Goal: Information Seeking & Learning: Check status

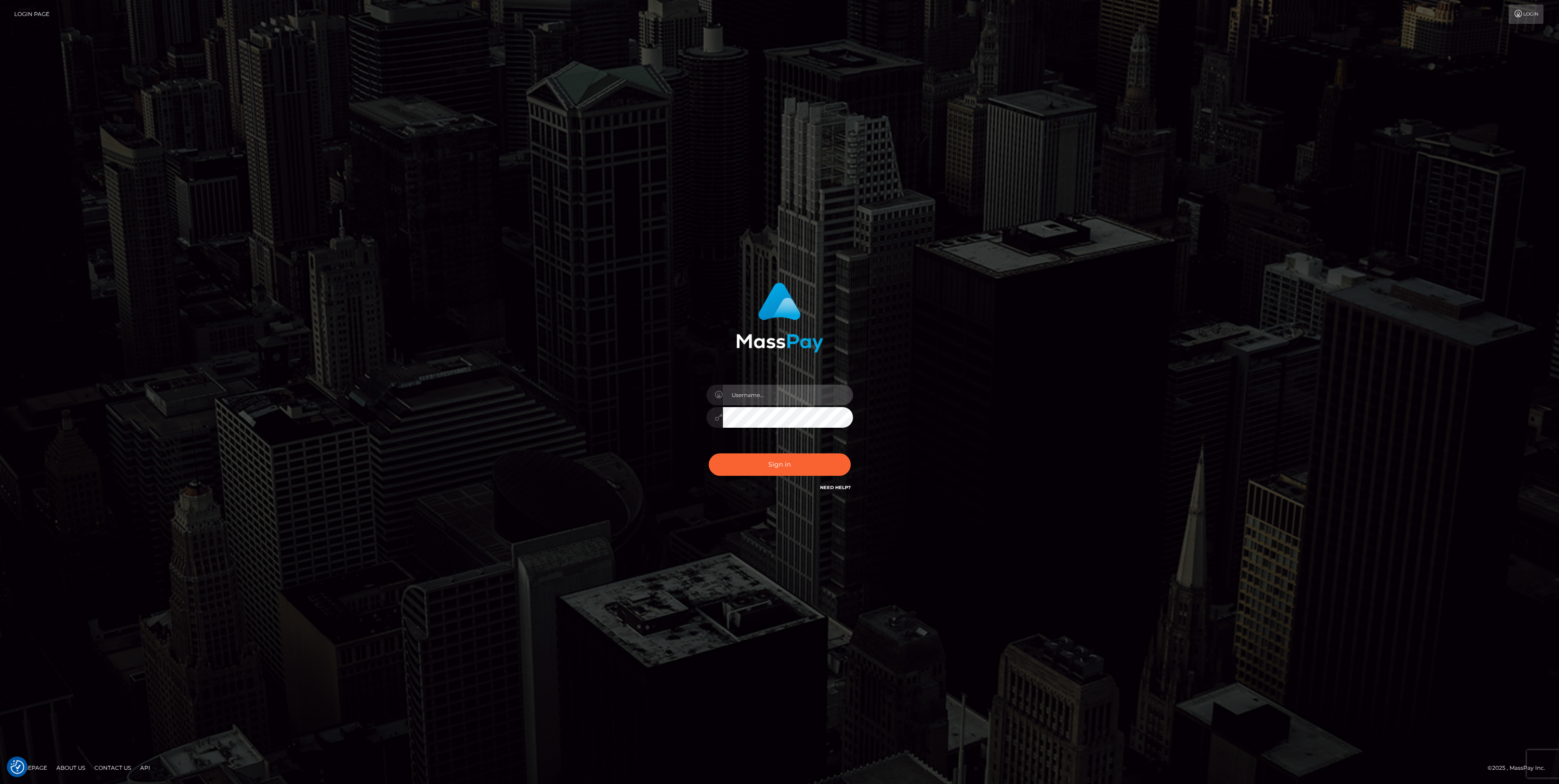
type input "bengreen"
click at [768, 449] on div "Sign in Need Help?" at bounding box center [780, 468] width 160 height 41
click at [784, 467] on button "Sign in" at bounding box center [779, 464] width 142 height 23
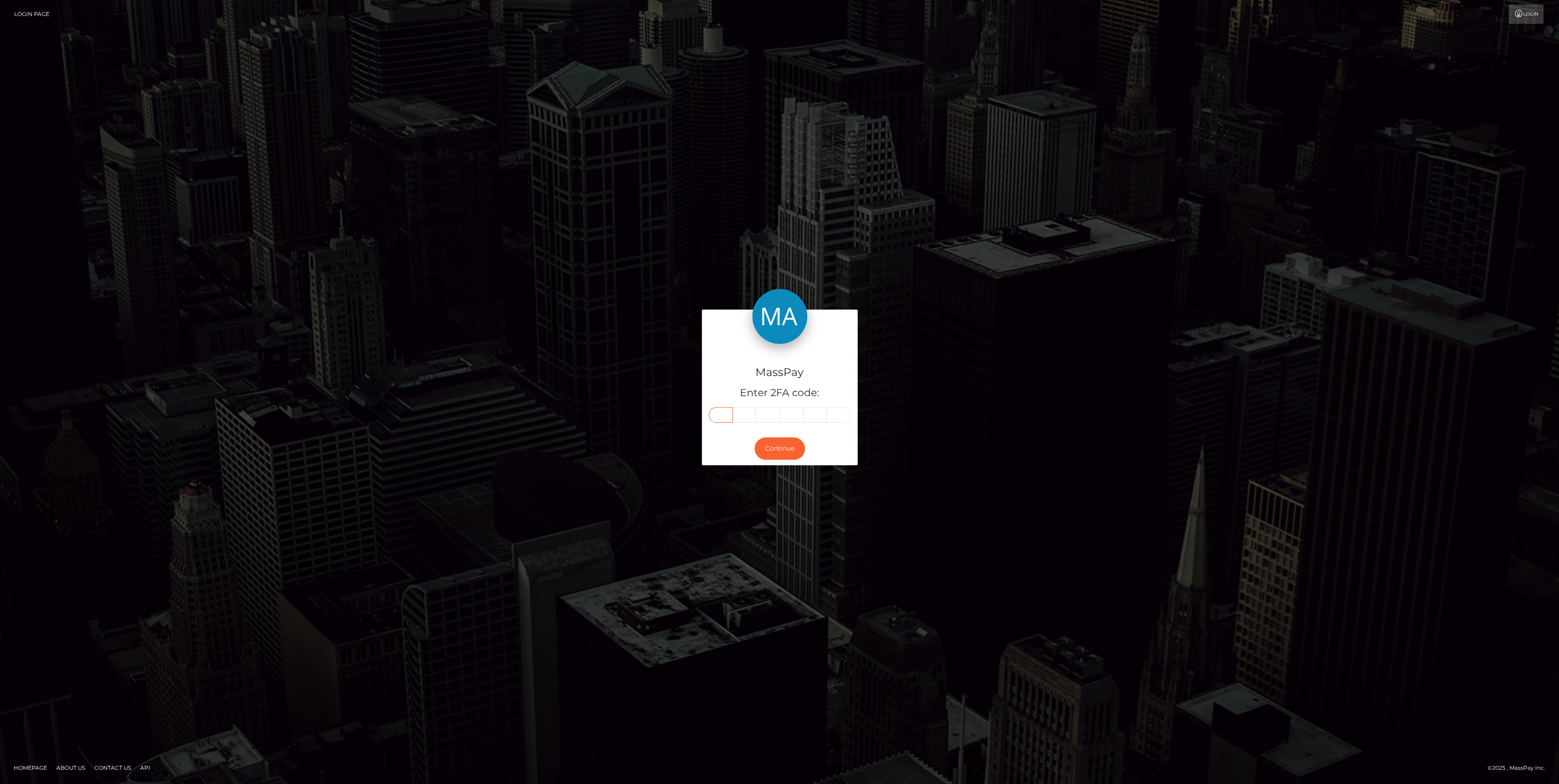
paste input "5"
type input "5"
type input "9"
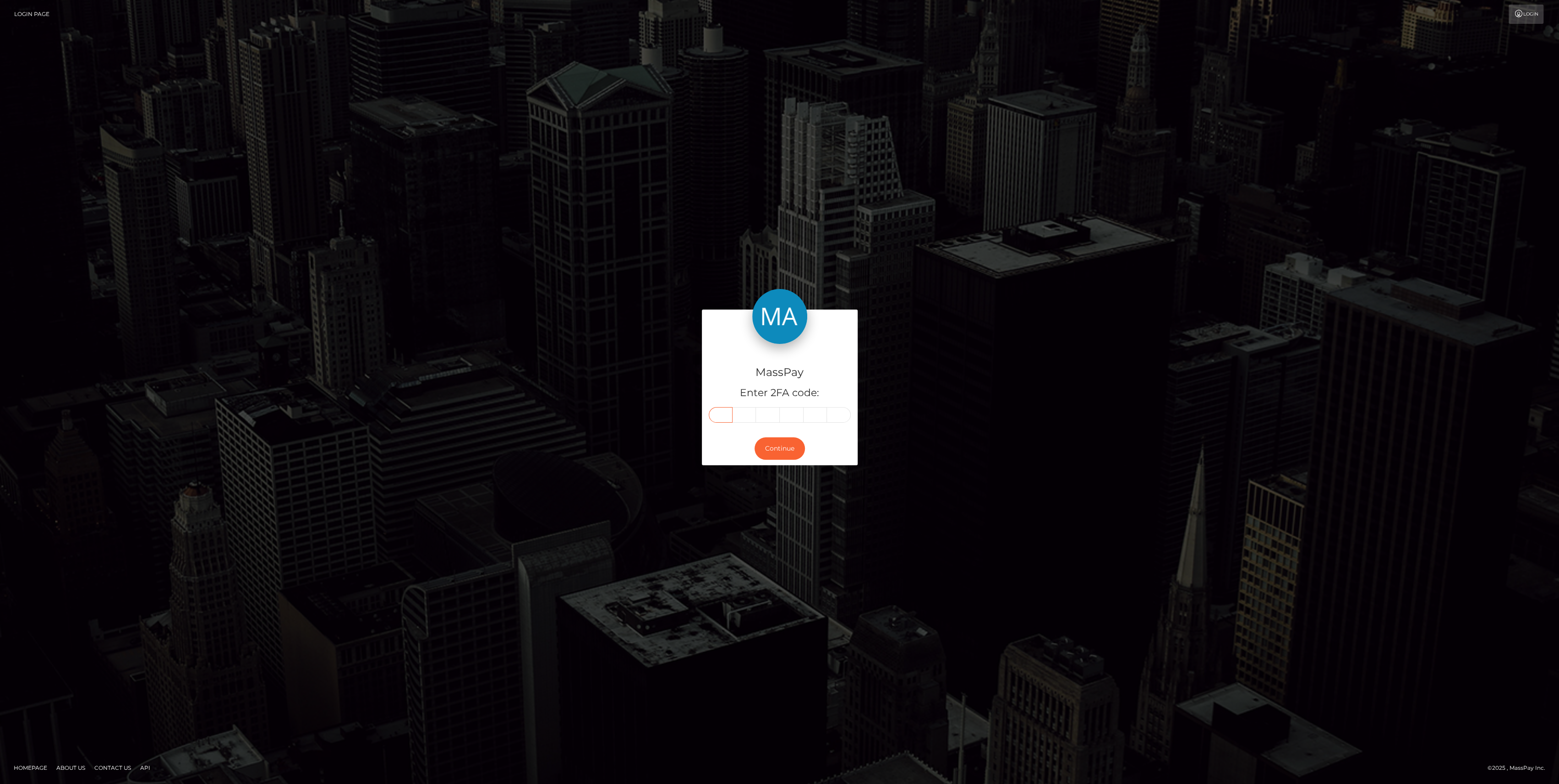
type input "7"
type input "4"
click at [777, 463] on div "Continue" at bounding box center [779, 449] width 156 height 33
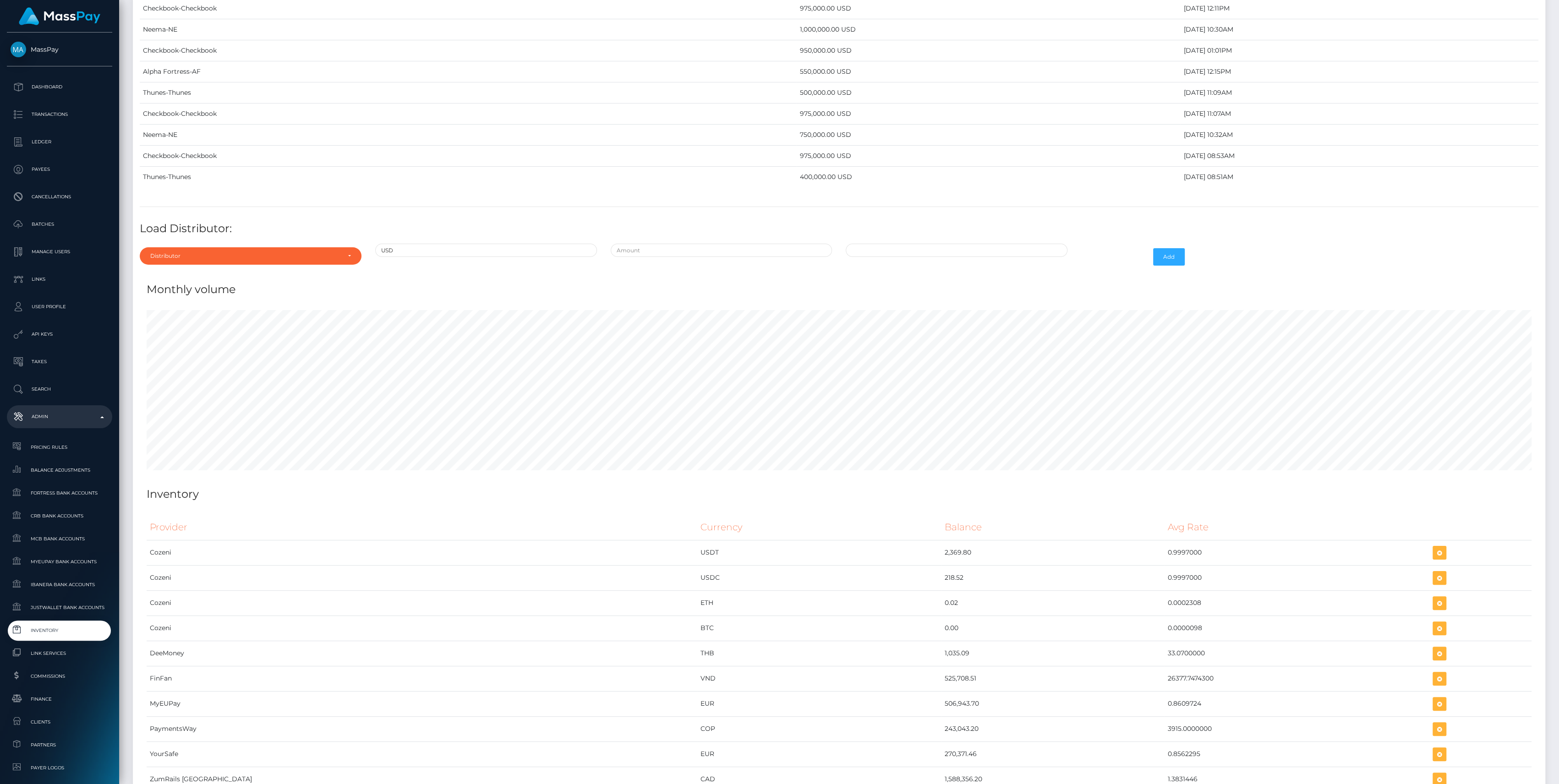
scroll to position [4262, 0]
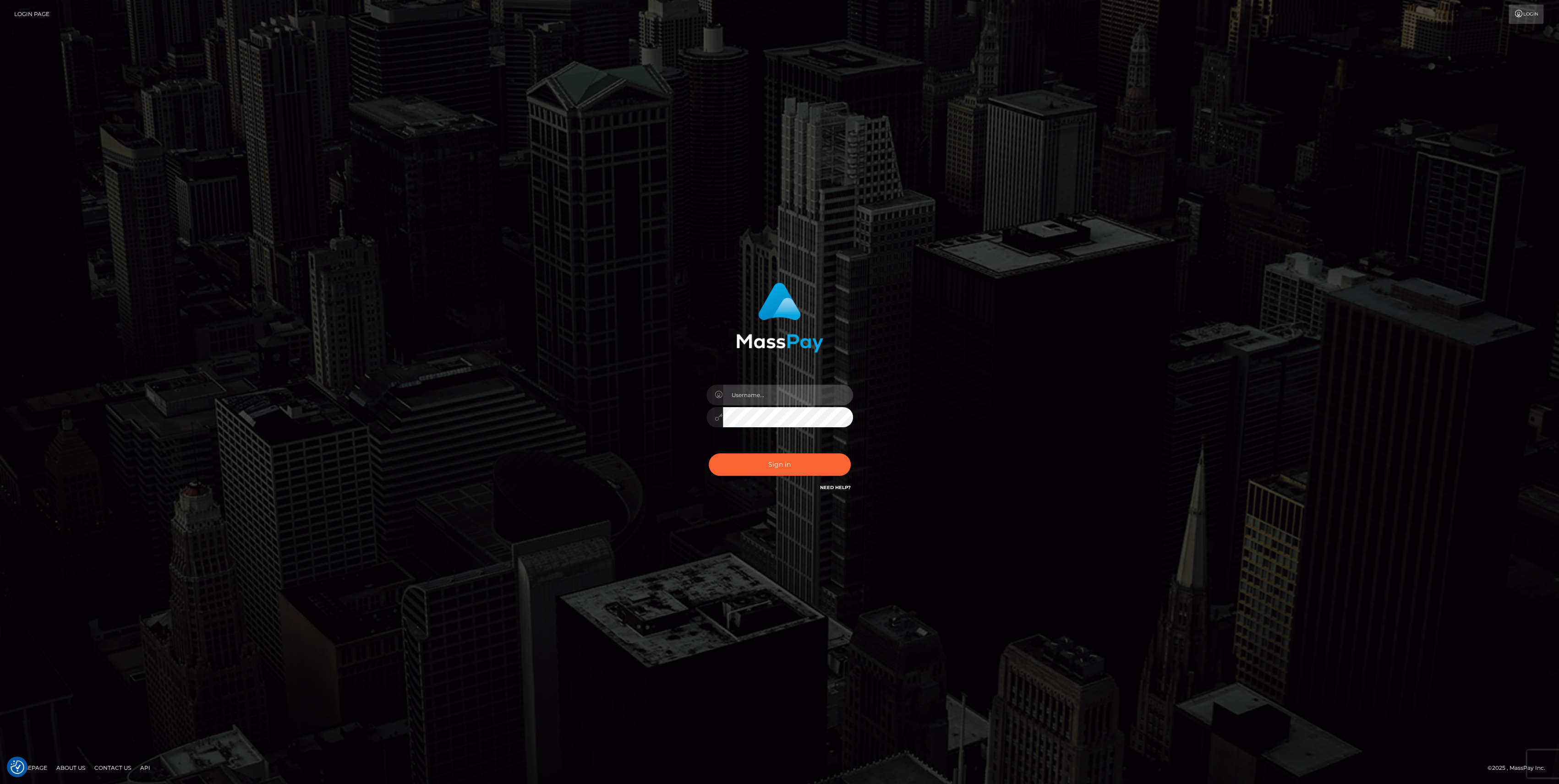
type input "bengreen"
click at [773, 456] on button "Sign in" at bounding box center [779, 464] width 142 height 23
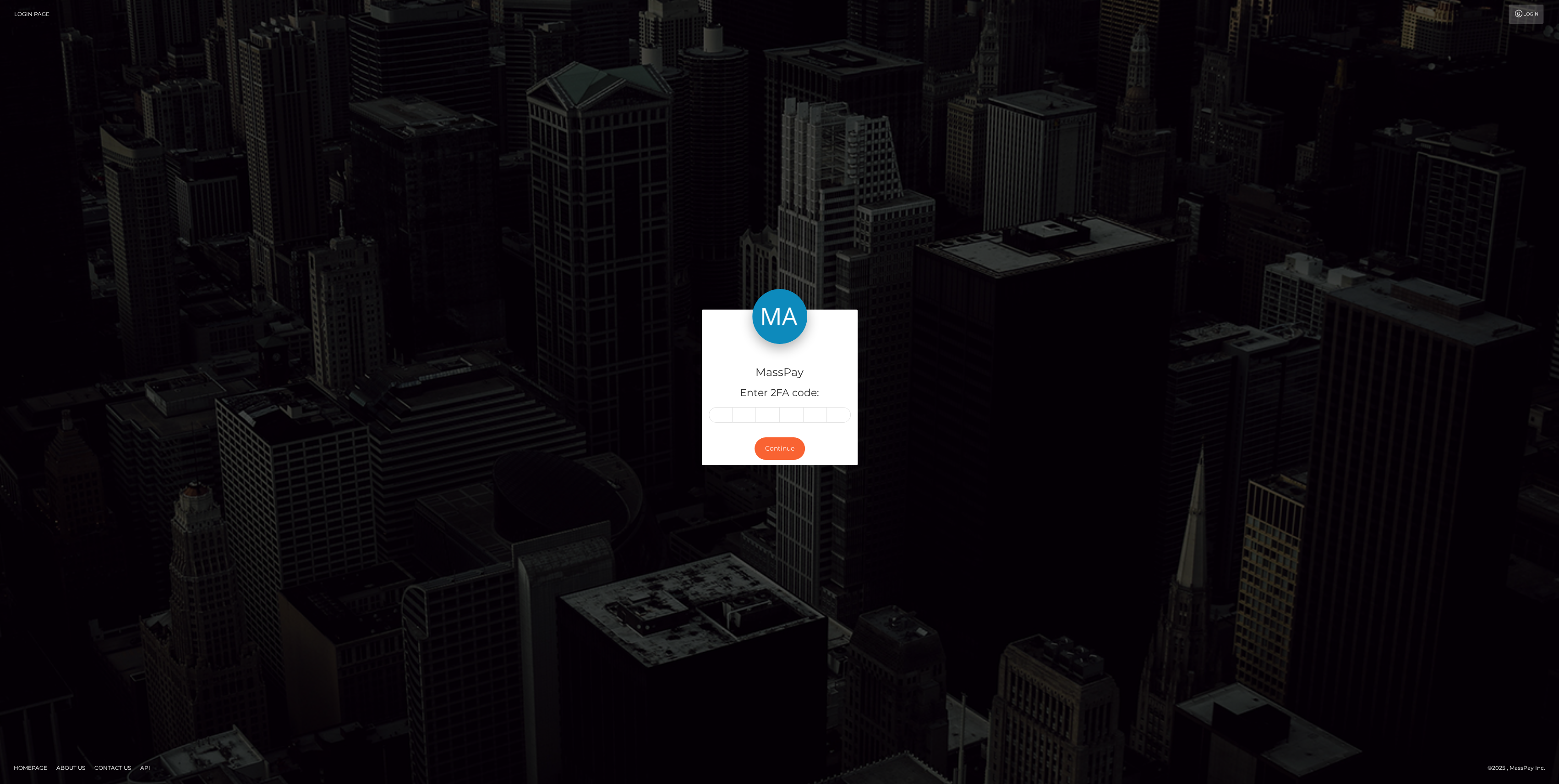
type input "0"
type input "9"
type input "7"
type input "5"
type input "0"
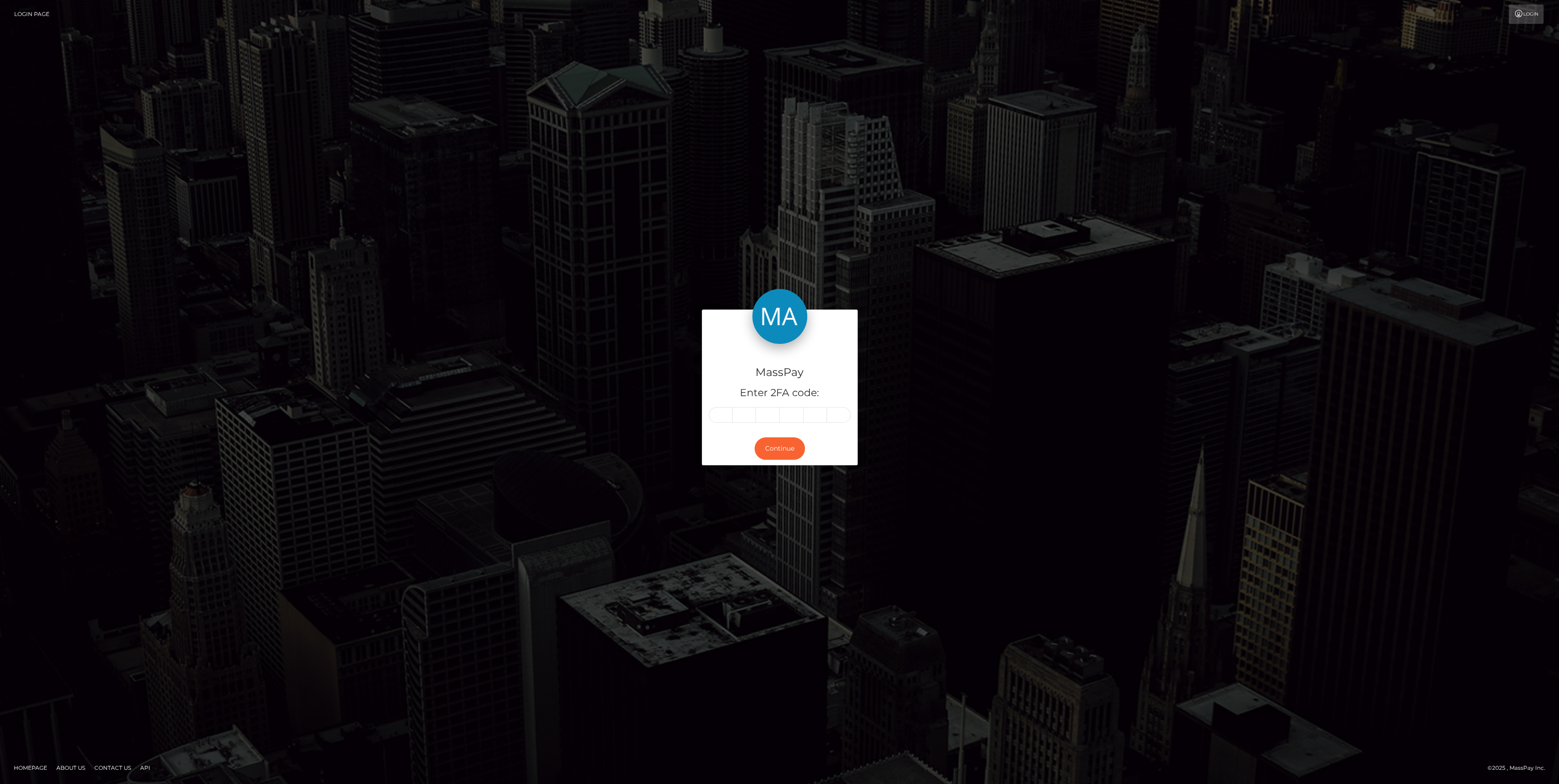
type input "9"
click at [774, 452] on button "Continue" at bounding box center [780, 449] width 51 height 23
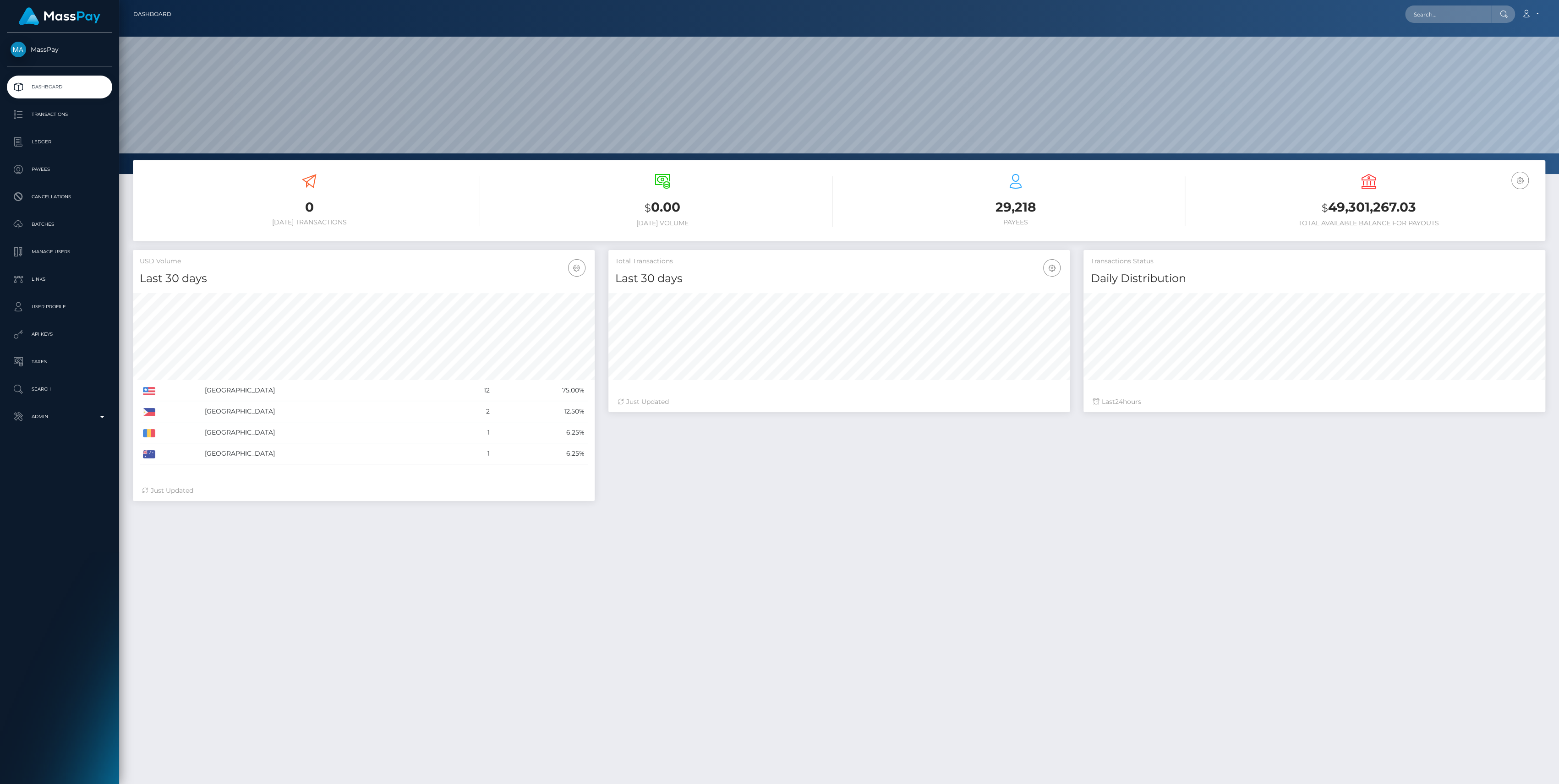
scroll to position [162, 462]
click at [1440, 21] on input "text" at bounding box center [1447, 14] width 86 height 17
paste input "097509"
click at [1426, 18] on input "097509" at bounding box center [1447, 14] width 86 height 17
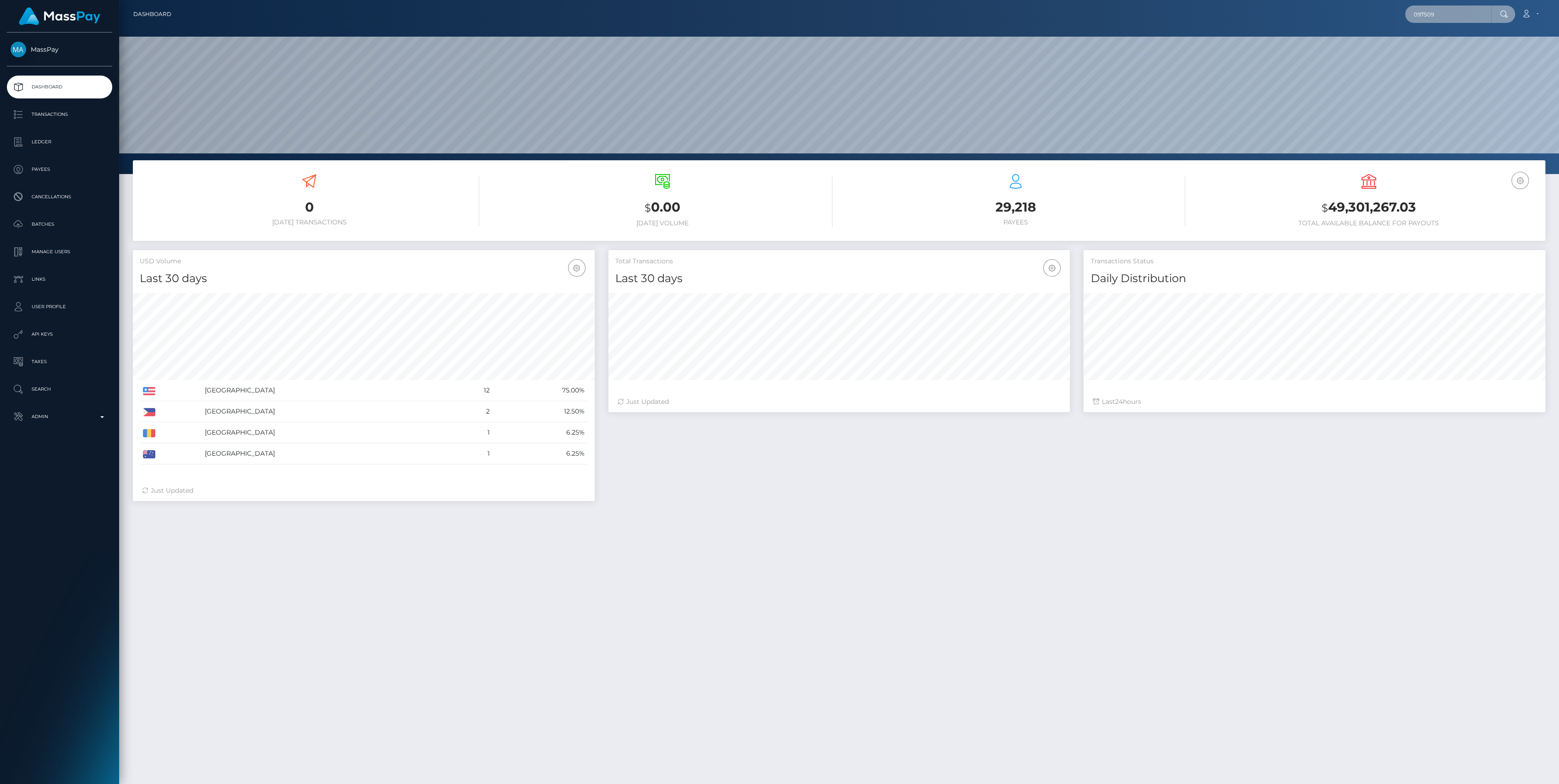
paste input "2121489318919"
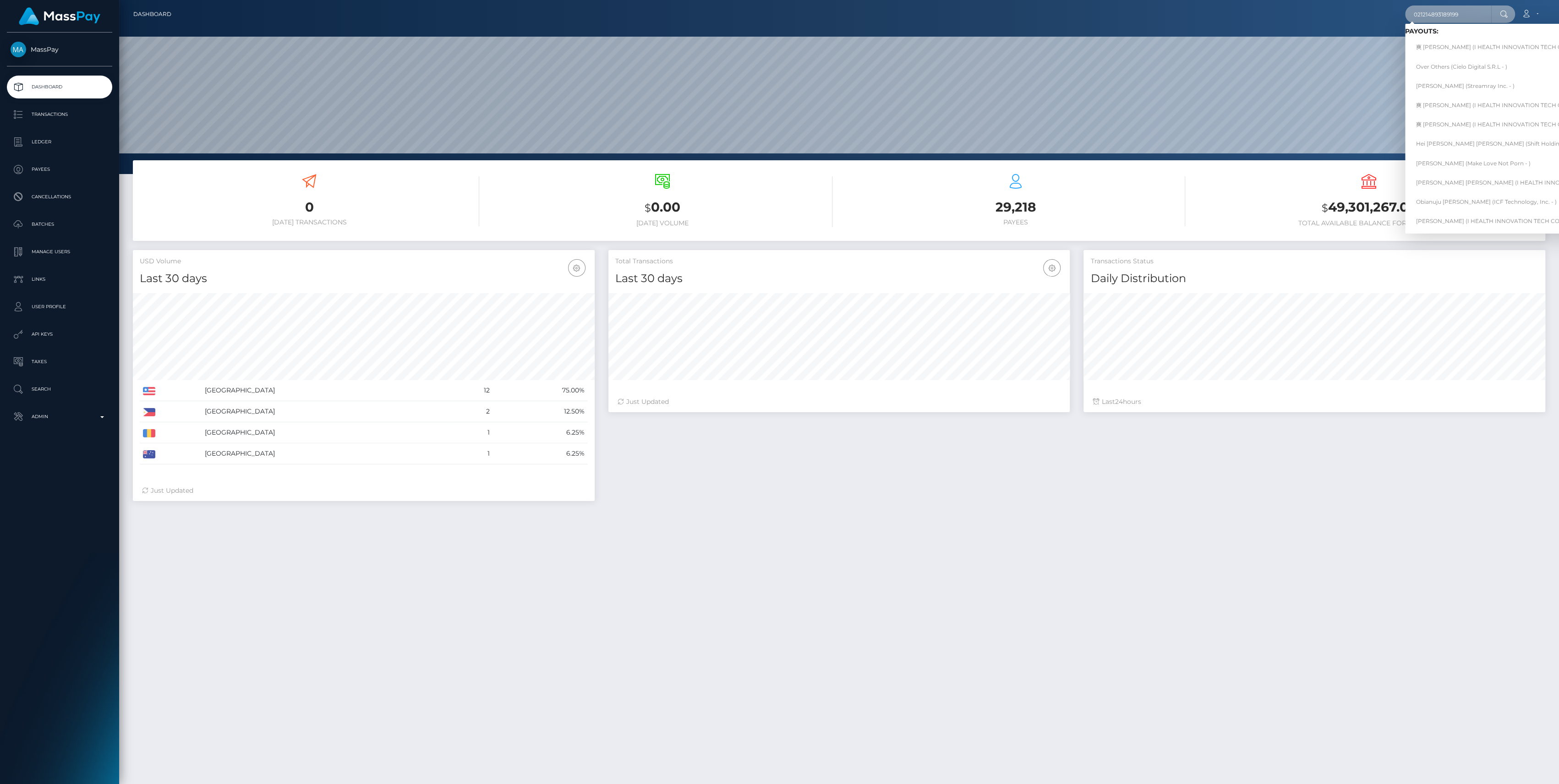
click at [1468, 17] on input "021214893189199" at bounding box center [1447, 14] width 86 height 17
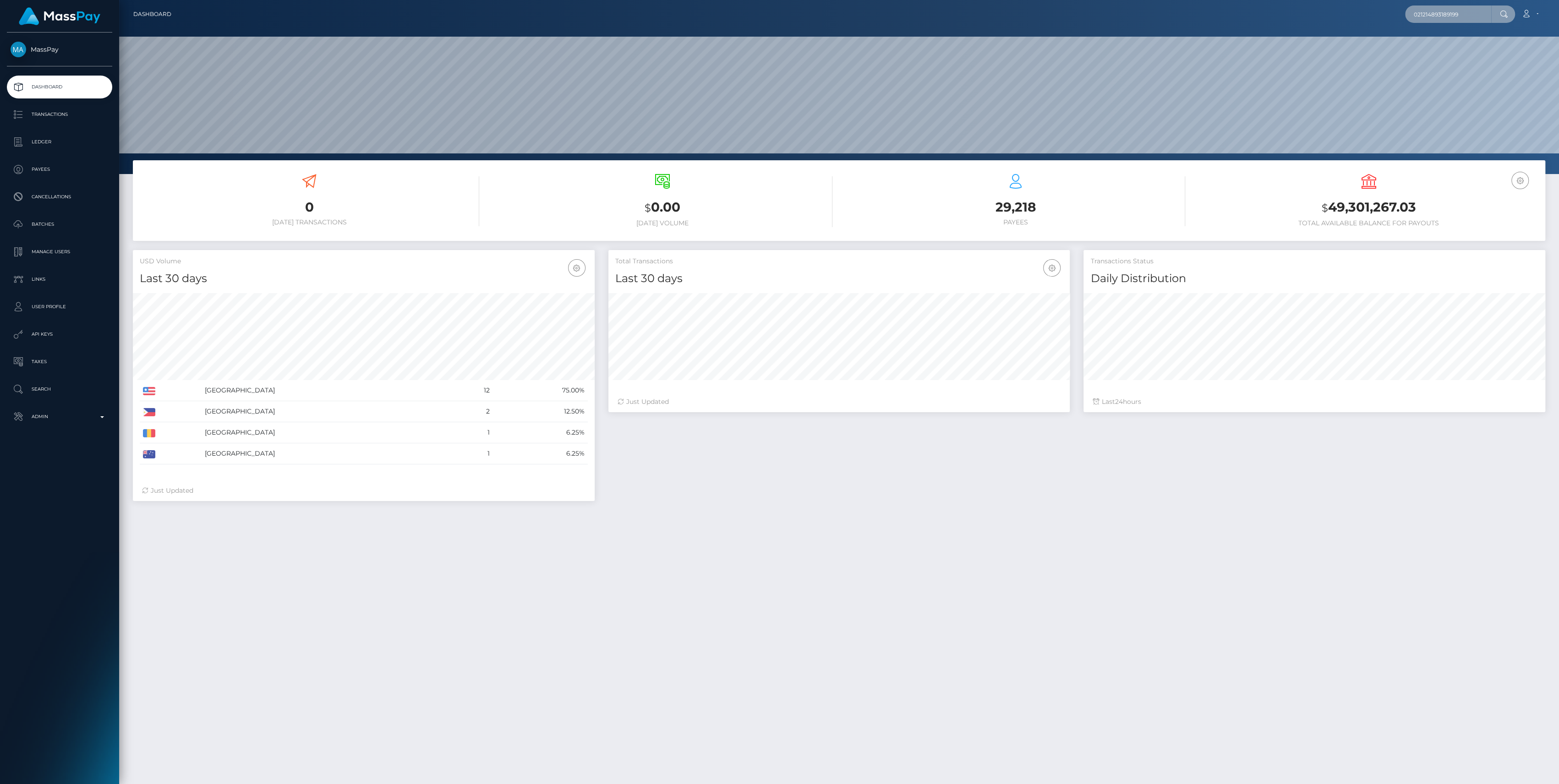
click at [1468, 17] on input "021214893189199" at bounding box center [1447, 14] width 86 height 17
paste input "A2824ACY1772"
click at [1429, 14] on input "A2824ACY1772" at bounding box center [1447, 14] width 86 height 17
paste input "1091491_338"
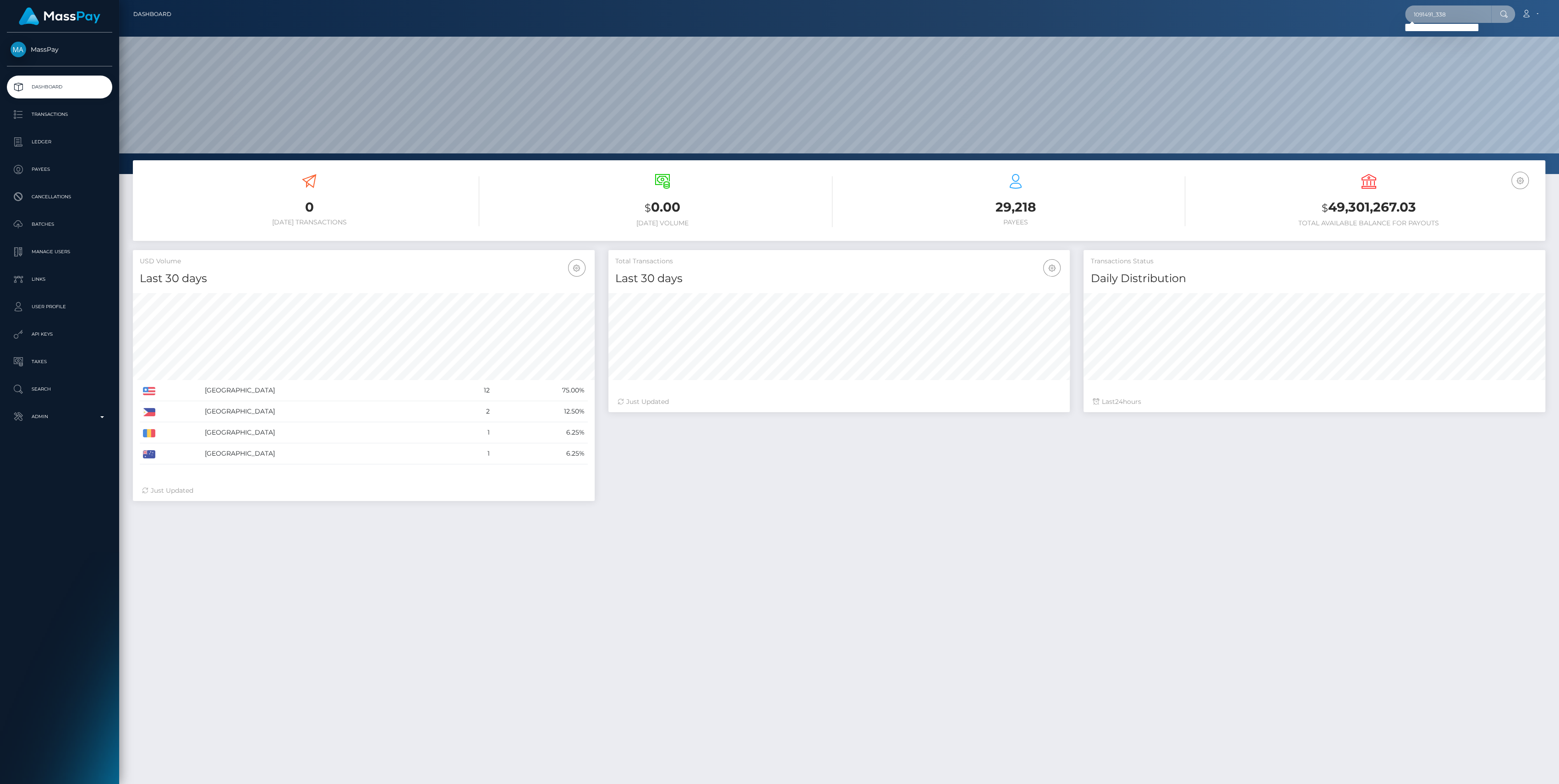
click at [1435, 12] on input "1091491_338" at bounding box center [1447, 14] width 86 height 17
click at [1435, 11] on input "1091491_338" at bounding box center [1447, 14] width 86 height 17
paste input "T252821005343994M"
click at [1483, 3] on nav "Dashboard T252821005343994M Loading... Loading... Account" at bounding box center [839, 14] width 1440 height 29
click at [1457, 21] on input "T252821005343994M" at bounding box center [1447, 14] width 86 height 17
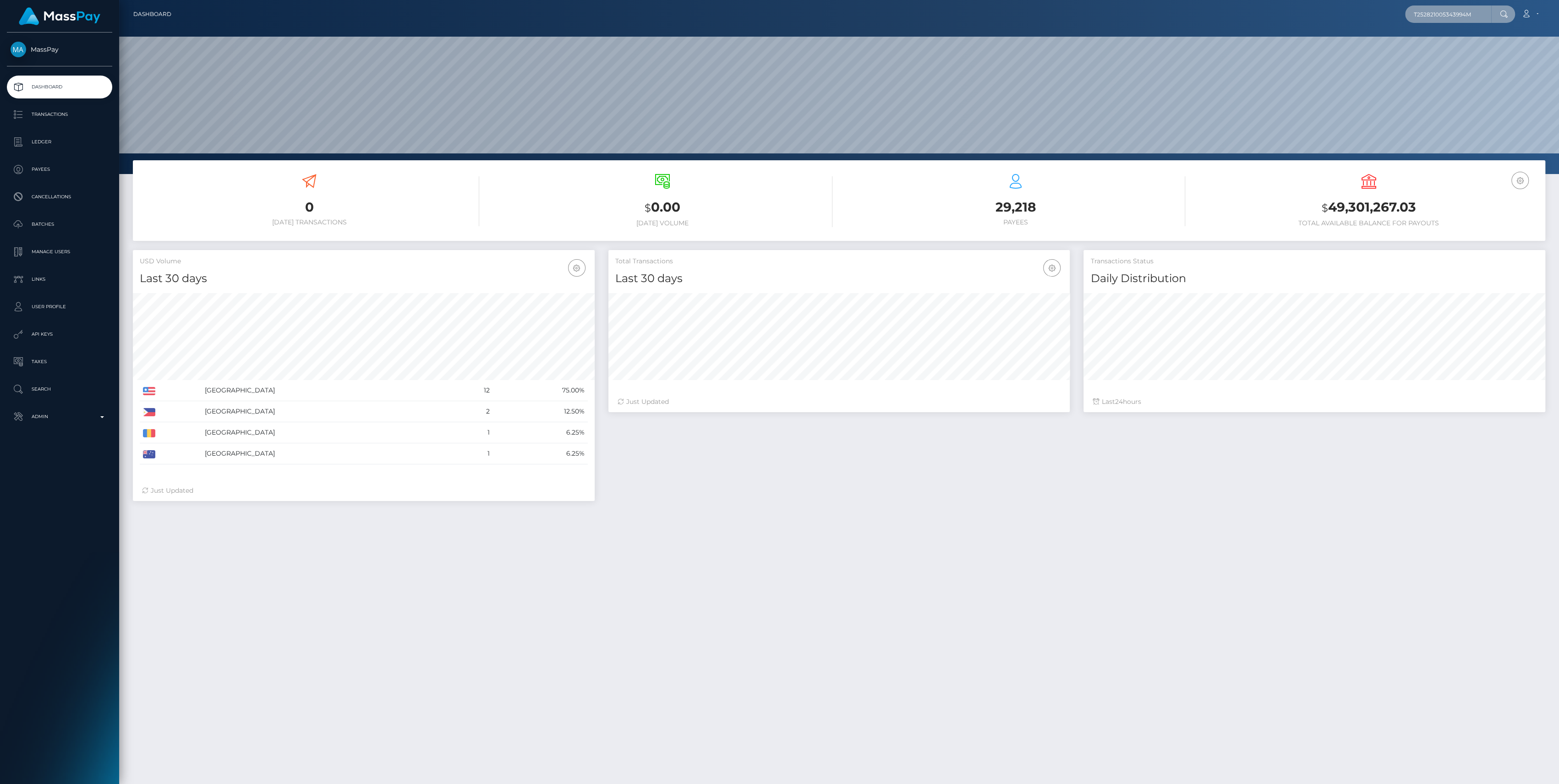
click at [1457, 21] on input "T252821005343994M" at bounding box center [1447, 14] width 86 height 17
paste input "1852300246"
click at [1433, 7] on input "1852300246" at bounding box center [1447, 14] width 86 height 17
paste input "A2824ACY1772"
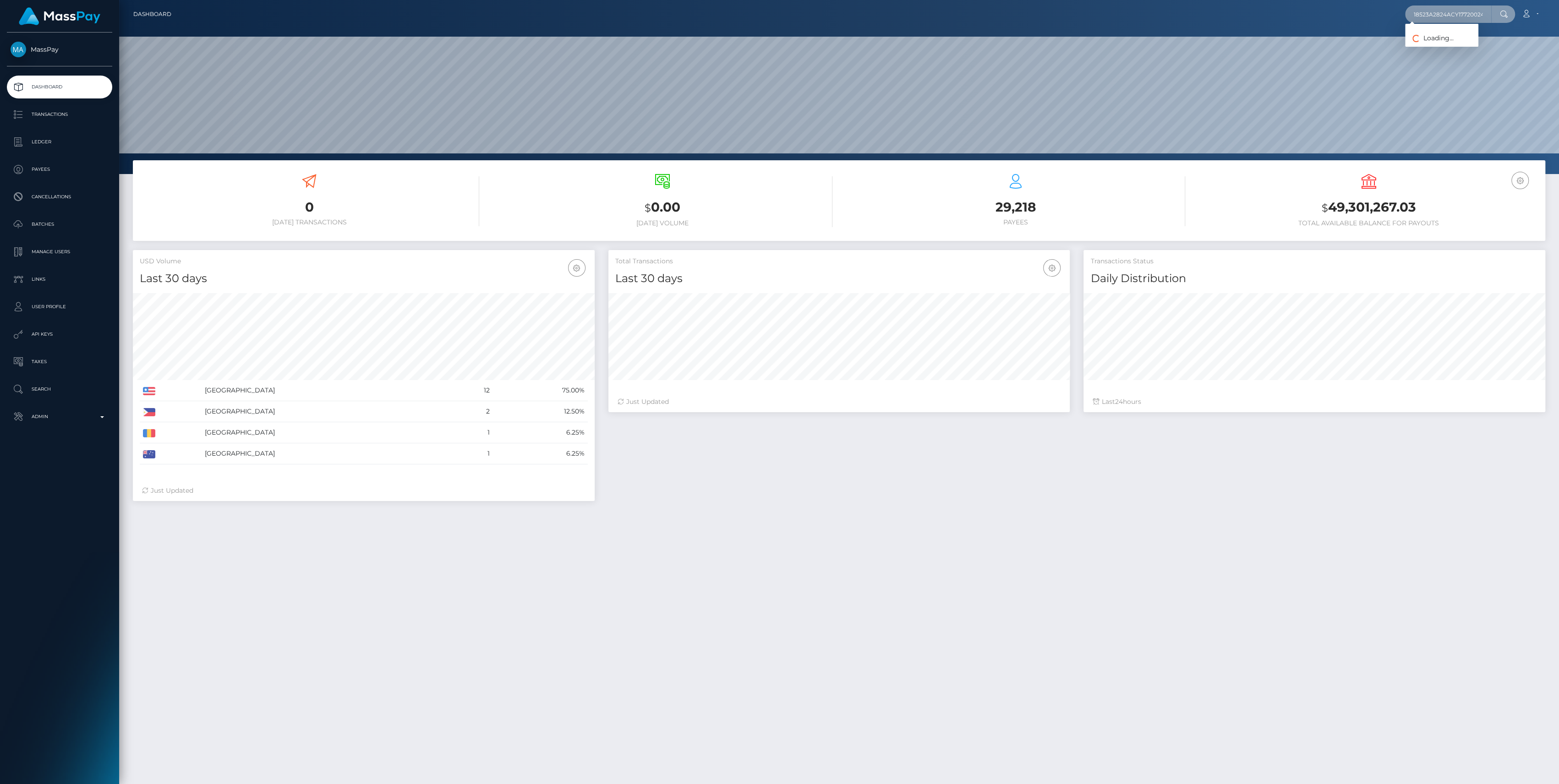
type input "18523A2824ACY177200246"
drag, startPoint x: 1492, startPoint y: 10, endPoint x: 1353, endPoint y: 19, distance: 139.3
click at [1353, 19] on div "18523A2824ACY177200246 Loading... Loading... Account Edit Profile" at bounding box center [862, 14] width 1366 height 19
click at [1434, 15] on input "18523A2824ACY177200246" at bounding box center [1447, 14] width 86 height 17
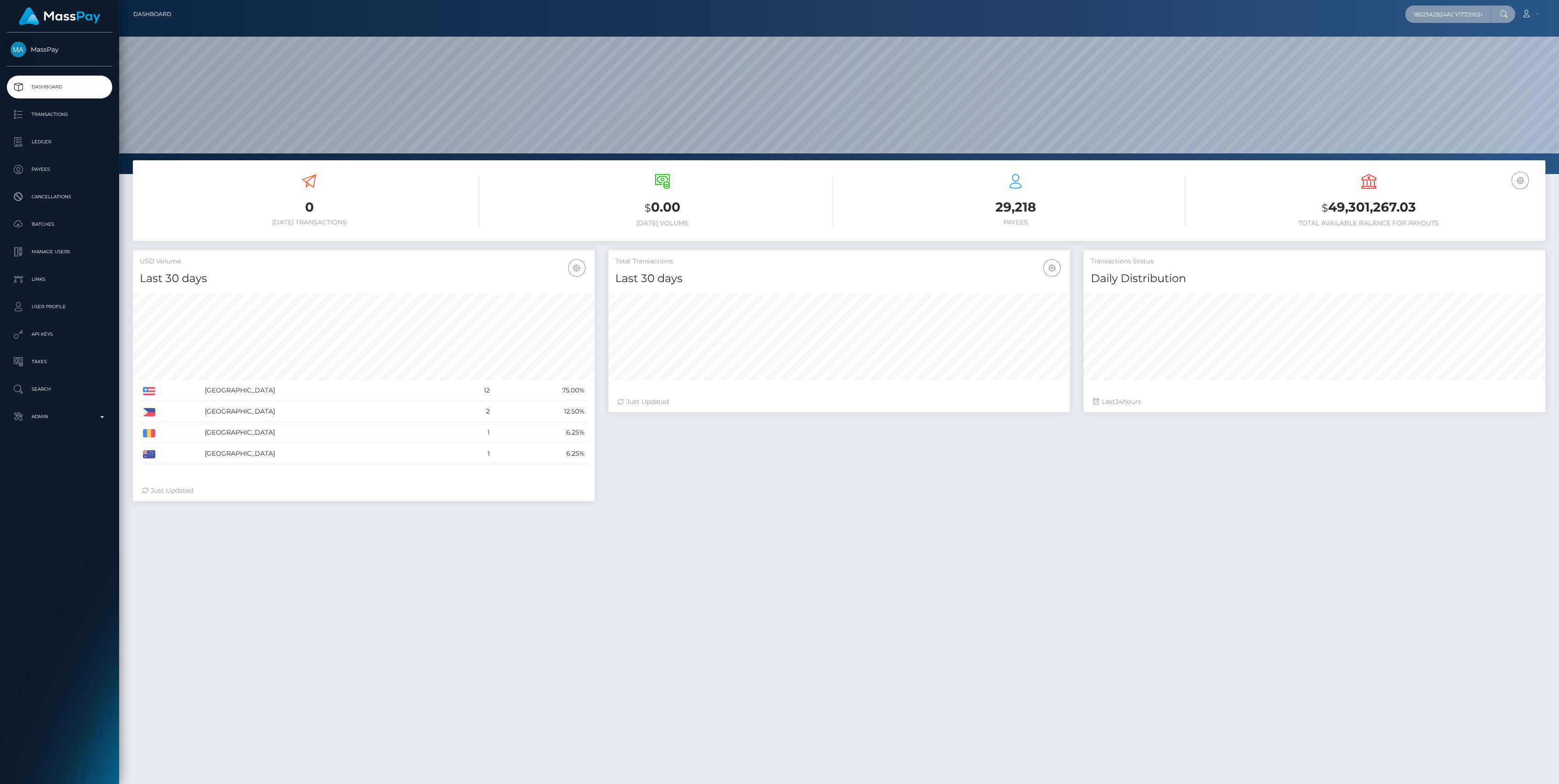
click at [1434, 15] on input "18523A2824ACY177200246" at bounding box center [1447, 14] width 86 height 17
paste input "A2824ACY1772"
click at [1443, 10] on input "A2824ACY1772" at bounding box center [1447, 14] width 86 height 17
paste input "d7c23dbd-a4c5-11f0-bd75-060e06e9f077"
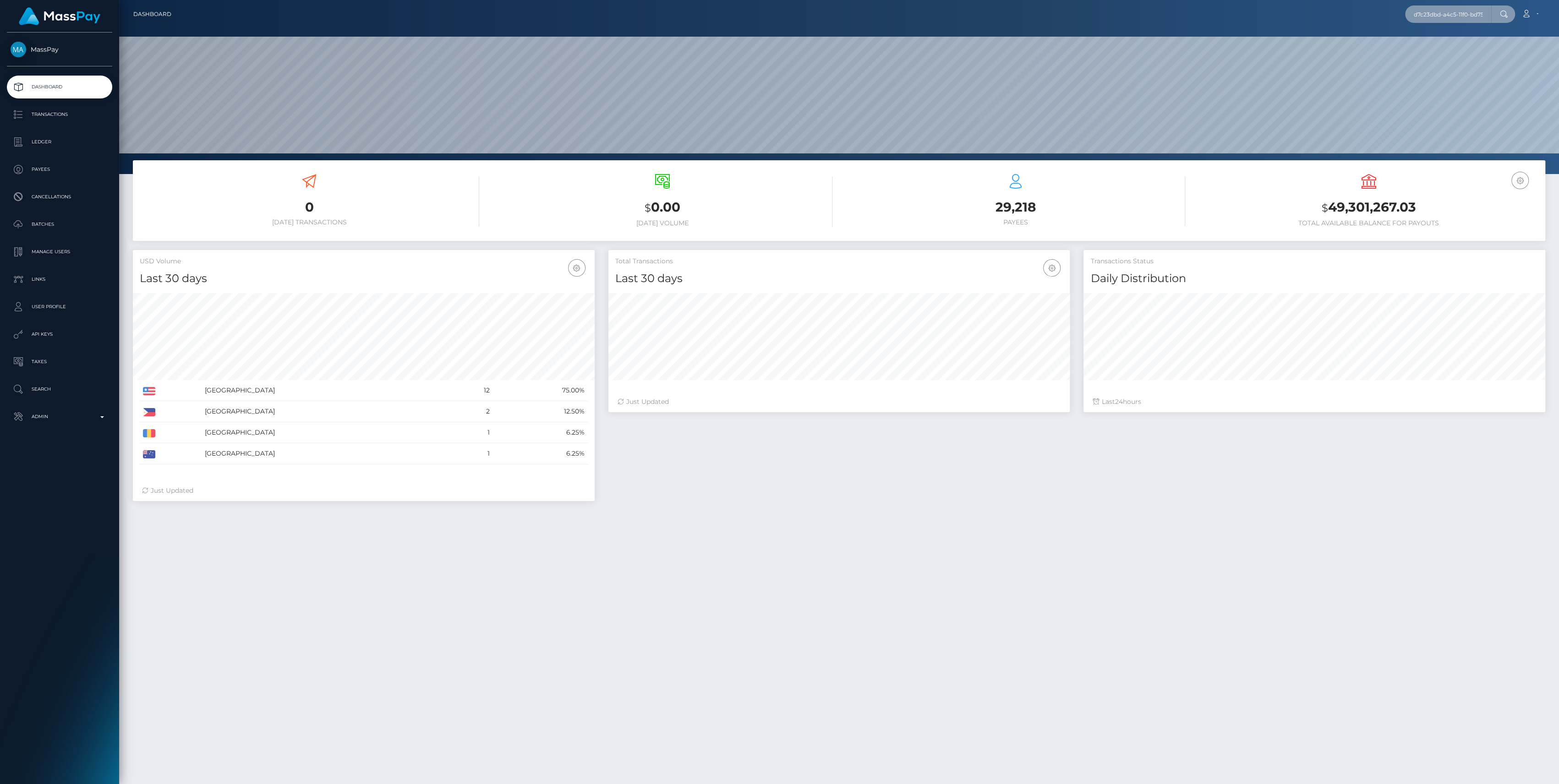
scroll to position [0, 44]
type input "d7c23dbd-a4c5-11f0-bd75-060e06e9f077"
click at [1477, 51] on link "The Wholesale Network (Whop Inc - )" at bounding box center [1467, 47] width 125 height 17
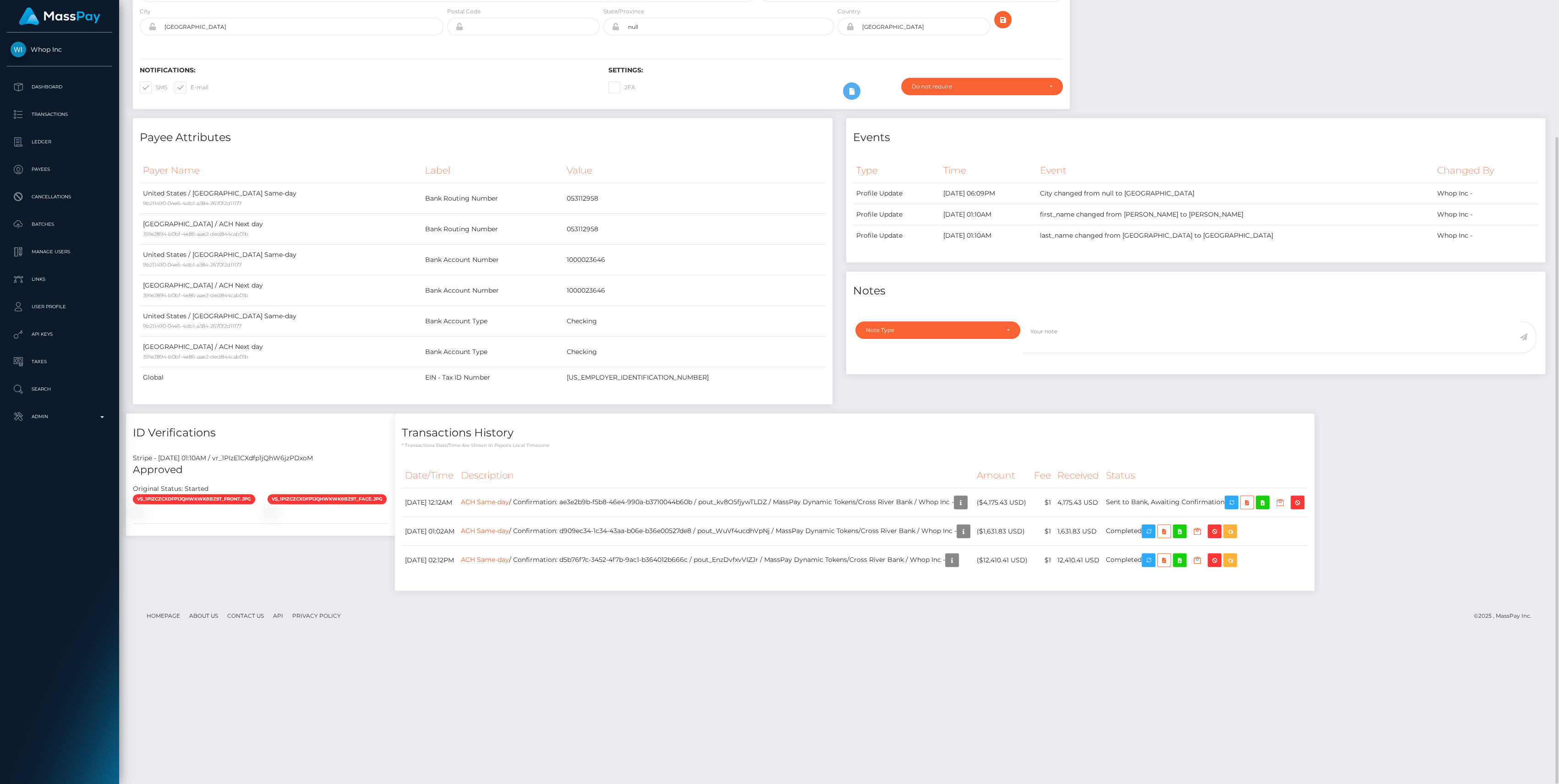
scroll to position [110, 462]
click at [1102, 499] on td "4,175.43 USD" at bounding box center [1079, 502] width 49 height 29
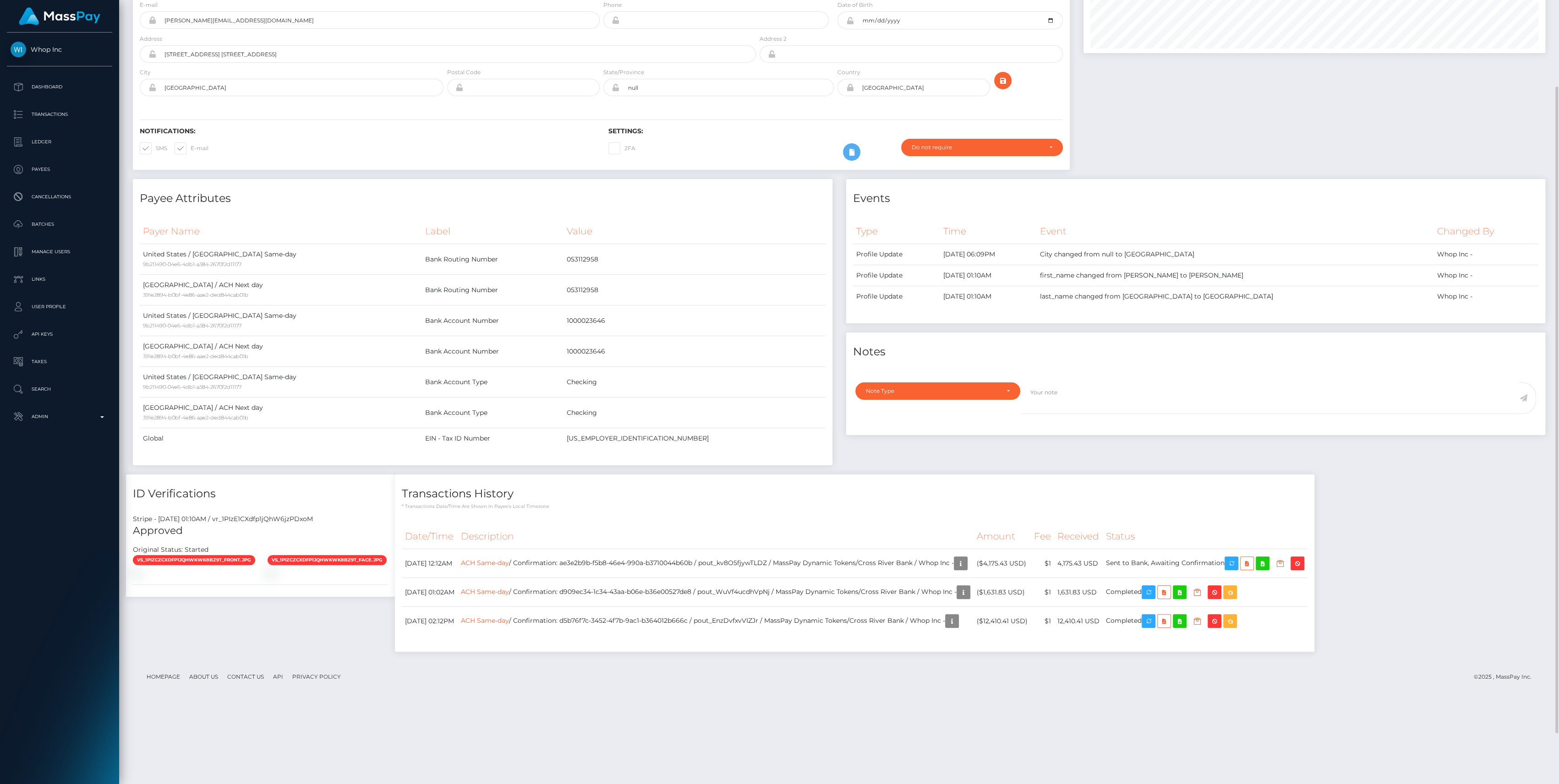
scroll to position [0, 0]
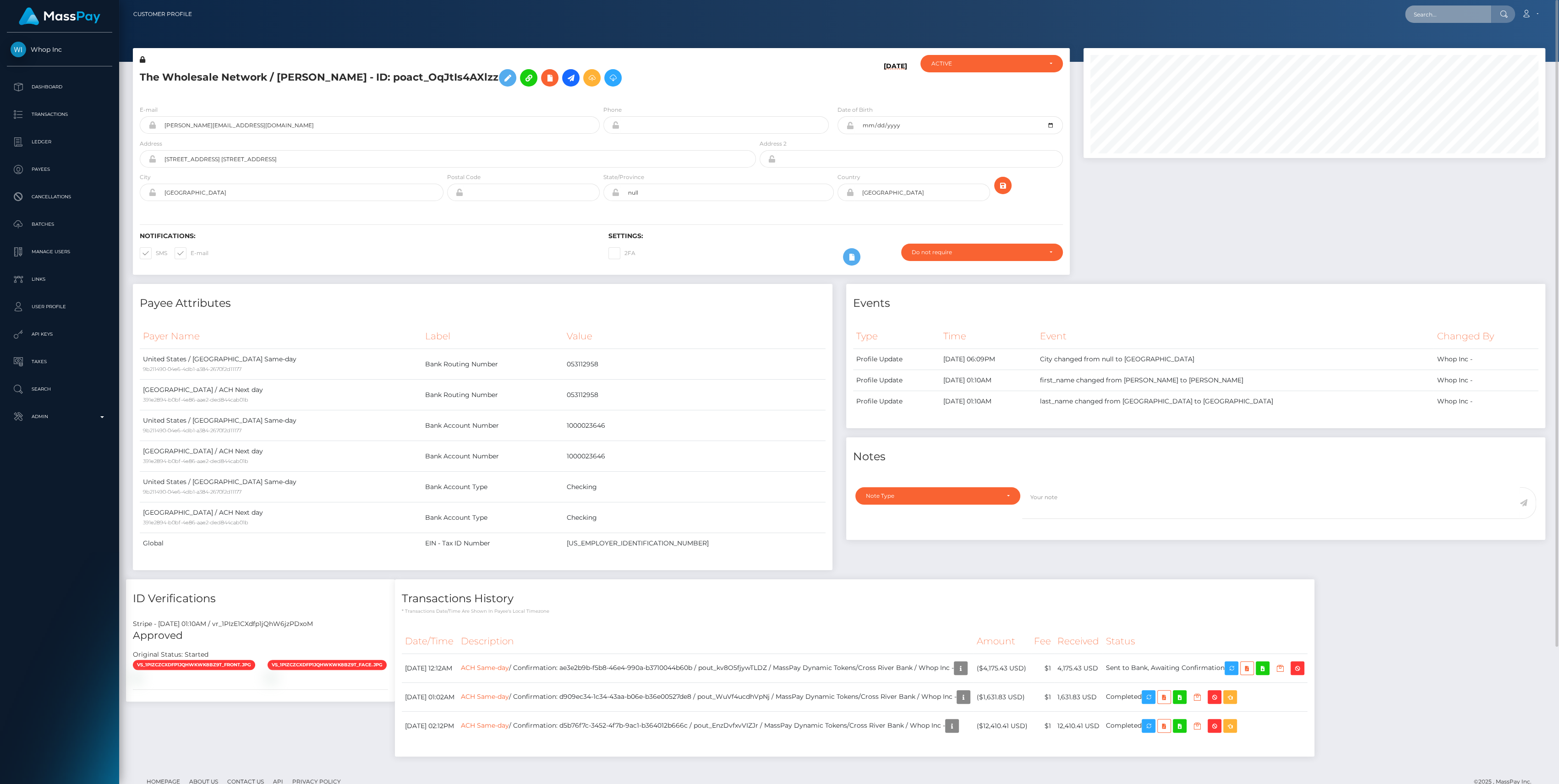
click at [1465, 13] on input "text" at bounding box center [1447, 14] width 86 height 17
paste input "e211ebc3-a4c5-11f0-bd75-060e06e9f077"
type input "e211ebc3-a4c5-11f0-bd75-060e06e9f077"
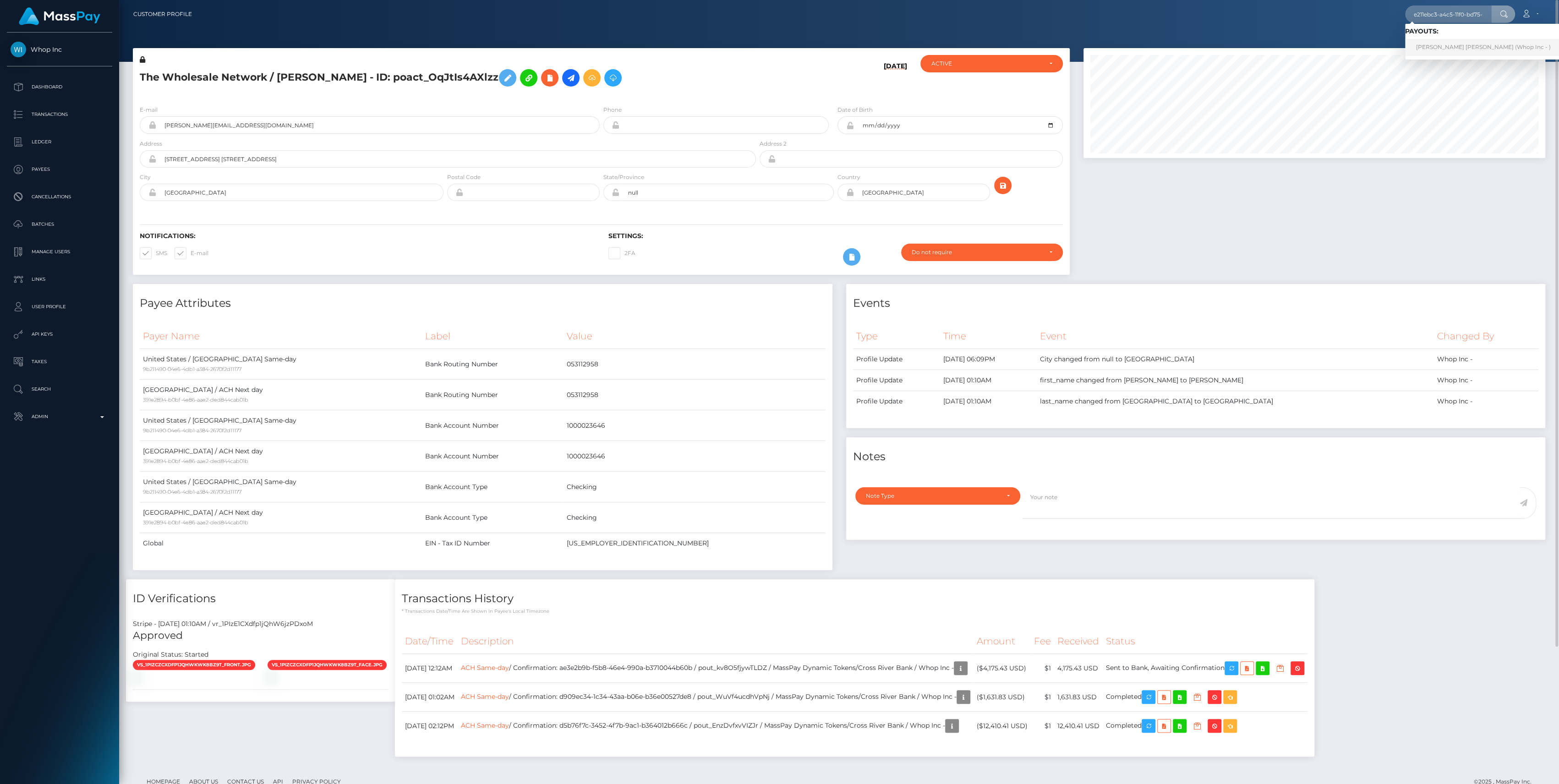
click at [1422, 46] on link "ANDREW XAVIER GONZALEZ (Whop Inc - )" at bounding box center [1483, 47] width 157 height 17
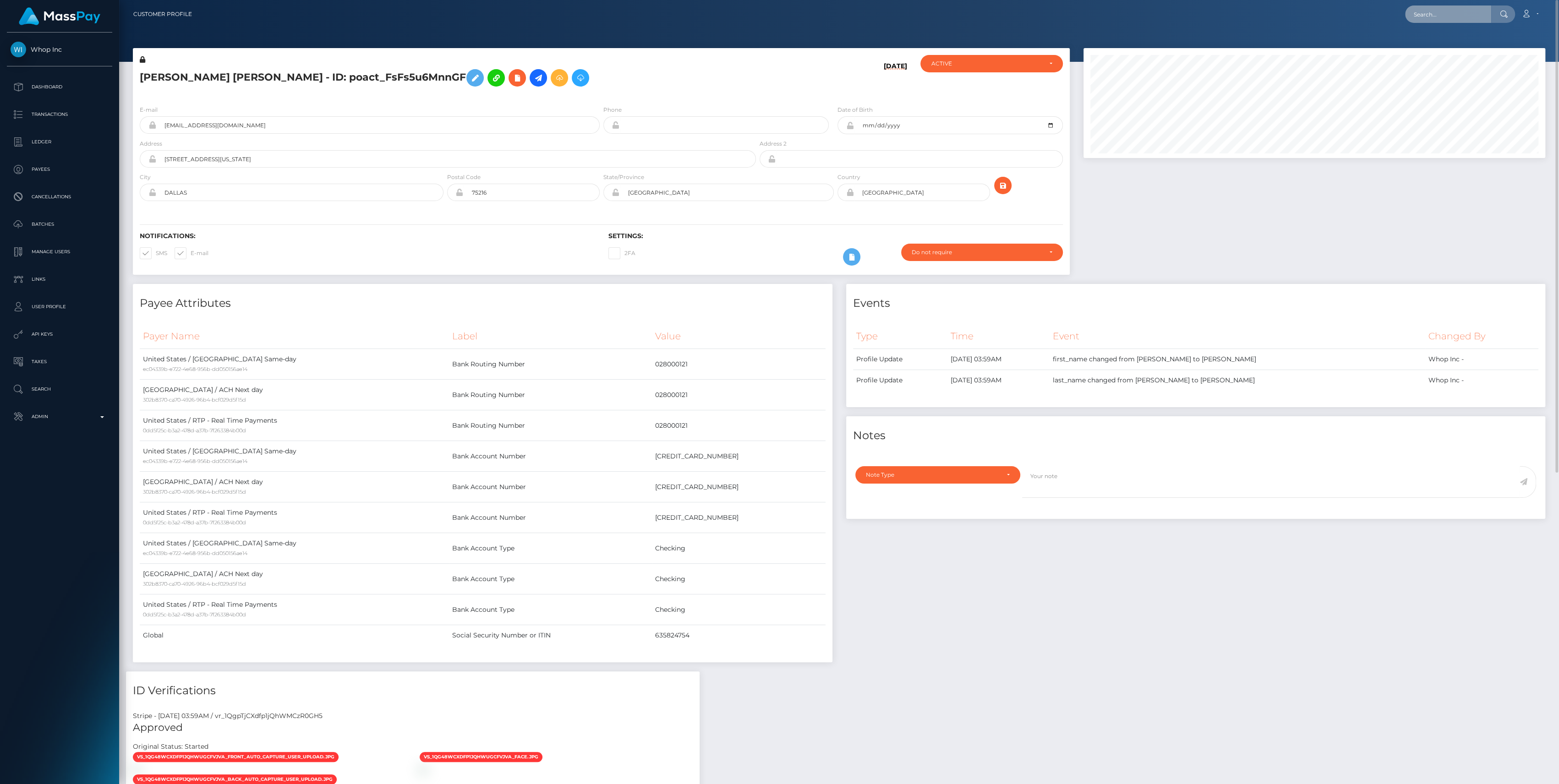
click at [1442, 14] on input "text" at bounding box center [1447, 14] width 86 height 17
paste input "d7c23dbd-a4c5-11f0-bd75-060e06e9f077"
type input "d7c23dbd-a4c5-11f0-bd75-060e06e9f077"
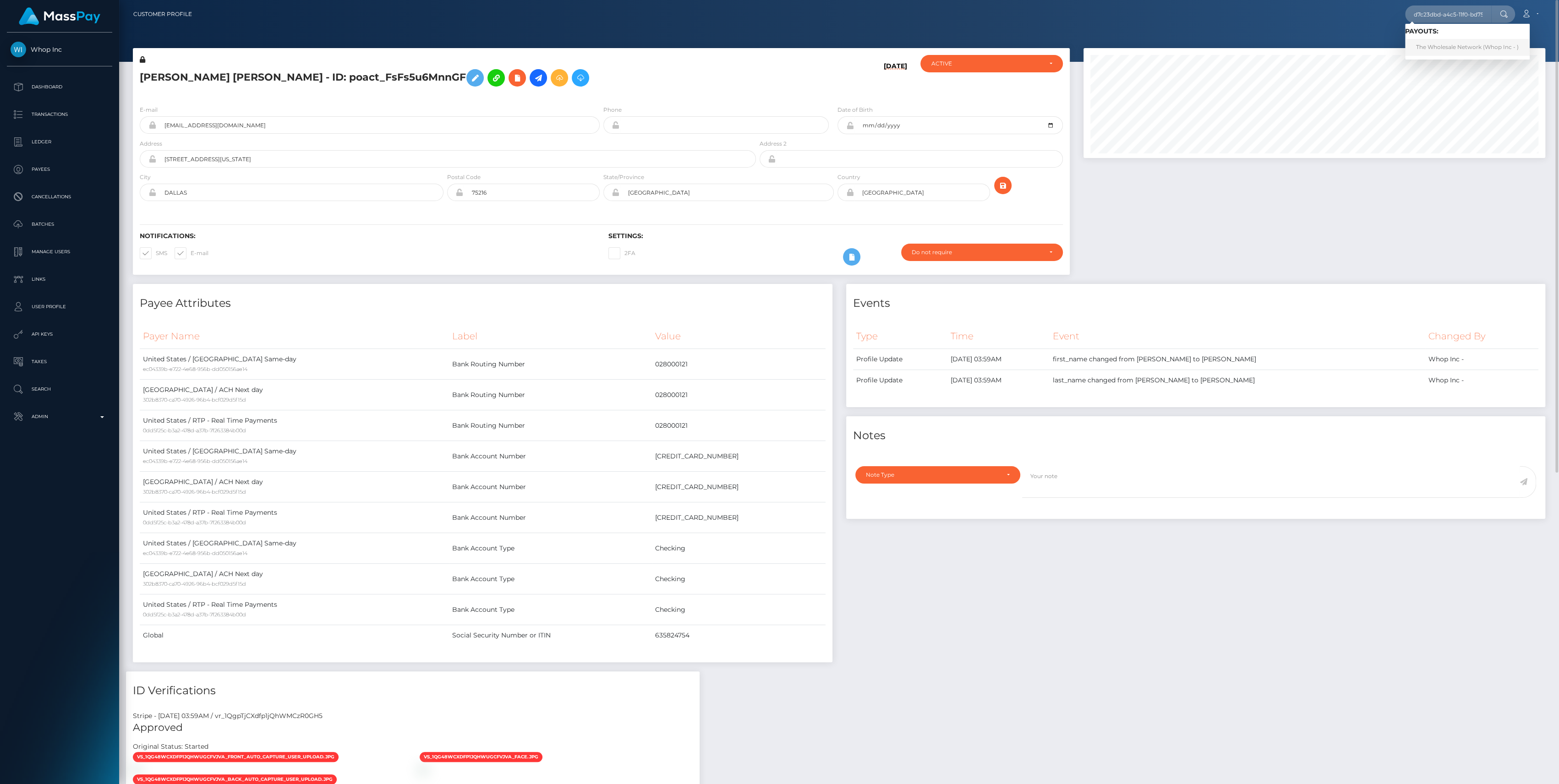
click at [1452, 50] on link "The Wholesale Network (Whop Inc - )" at bounding box center [1467, 47] width 125 height 17
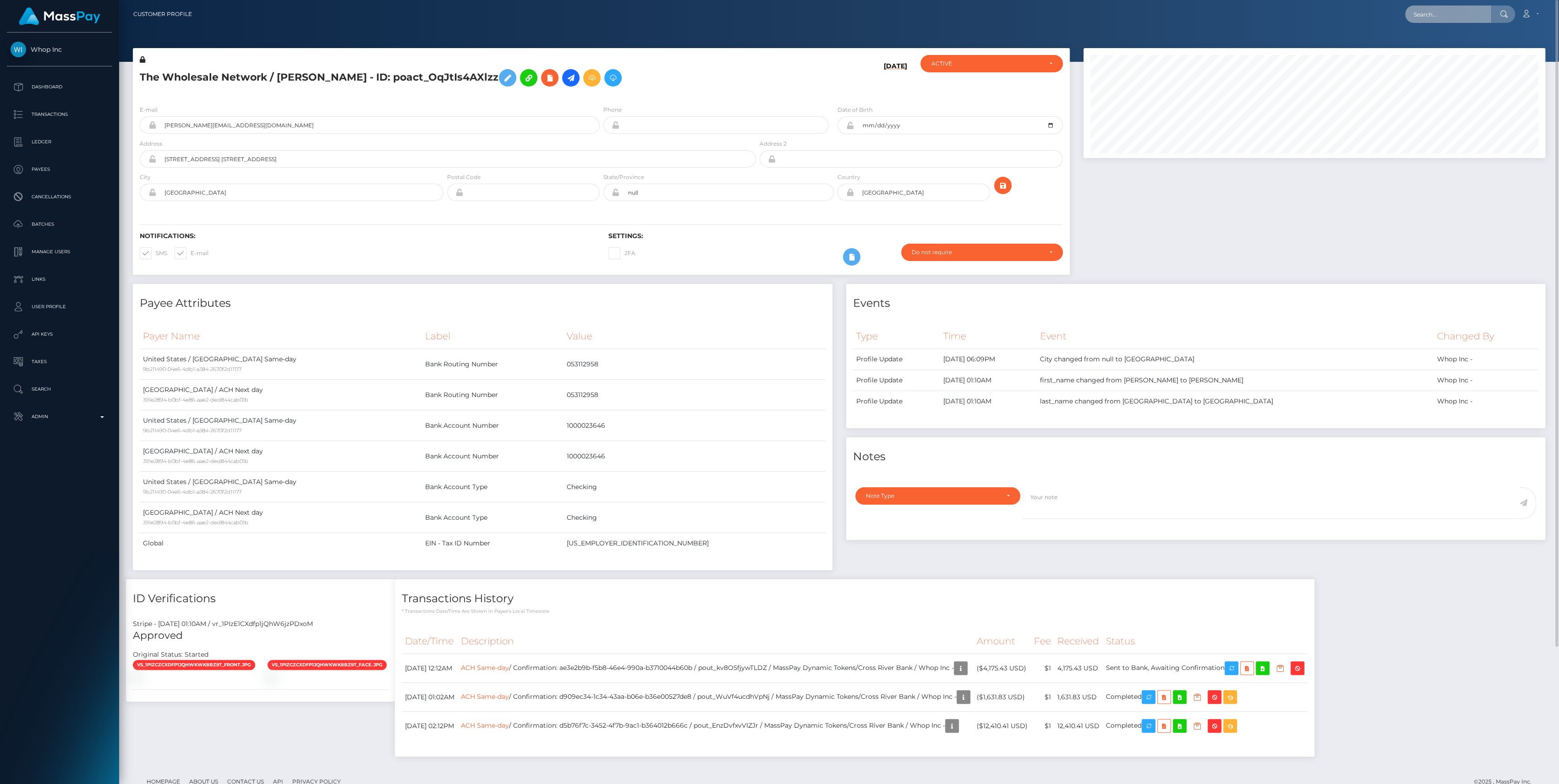
click at [1434, 6] on input "text" at bounding box center [1447, 14] width 86 height 17
paste input "3c9cf82c-42f6-4cf8-a70d-18aeb28f4bb7"
drag, startPoint x: 1459, startPoint y: 11, endPoint x: 1228, endPoint y: 25, distance: 231.4
click at [1229, 25] on nav "Customer Profile 3c9cf82c-42f6-4cf8-a70d-18aeb28f4bb7 Loading... Loading... Acc…" at bounding box center [839, 14] width 1440 height 29
click at [1434, 11] on input "3c9cf82c-42f6-4cf8-a70d-18aeb28f4bb7" at bounding box center [1447, 14] width 86 height 17
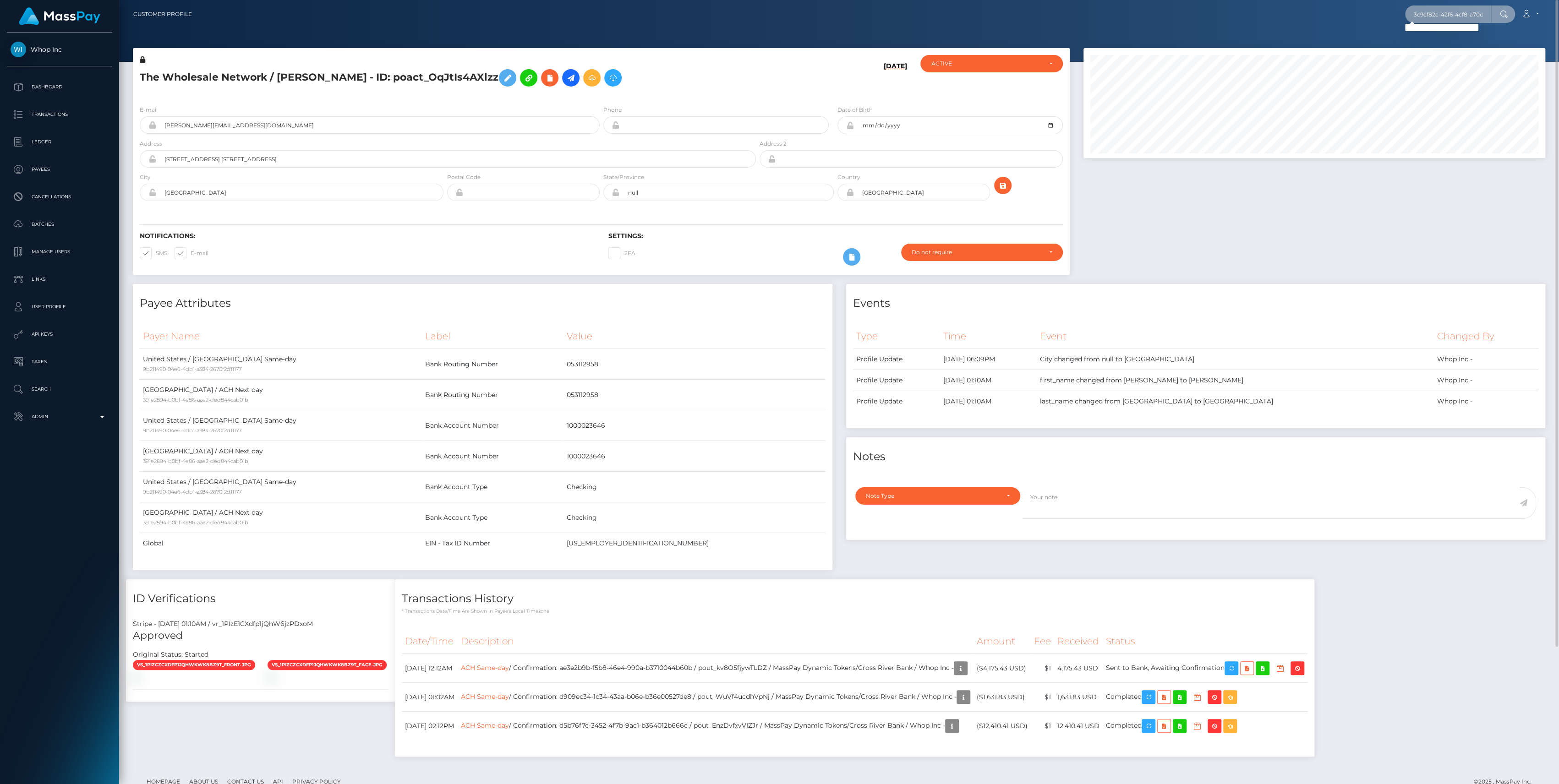
type input "3c9cf82c-42f6-4cf8-a70d-18aeb28f4bb7"
drag, startPoint x: 1412, startPoint y: 16, endPoint x: 1561, endPoint y: 32, distance: 149.9
click at [1559, 32] on html "Whop Inc Dashboard Transactions Ledger Payees Cancellations Links" at bounding box center [779, 392] width 1559 height 784
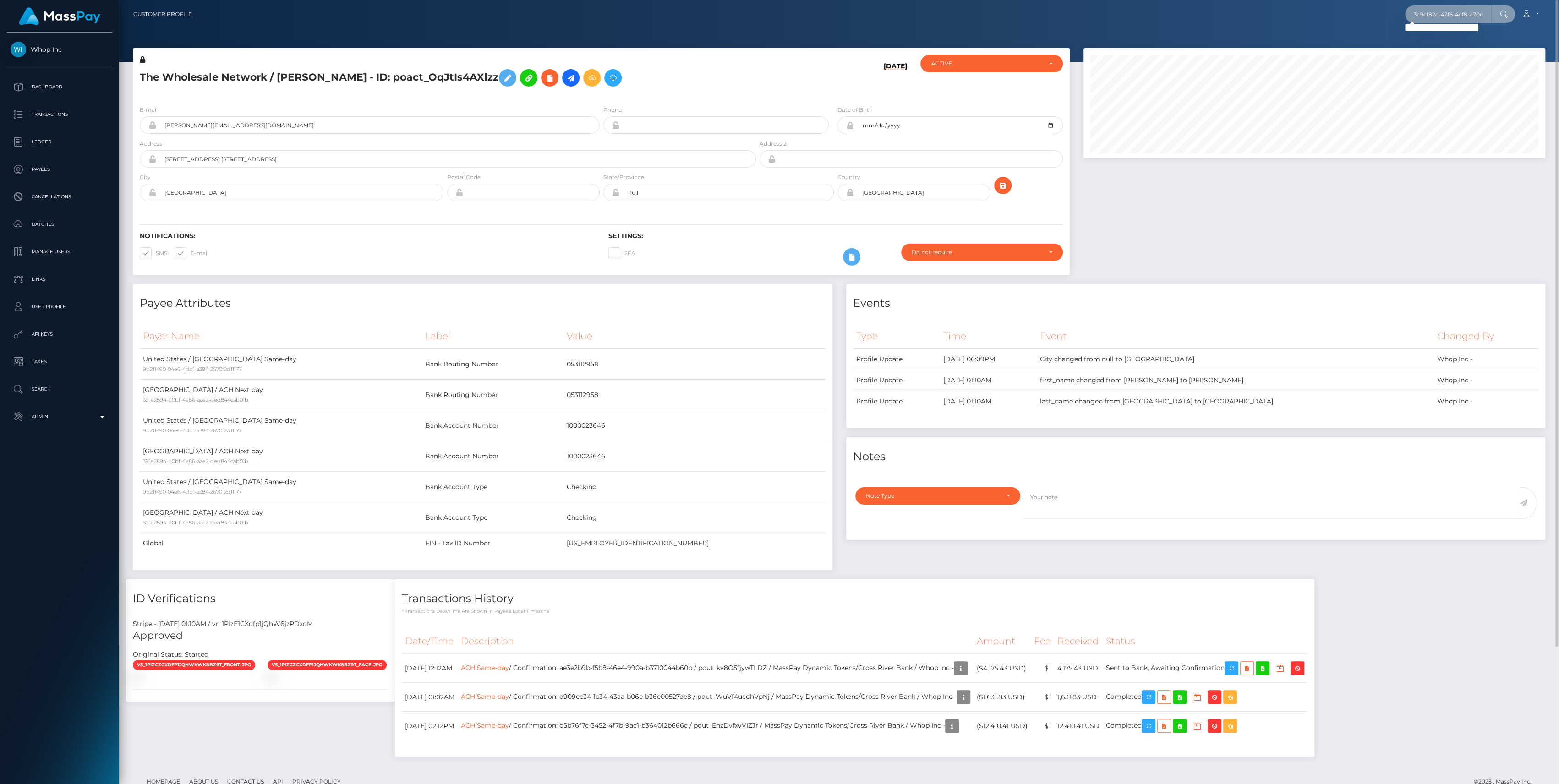
click at [1431, 11] on input "3c9cf82c-42f6-4cf8-a70d-18aeb28f4bb7" at bounding box center [1447, 14] width 86 height 17
drag, startPoint x: 1414, startPoint y: 17, endPoint x: 1558, endPoint y: 26, distance: 144.3
click at [1559, 26] on html "Whop Inc Dashboard Transactions Ledger Payees Cancellations Links" at bounding box center [779, 392] width 1559 height 784
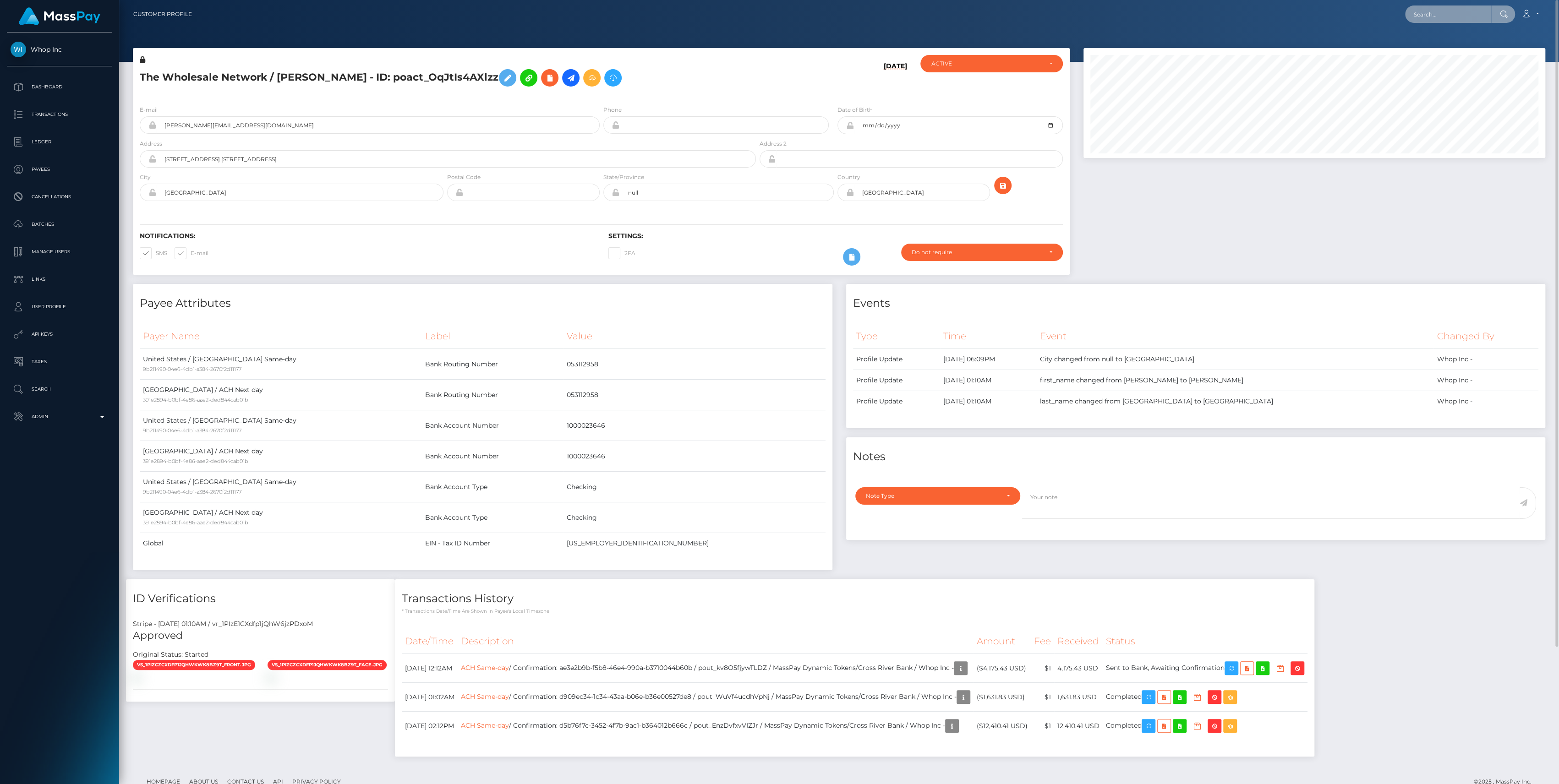
paste input "da810427-5512-40ea-a9fc-b371007159e1"
type input "da810427-5512-40ea-a9fc-b371007159e1"
click at [1426, 7] on input "da810427-5512-40ea-a9fc-b371007159e1" at bounding box center [1447, 14] width 86 height 17
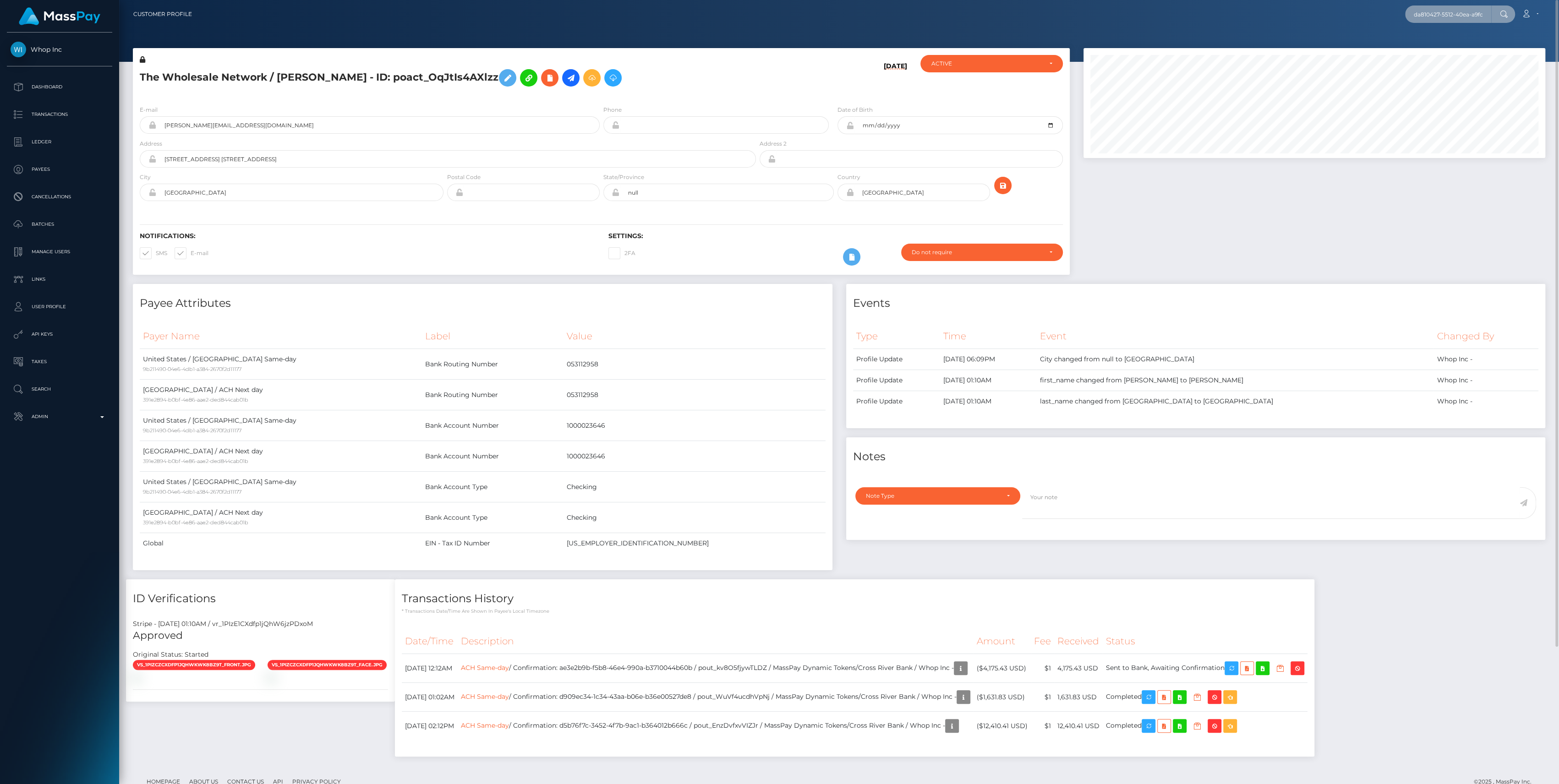
click at [1426, 7] on input "da810427-5512-40ea-a9fc-b371007159e1" at bounding box center [1447, 14] width 86 height 17
paste input "A28268DNKNB5"
click at [1432, 22] on input "A28268DNKNB5" at bounding box center [1447, 14] width 86 height 17
click at [1434, 15] on input "A28268DNKNB5" at bounding box center [1447, 14] width 86 height 17
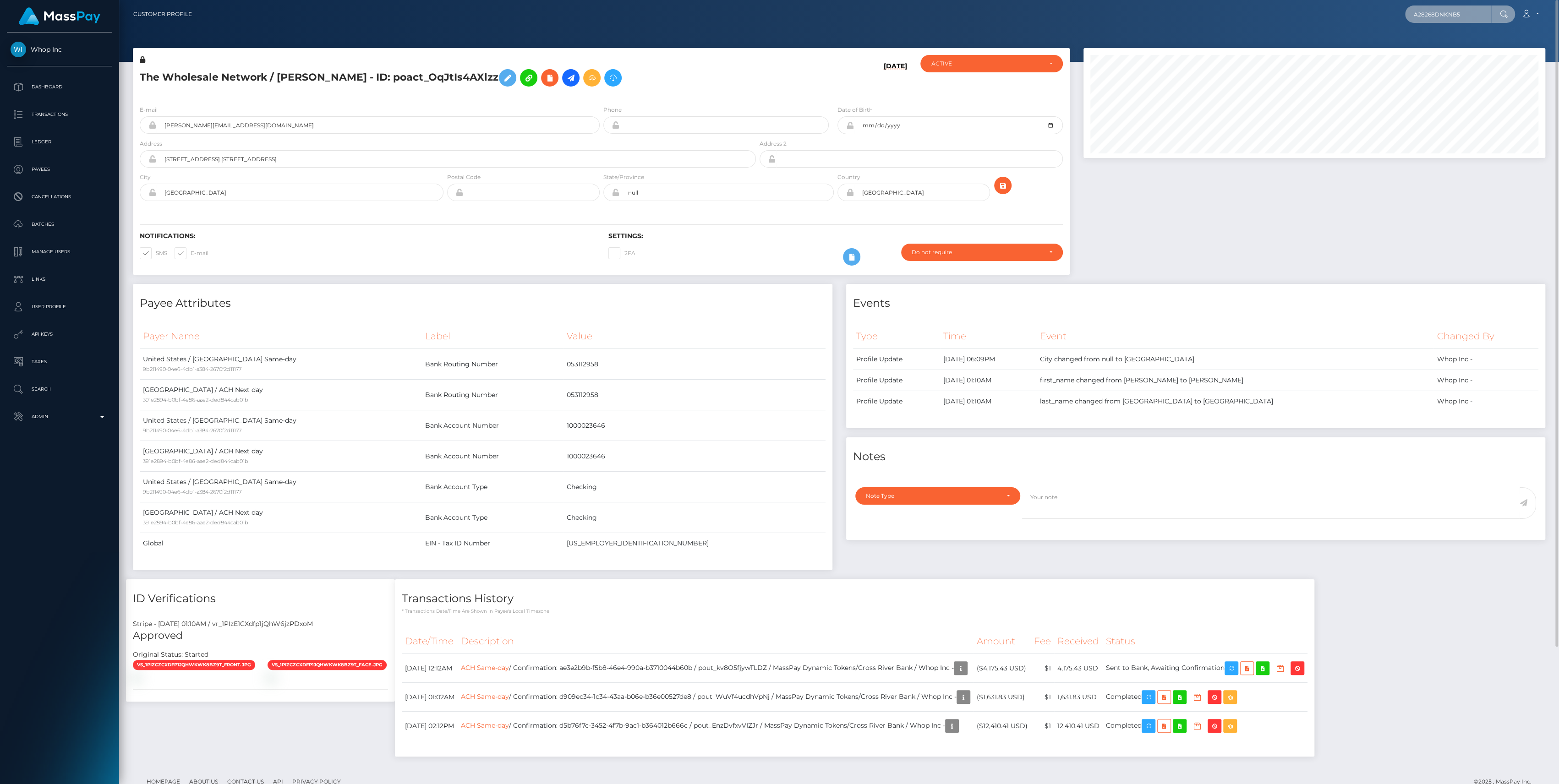
click at [1434, 15] on input "A28268DNKNB5" at bounding box center [1447, 14] width 86 height 17
paste input "1852300246"
click at [1436, 18] on input "1852300246" at bounding box center [1447, 14] width 86 height 17
click at [1436, 17] on input "1852300246" at bounding box center [1447, 14] width 86 height 17
paste input ",493.11"
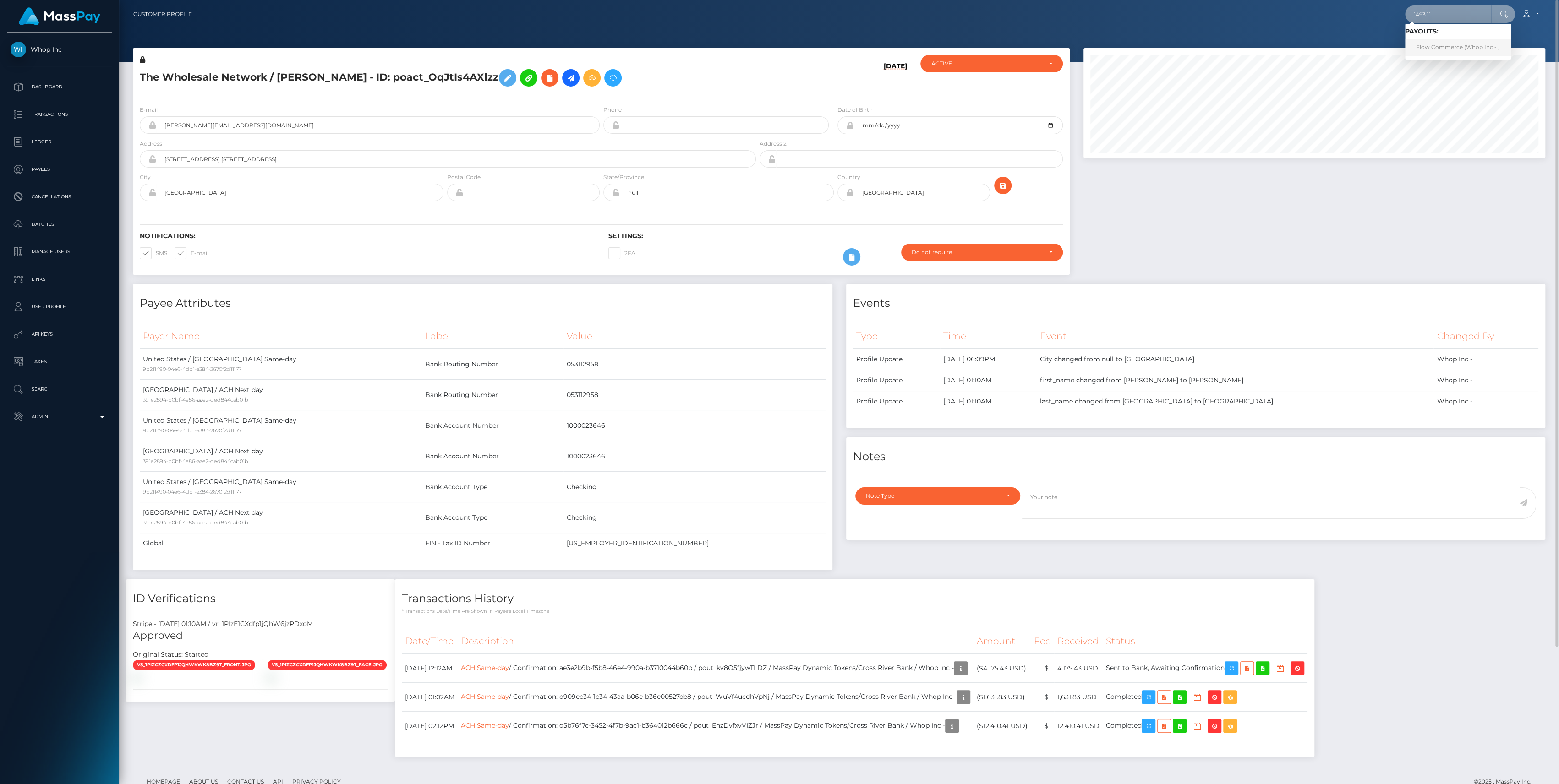
type input "1493.11"
click at [1447, 50] on link "Flow Commerce (Whop Inc - )" at bounding box center [1457, 47] width 105 height 17
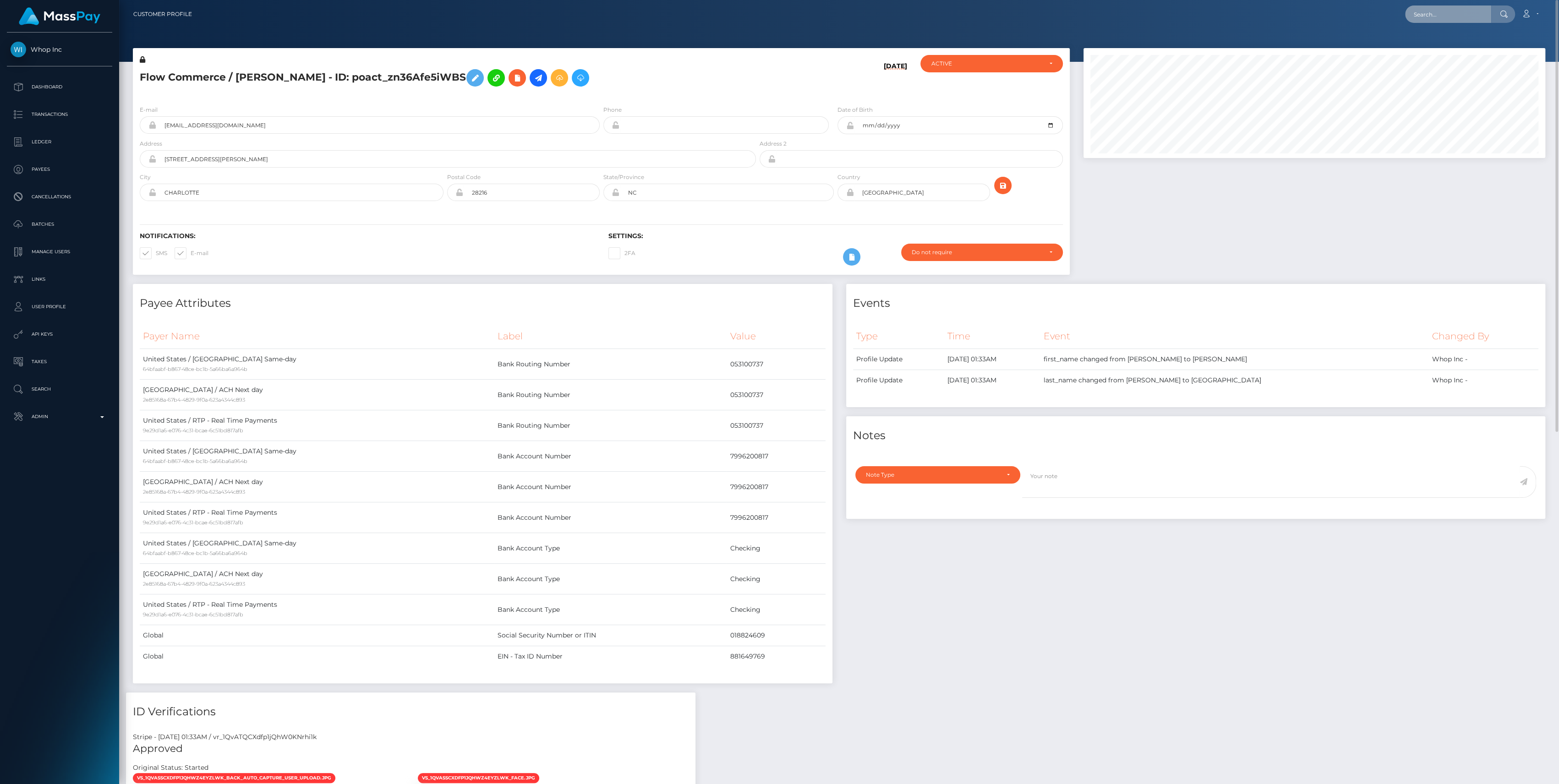
click at [1452, 18] on input "text" at bounding box center [1447, 14] width 86 height 17
paste input "3c9cf82c-42f6-4cf8-a70d-18aeb28f4bb7"
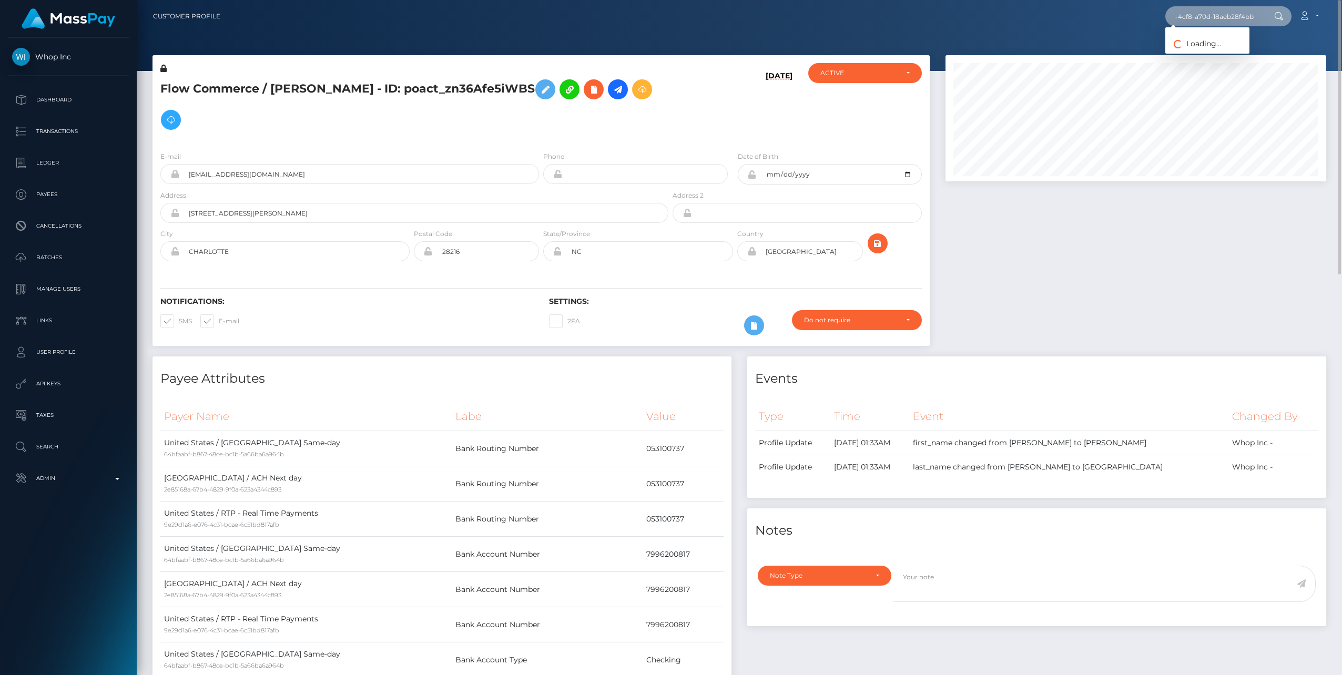
type input "3c9cf82c-42f6-4cf8-a70d-18aeb28f4bb7"
click at [1251, 11] on input "3c9cf82c-42f6-4cf8-a70d-18aeb28f4bb7" at bounding box center [1214, 16] width 99 height 20
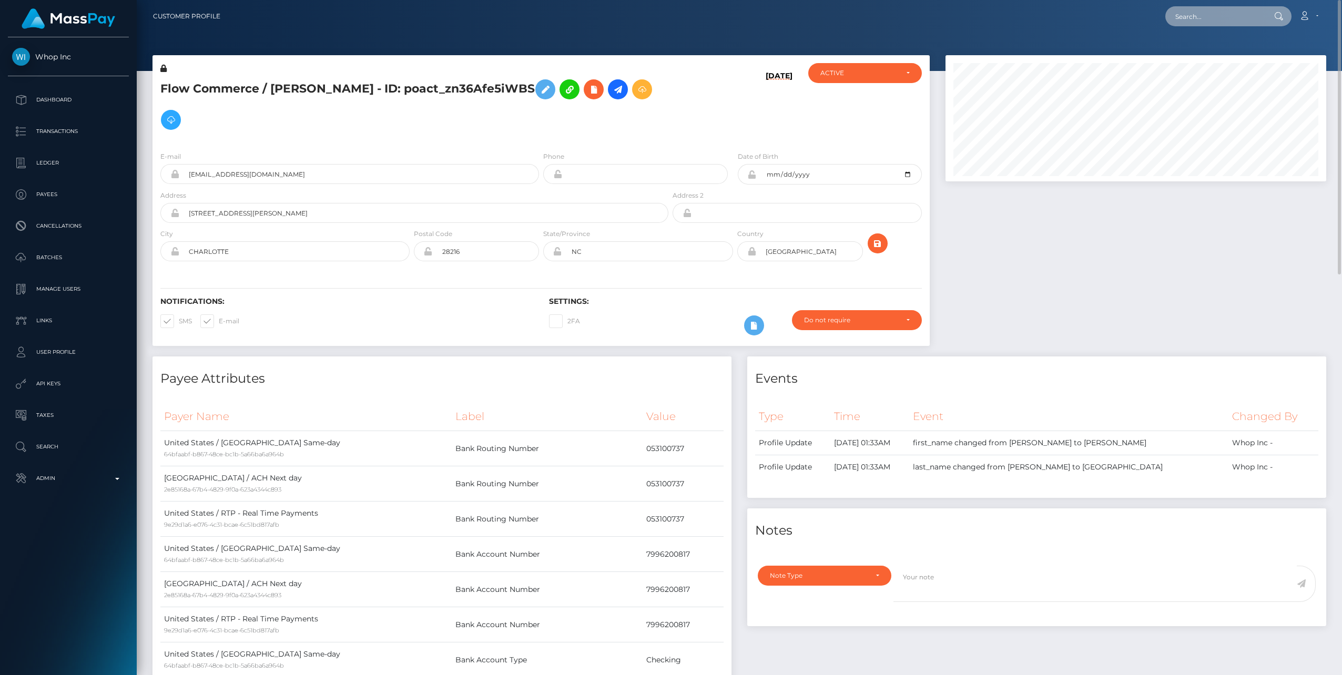
paste input "1852300246"
type input "1852300246"
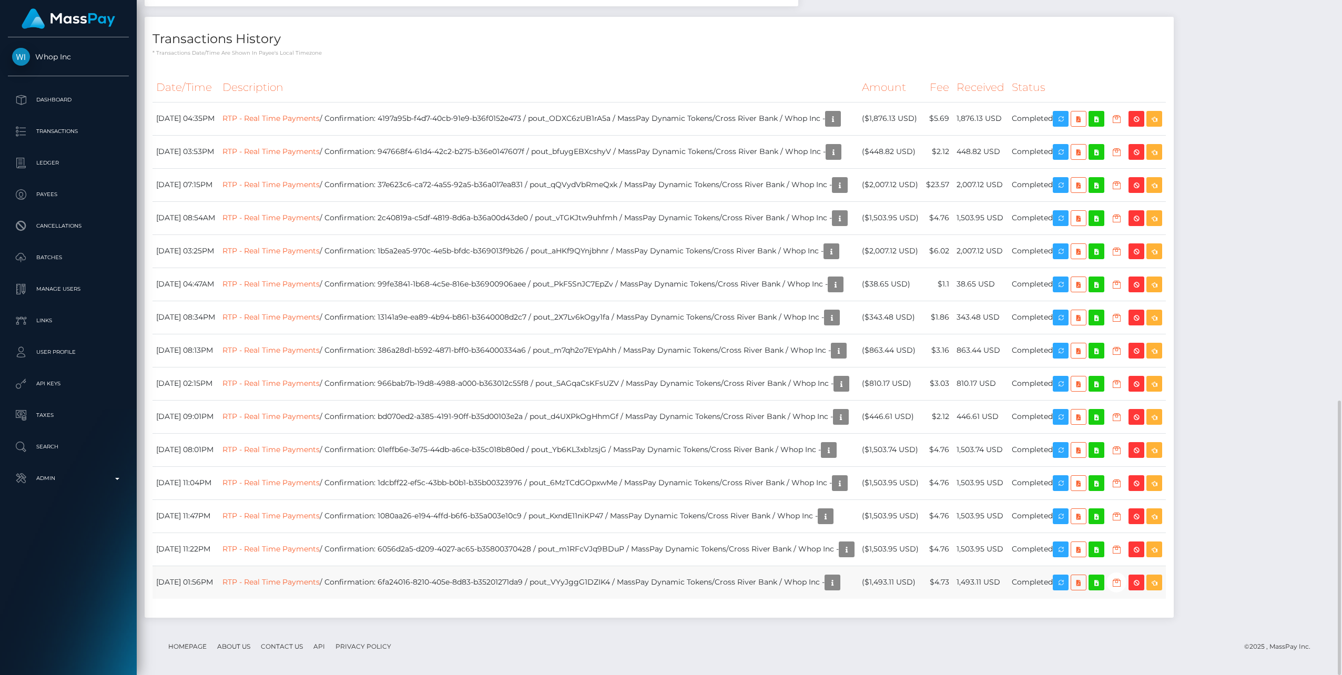
scroll to position [126, 381]
drag, startPoint x: 1005, startPoint y: 576, endPoint x: 1076, endPoint y: 572, distance: 71.1
click at [1076, 572] on tr "[DATE] 01:56PM RTP - Real Time Payments / Confirmation: 6fa24016-8210-405e-8d83…" at bounding box center [658, 582] width 1013 height 33
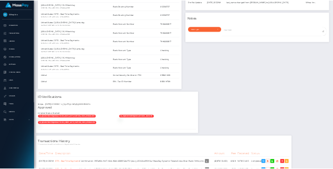
scroll to position [0, 0]
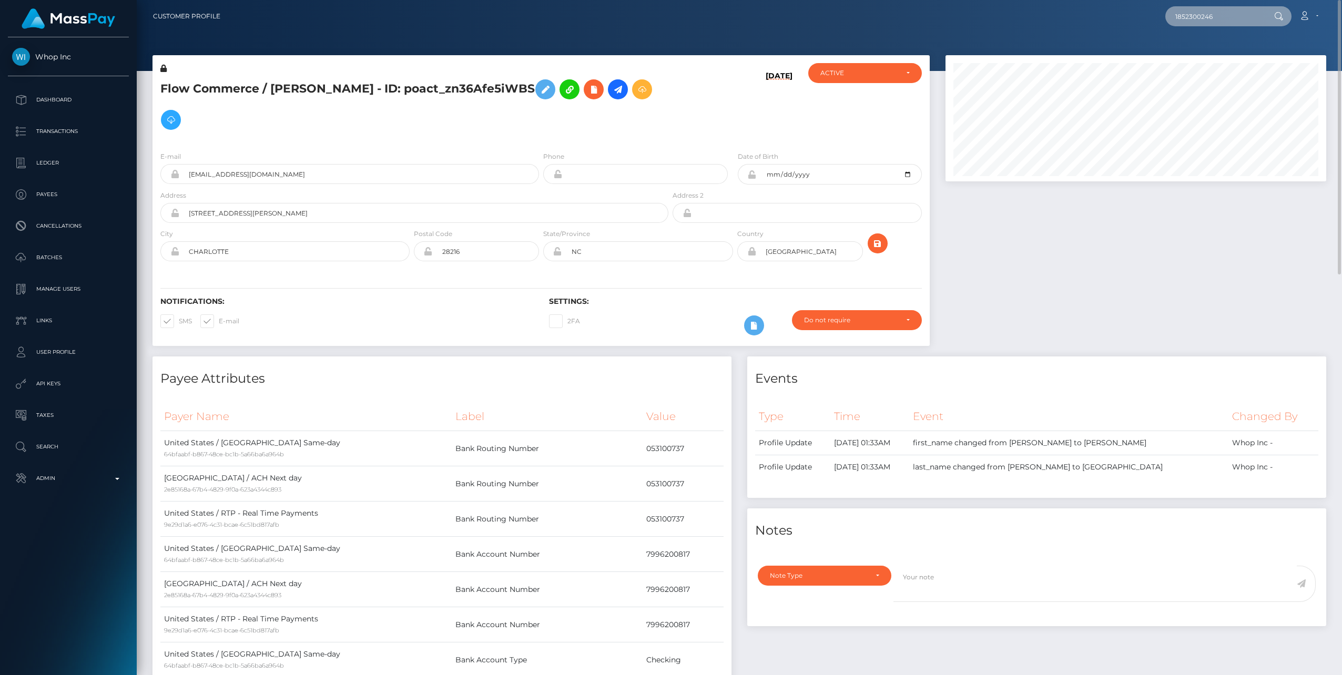
click at [1222, 15] on input "1852300246" at bounding box center [1214, 16] width 99 height 20
paste input "021214894649267"
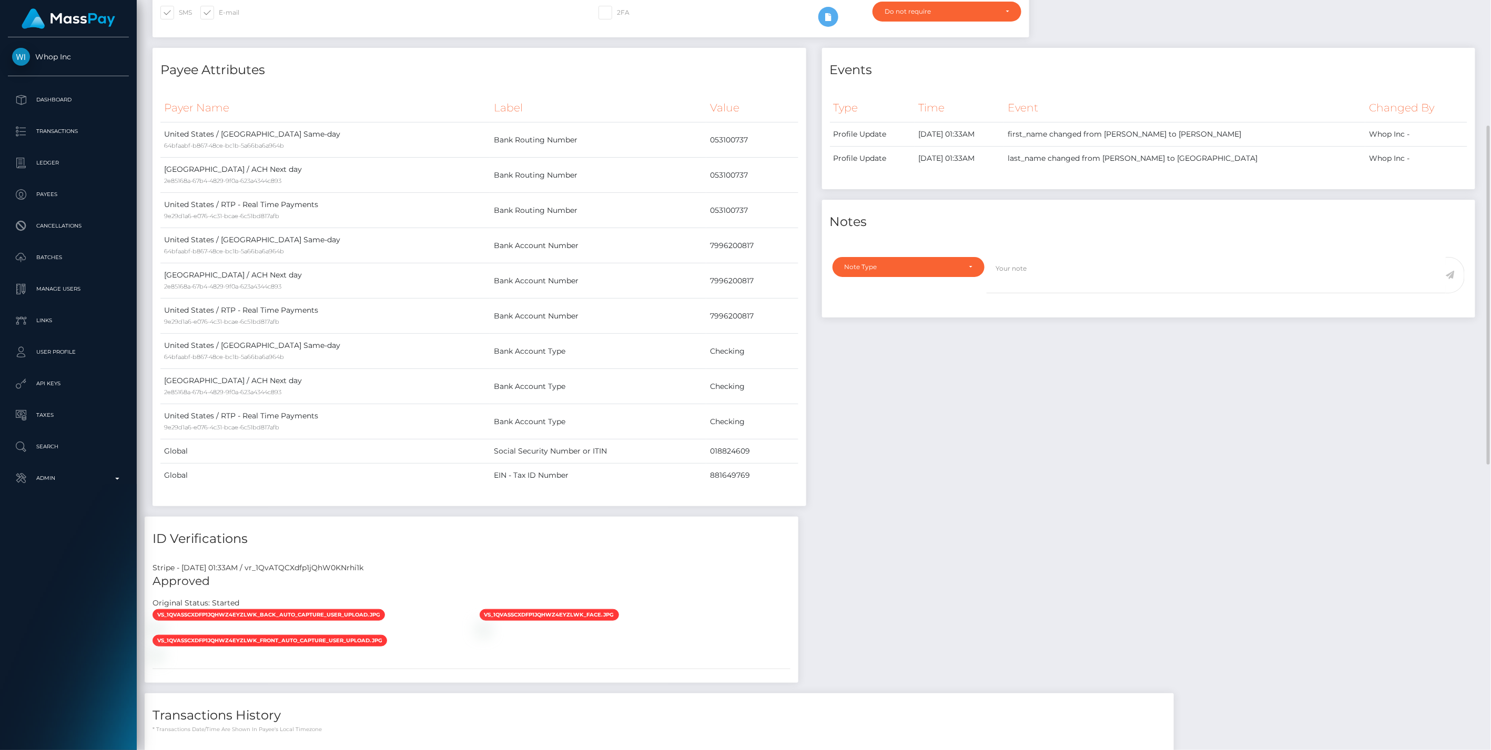
scroll to position [45, 0]
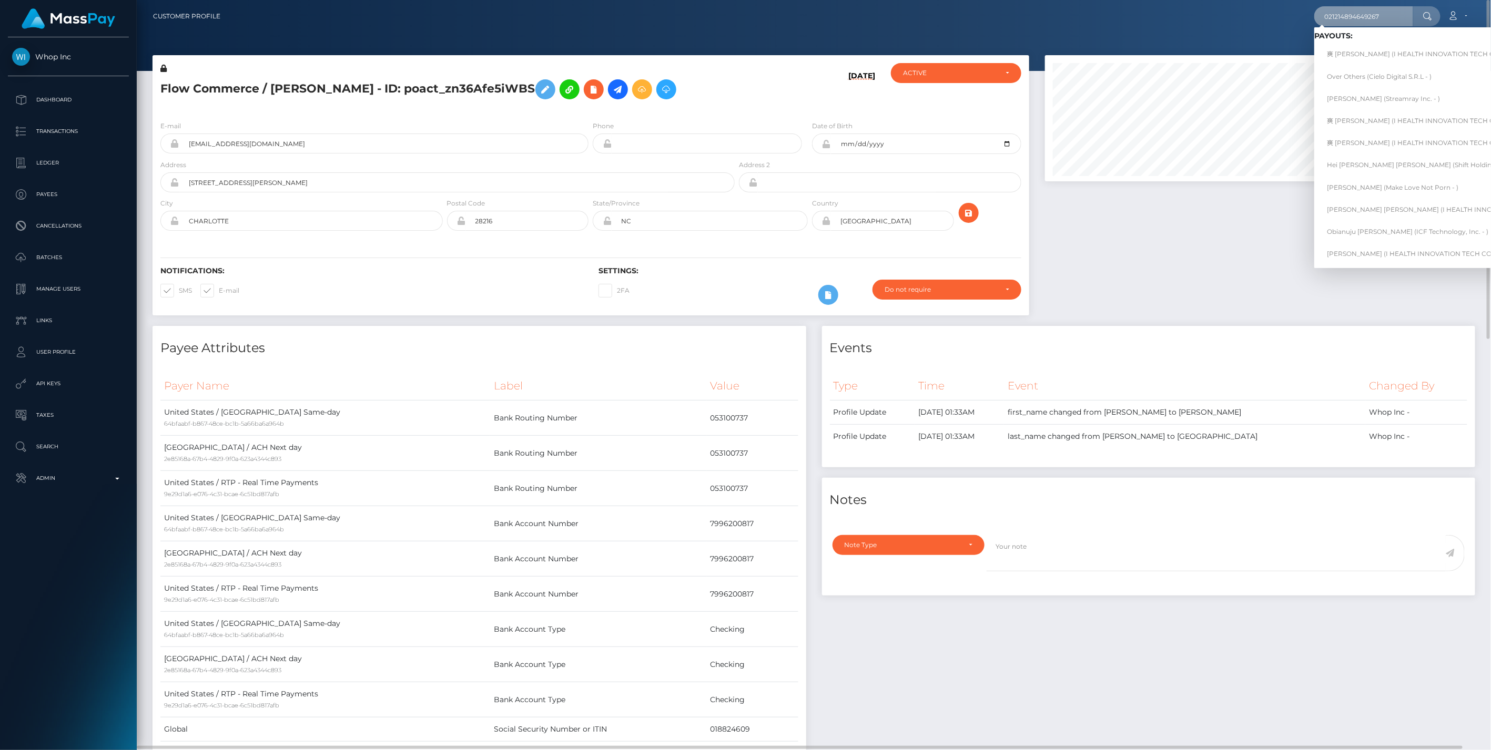
click at [1350, 24] on input "021214894649267" at bounding box center [1363, 16] width 99 height 20
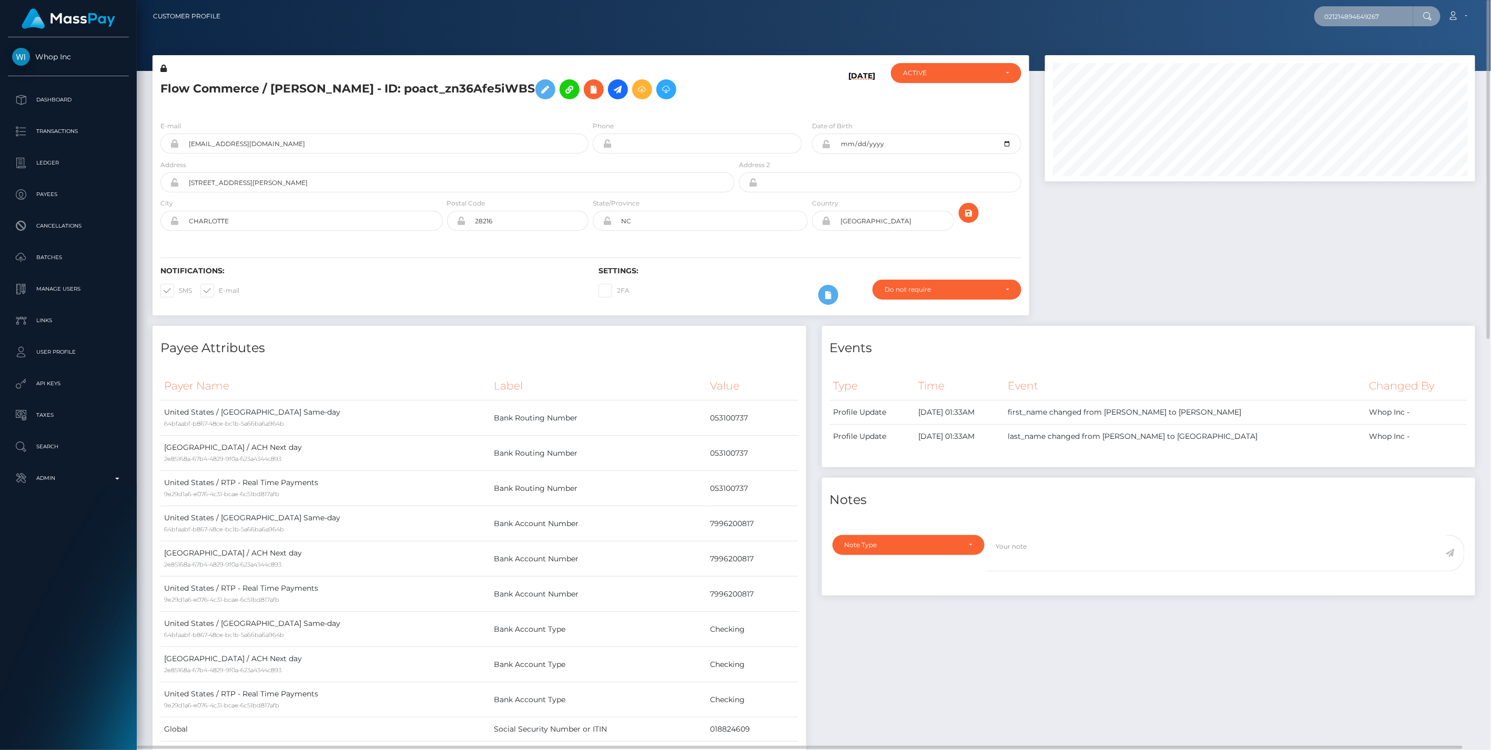
click at [1350, 24] on input "021214894649267" at bounding box center [1363, 16] width 99 height 20
paste input "992d8194-abf9-48c2-adbb-b371007159e1"
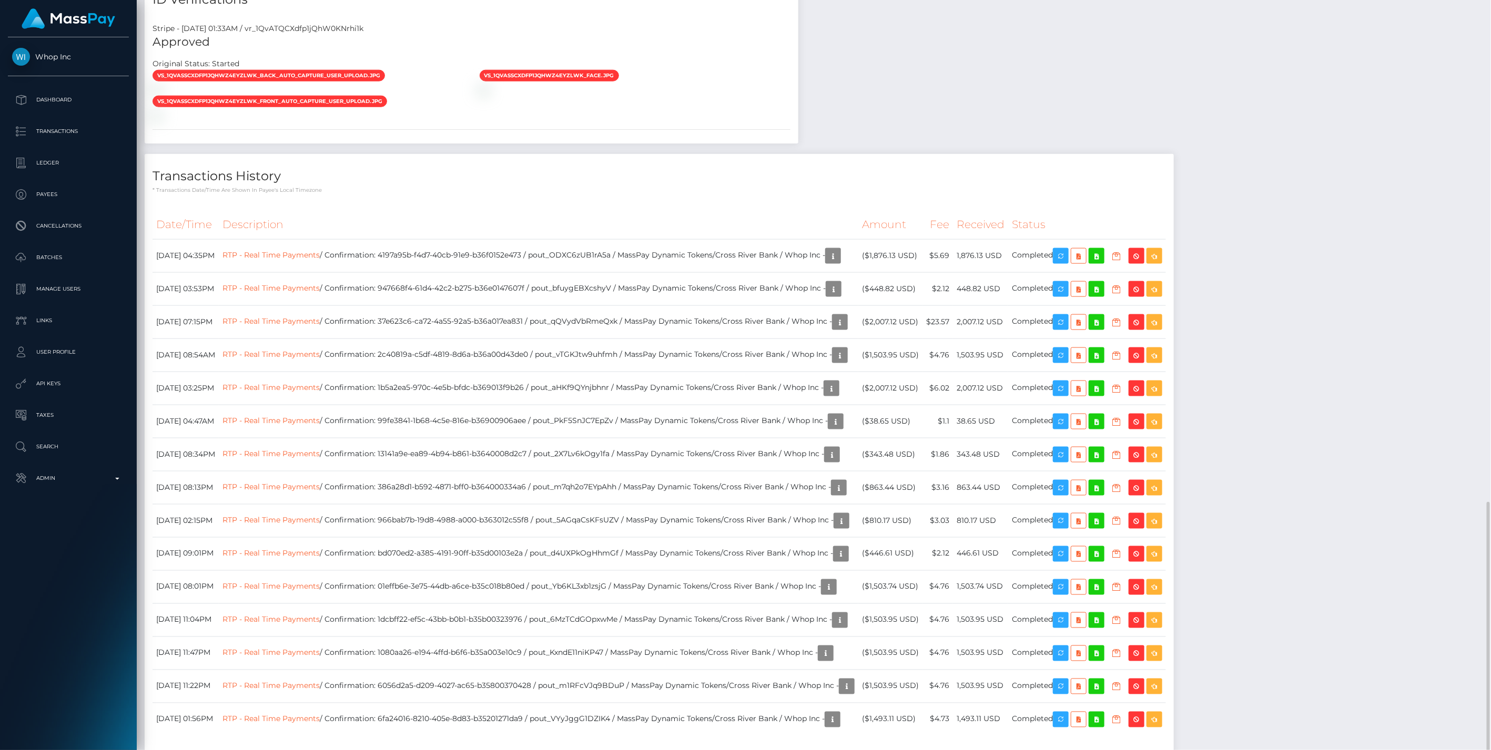
scroll to position [909, 0]
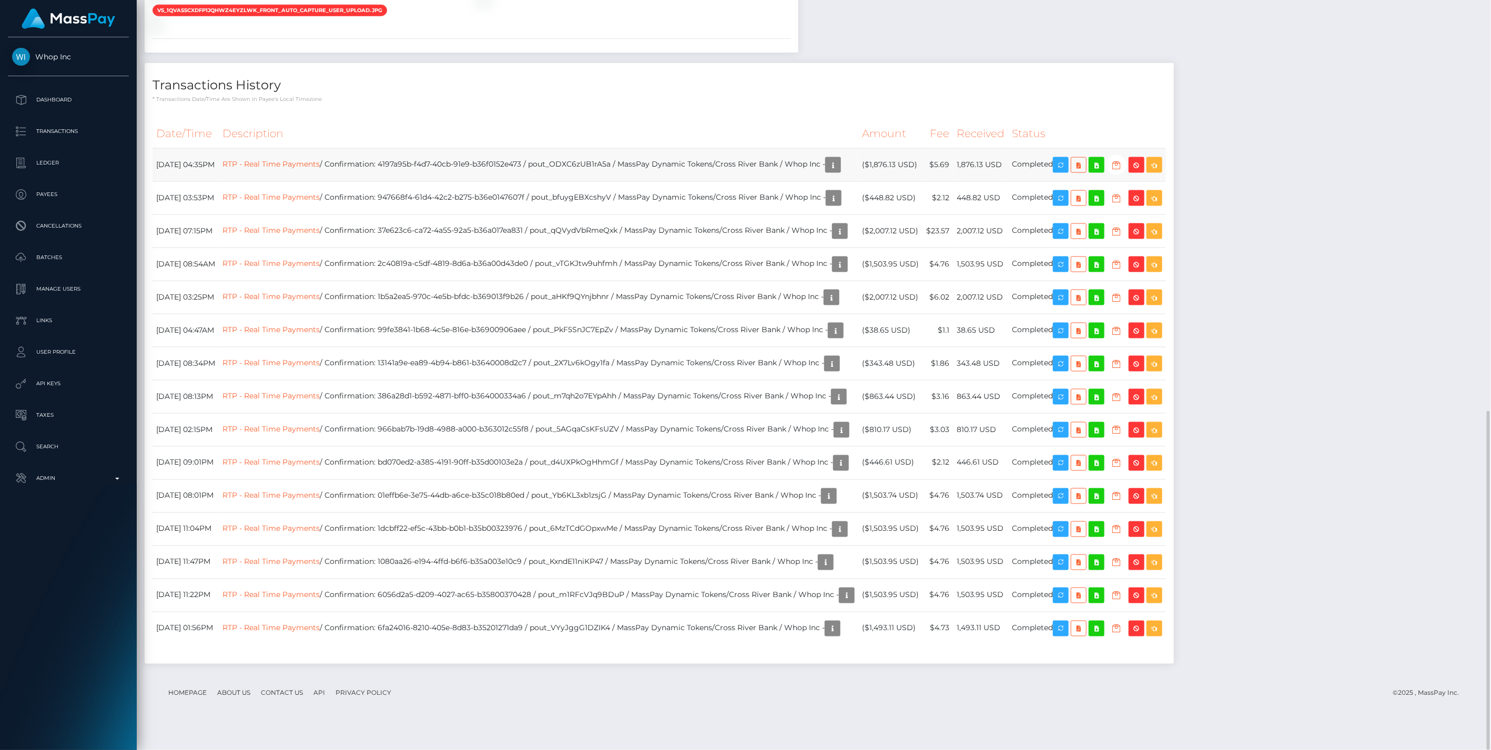
type input "992d8194-abf9-48c2-adbb-b371007159e1"
click at [584, 645] on td "RTP - Real Time Payments / Confirmation: 6fa24016-8210-405e-8d83-b35201271da9 /…" at bounding box center [538, 628] width 639 height 33
drag, startPoint x: 583, startPoint y: 650, endPoint x: 642, endPoint y: 648, distance: 60.0
click at [642, 645] on td "RTP - Real Time Payments / Confirmation: 6fa24016-8210-405e-8d83-b35201271da9 /…" at bounding box center [538, 628] width 639 height 33
drag, startPoint x: 642, startPoint y: 648, endPoint x: 648, endPoint y: 653, distance: 7.8
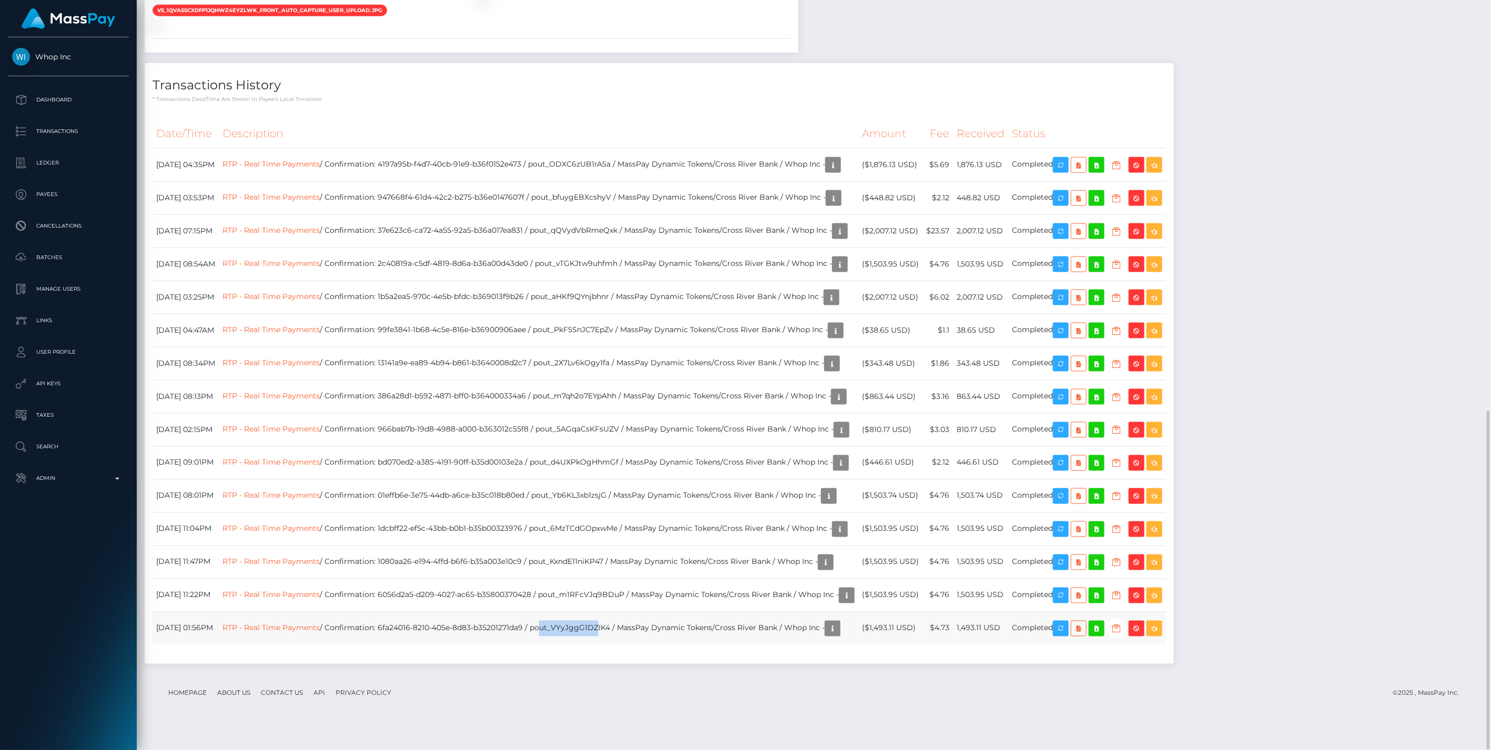
click at [642, 645] on td "RTP - Real Time Payments / Confirmation: 6fa24016-8210-405e-8d83-b35201271da9 /…" at bounding box center [538, 628] width 639 height 33
drag, startPoint x: 658, startPoint y: 652, endPoint x: 577, endPoint y: 661, distance: 81.4
click at [577, 645] on td "RTP - Real Time Payments / Confirmation: 6fa24016-8210-405e-8d83-b35201271da9 /…" at bounding box center [538, 628] width 639 height 33
copy td "pout_VYyJggG1DZIK4"
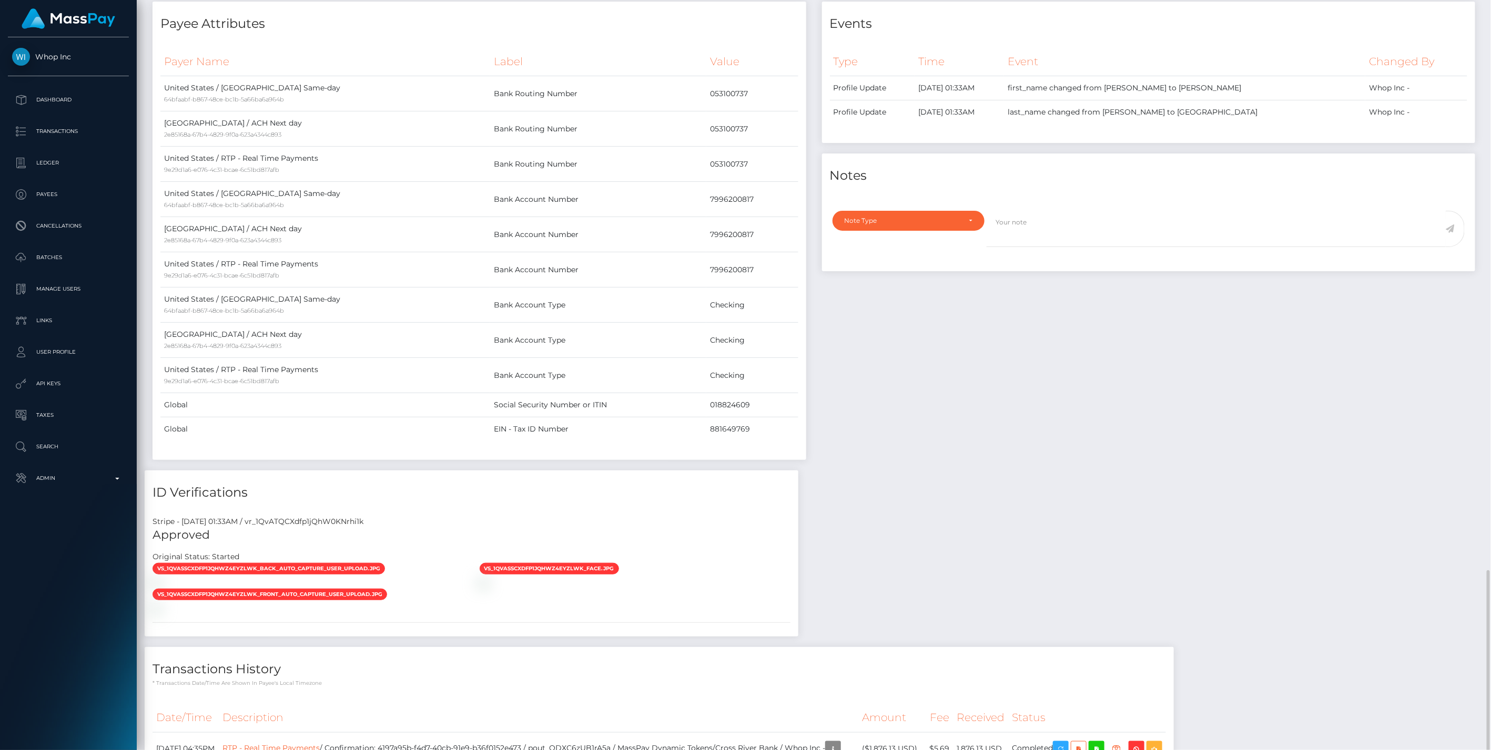
scroll to position [0, 0]
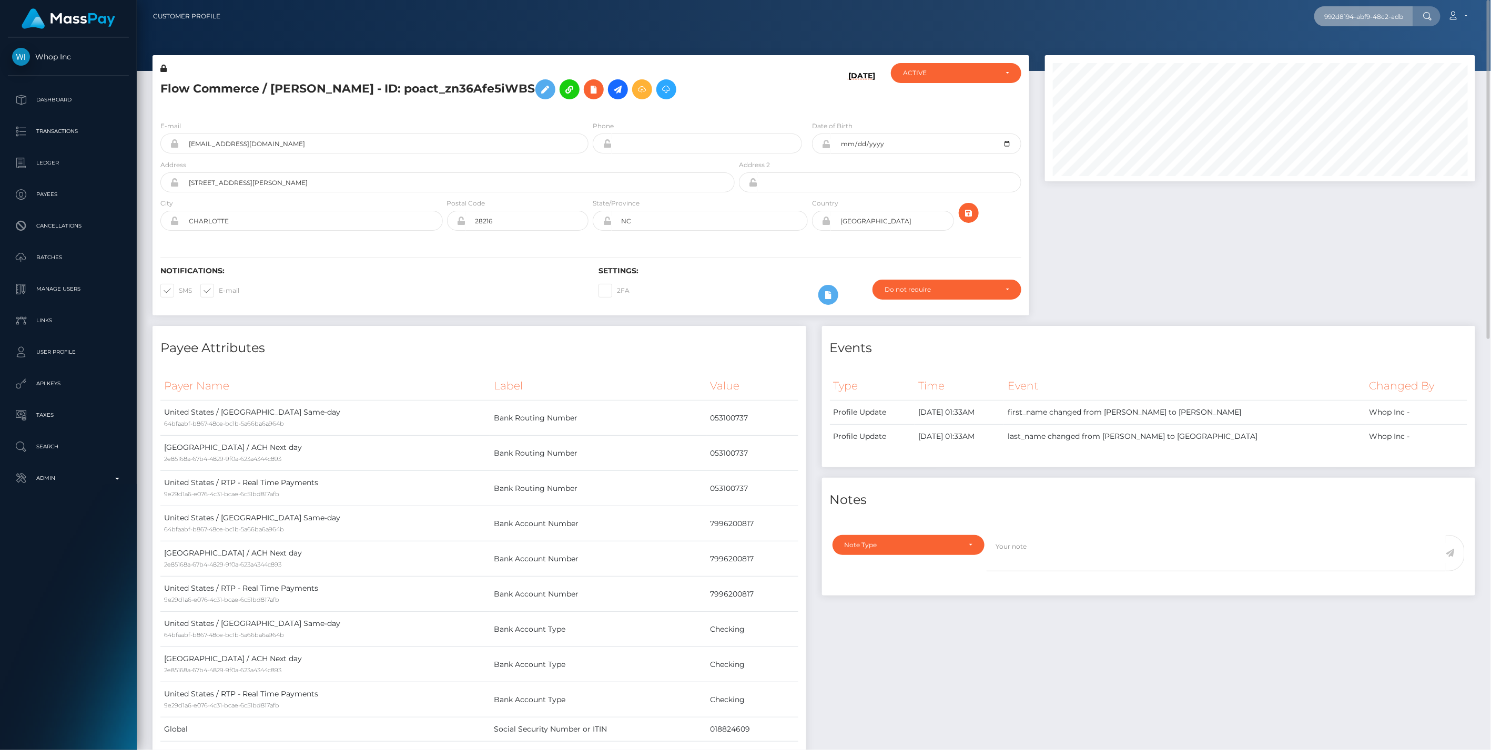
click at [1330, 18] on input "992d8194-abf9-48c2-adbb-b371007159e1" at bounding box center [1363, 16] width 99 height 20
drag, startPoint x: 1324, startPoint y: 18, endPoint x: 1490, endPoint y: 29, distance: 166.5
click at [1491, 29] on html "Whop Inc Dashboard Transactions Ledger Payees Cancellations Links" at bounding box center [745, 375] width 1491 height 750
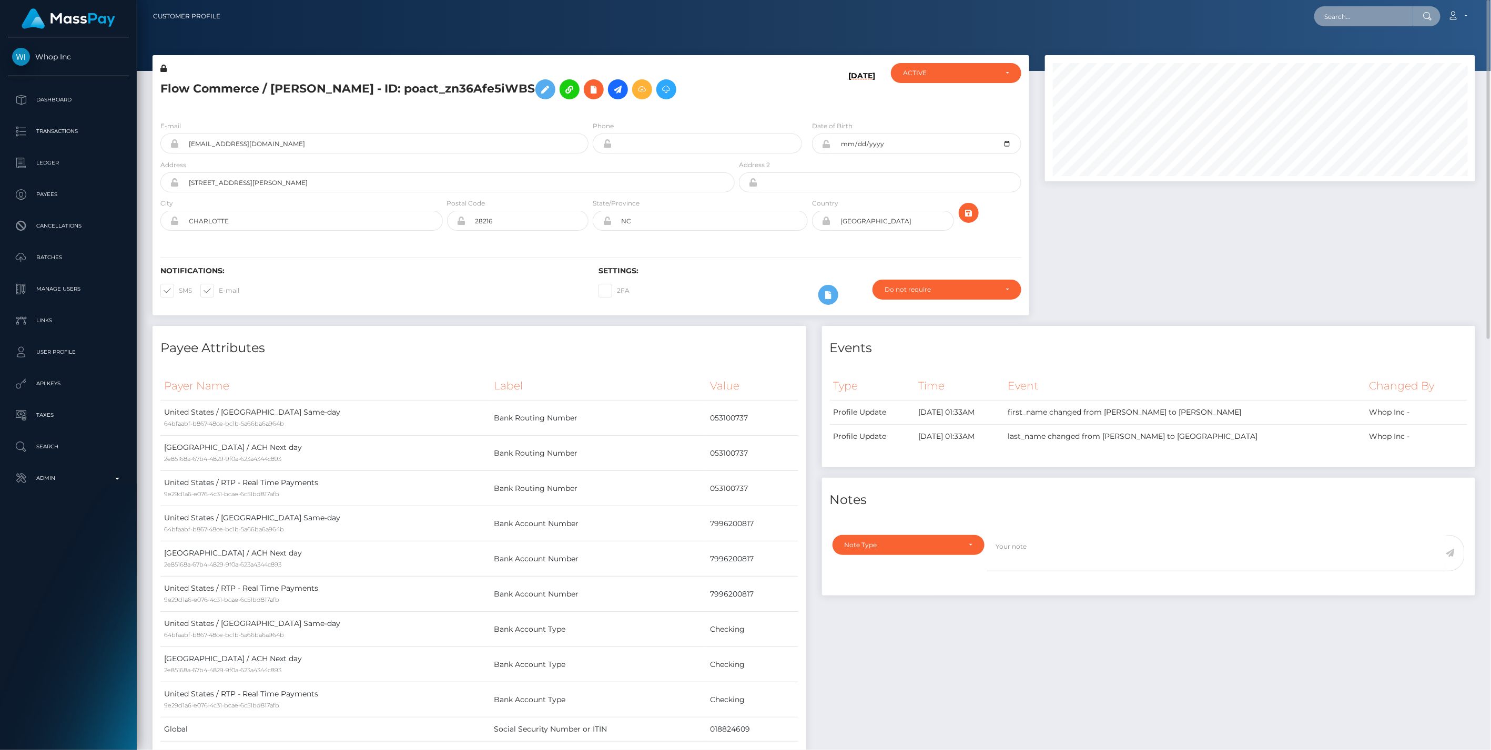
paste input "d7c23dbd-a4c5-11f0-bd75-060e06e9f077"
type input "d7c23dbd-a4c5-11f0-bd75-060e06e9f077"
click at [1367, 65] on div "Loading... Loading... Payouts: The Wholesale Network (Whop Inc - )" at bounding box center [1385, 47] width 143 height 41
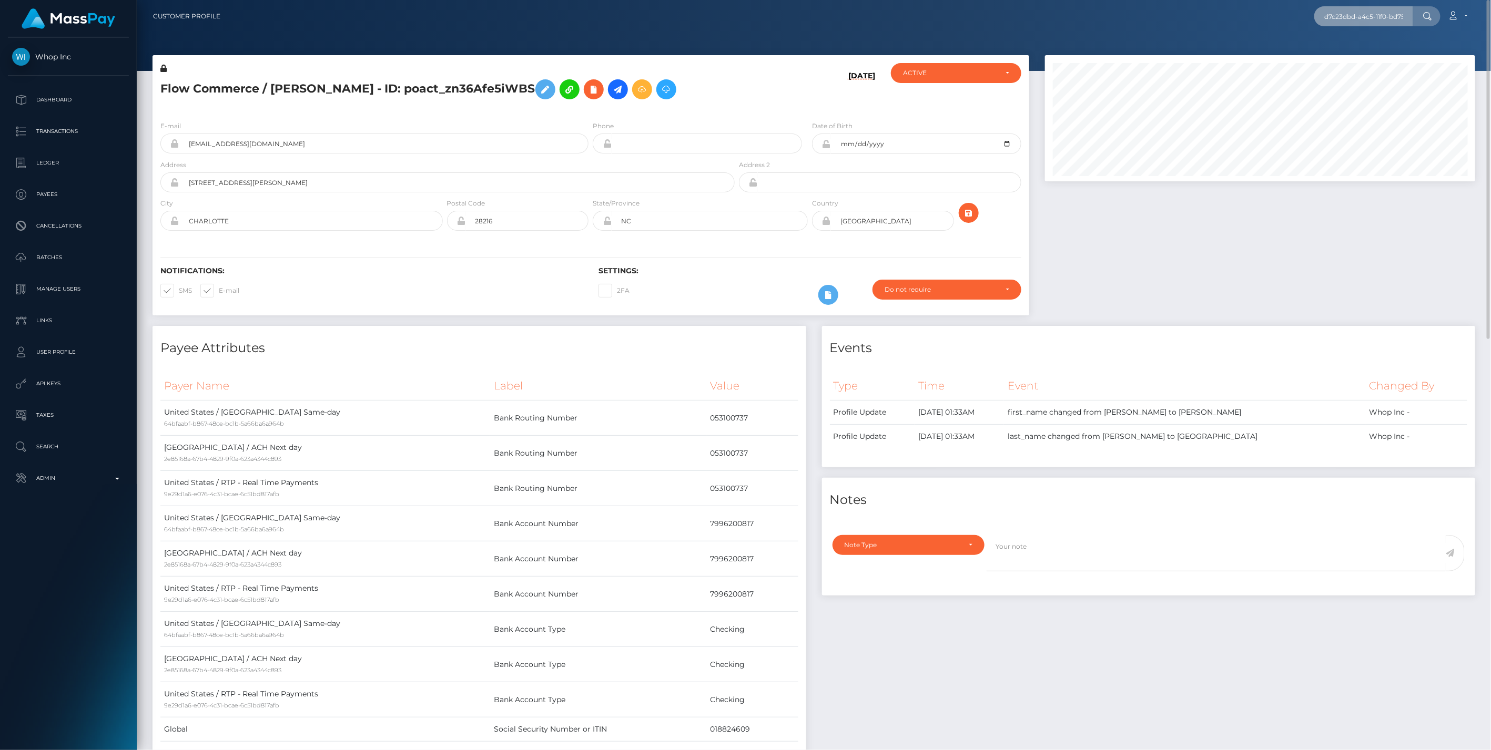
click at [1323, 21] on input "d7c23dbd-a4c5-11f0-bd75-060e06e9f077" at bounding box center [1363, 16] width 99 height 20
click at [1343, 22] on input "d7c23dbd-a4c5-11f0-bd75-060e06e9f077" at bounding box center [1363, 16] width 99 height 20
click at [1349, 16] on input "d7c23dbd-a4c5-11f0-bd75-060e06e9f077" at bounding box center [1363, 16] width 99 height 20
drag, startPoint x: 1317, startPoint y: 13, endPoint x: 1490, endPoint y: 79, distance: 185.2
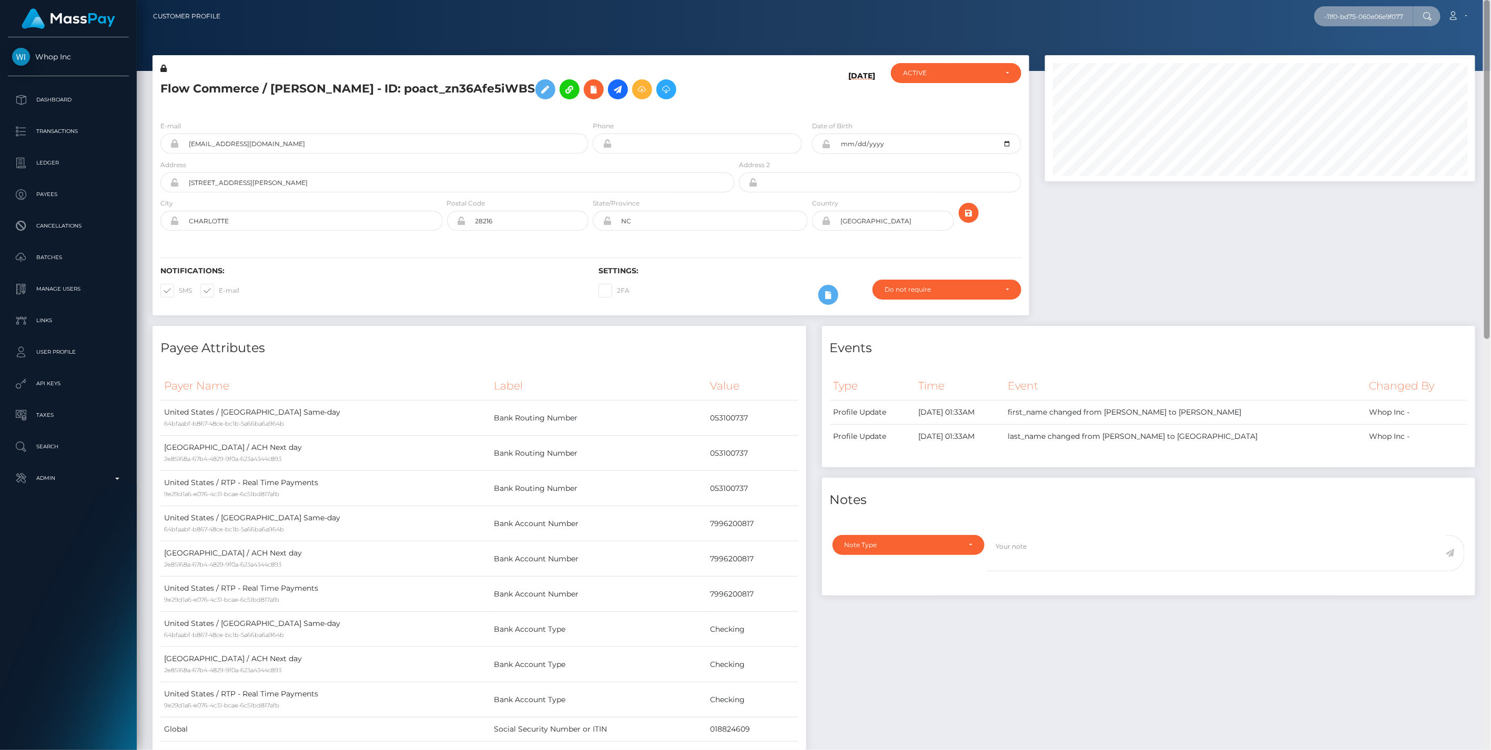
click at [1491, 79] on html "Whop Inc Dashboard Transactions Ledger Payees Cancellations Links" at bounding box center [745, 375] width 1491 height 750
paste input "d7c23dbd-a4c5-11f0-bd75-060e06e9f077"
type input "d7c23dbd-a4c5-11f0-bd75-060e06e9f077"
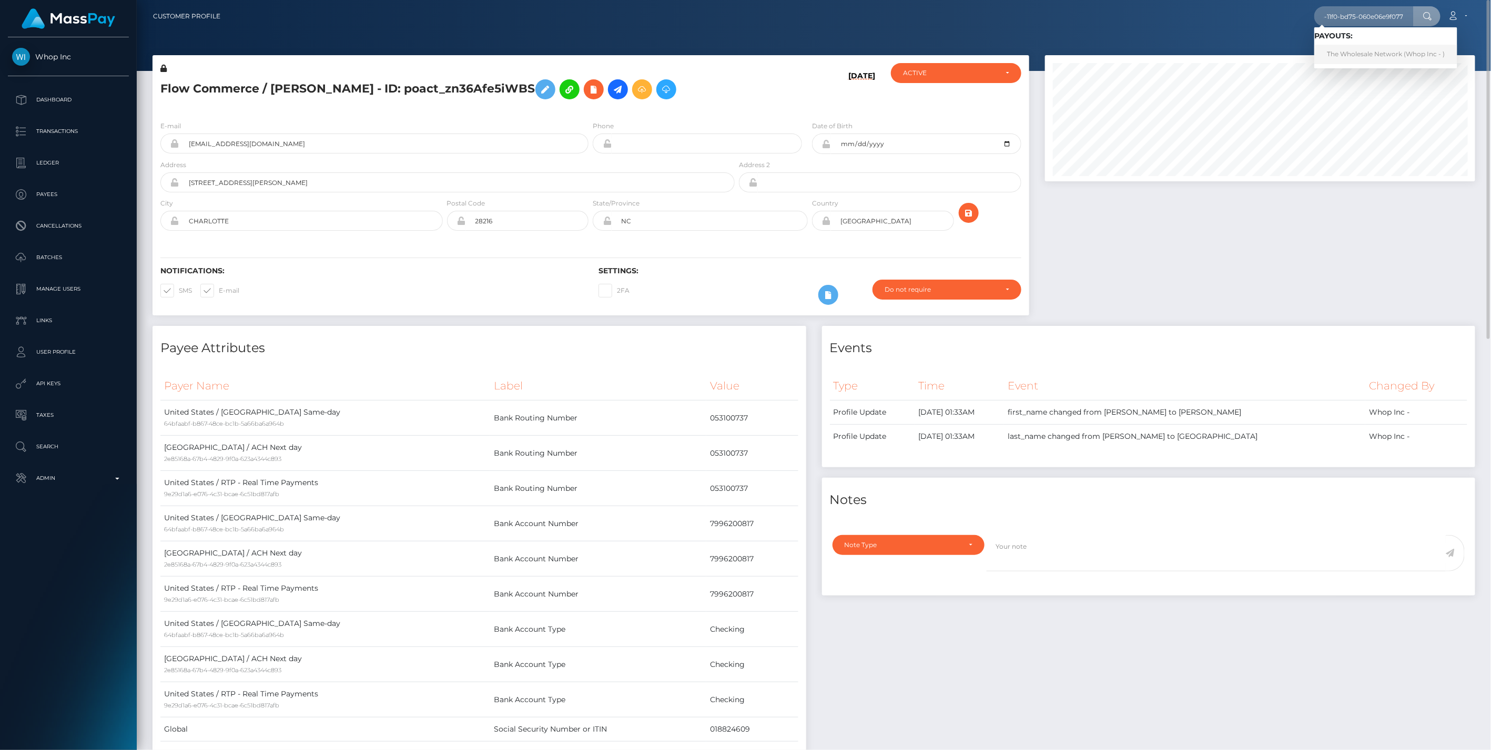
click at [1356, 48] on link "The Wholesale Network (Whop Inc - )" at bounding box center [1385, 54] width 143 height 19
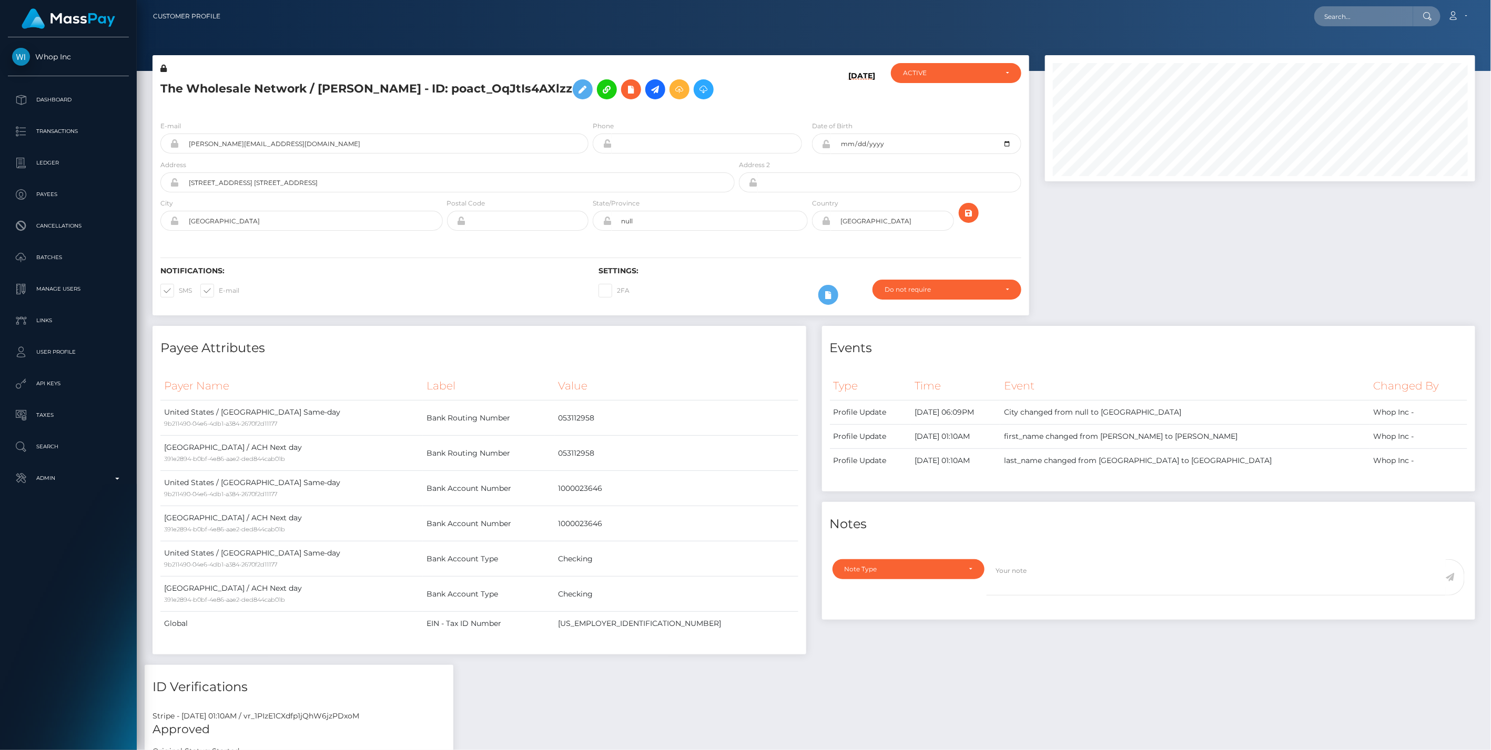
scroll to position [126, 430]
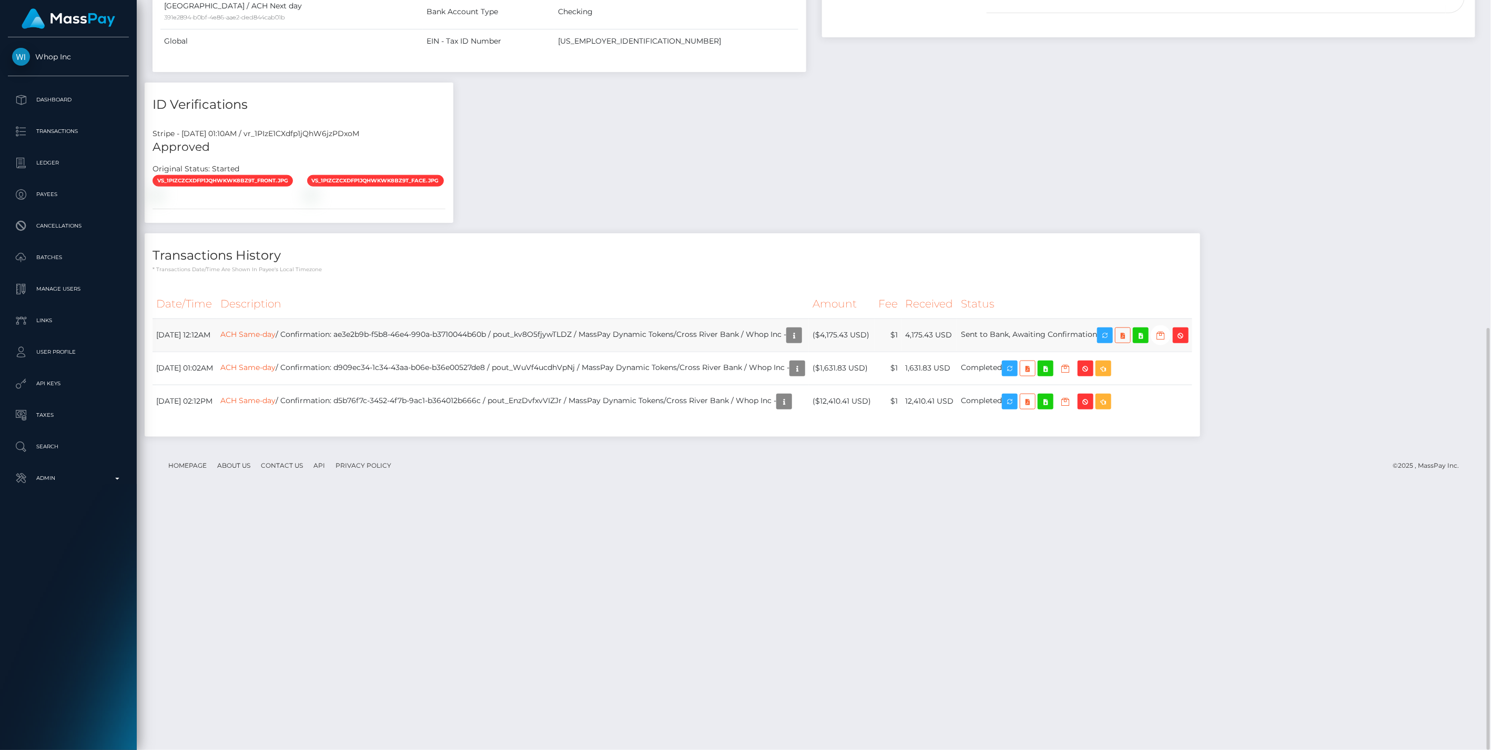
click at [598, 352] on td "ACH Same-day / Confirmation: ae3e2b9b-f5b8-46e4-990a-b3710044b60b / pout_kv8O5f…" at bounding box center [513, 335] width 592 height 33
copy td "pout_kv8O5fjywTLDZ"
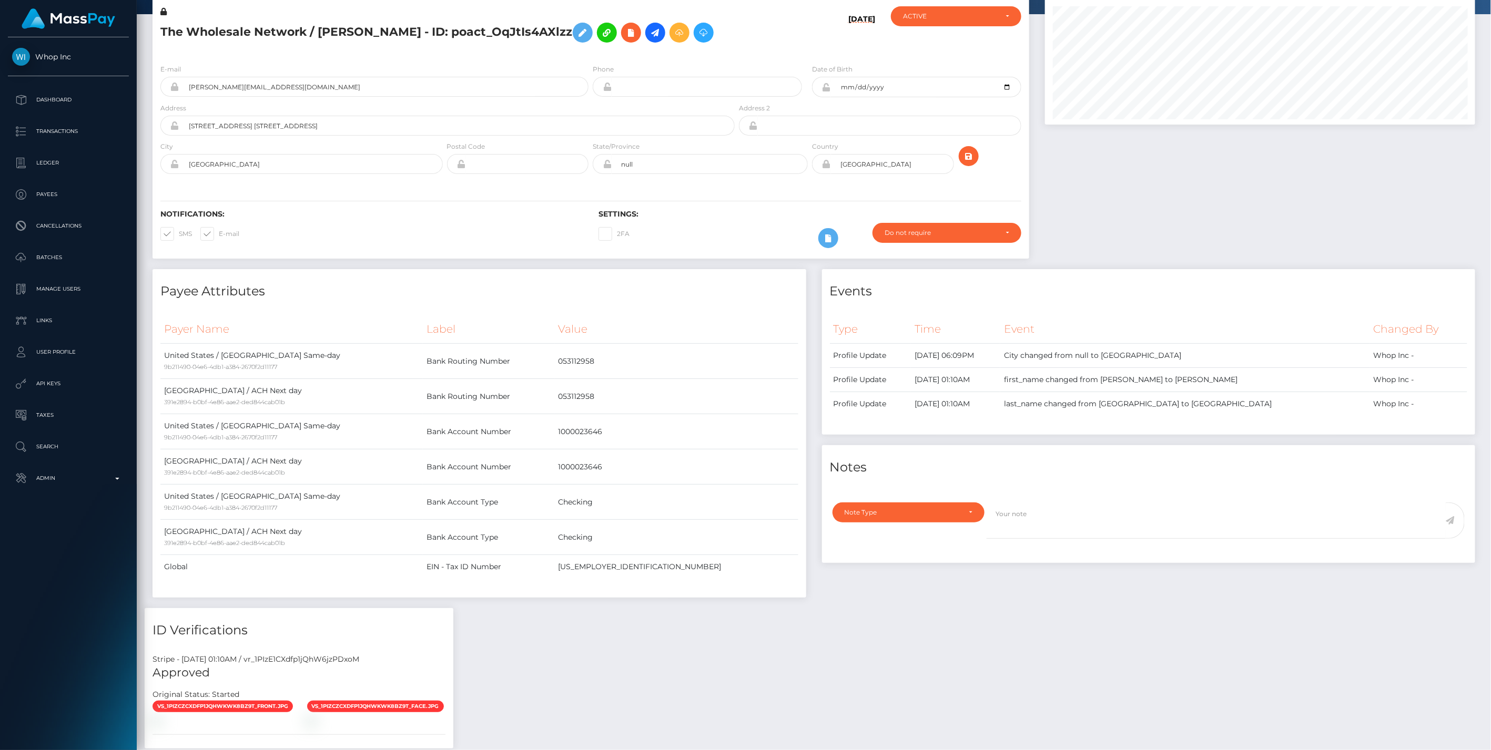
scroll to position [0, 0]
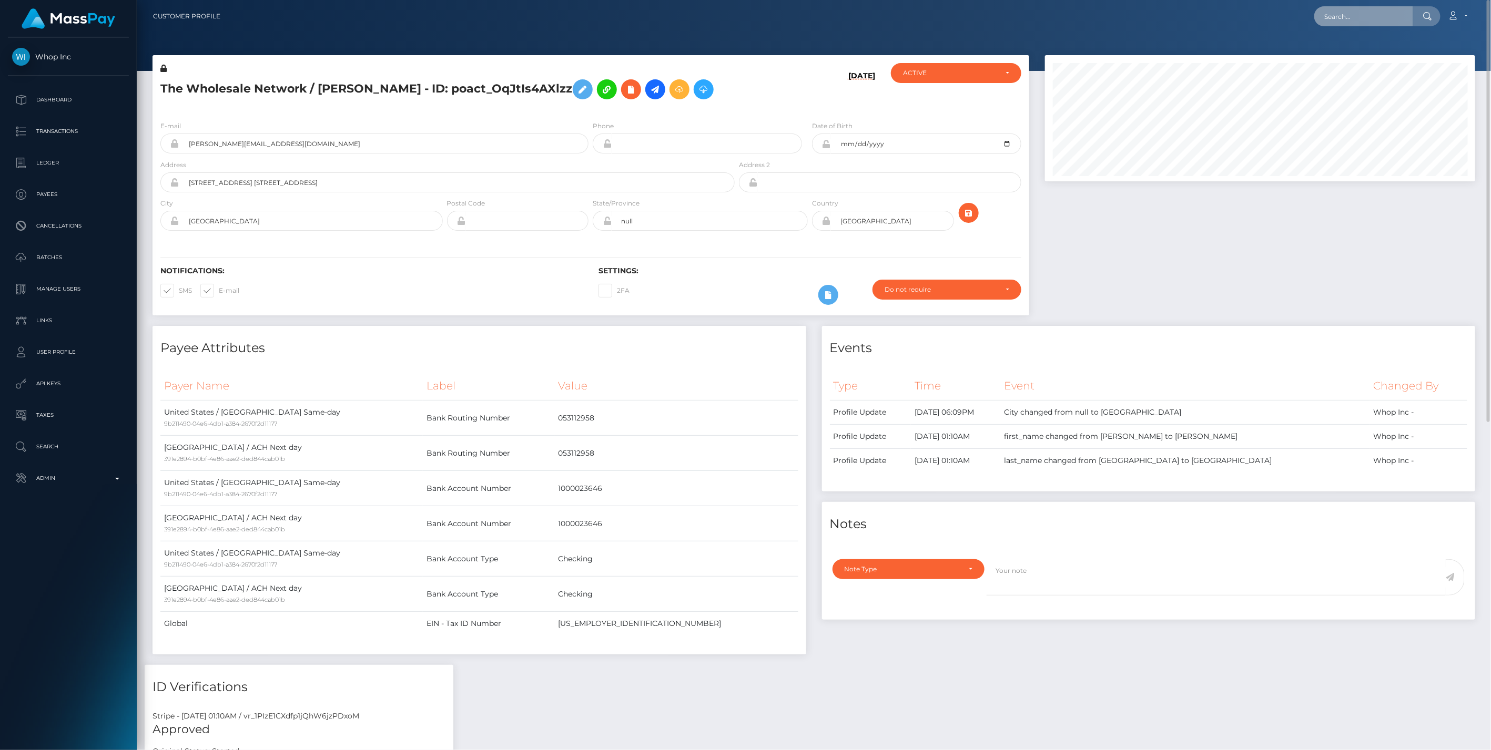
click at [1370, 13] on input "text" at bounding box center [1363, 16] width 99 height 20
paste input "e211ebc3-a4c5-11f0-bd75-060e06e9f077"
type input "e211ebc3-a4c5-11f0-bd75-060e06e9f077"
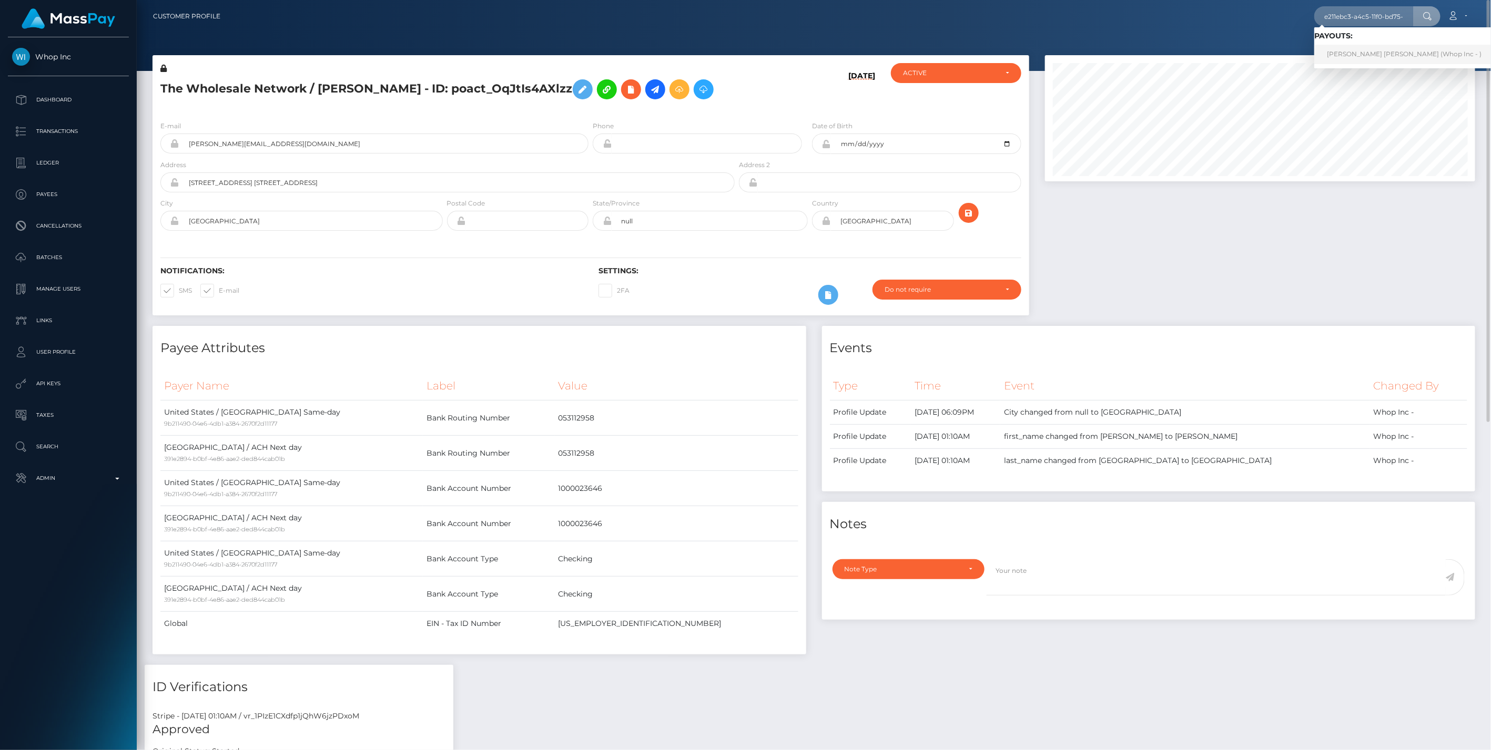
drag, startPoint x: 1350, startPoint y: 46, endPoint x: 1349, endPoint y: 57, distance: 11.1
click at [1349, 57] on link "ANDREW XAVIER GONZALEZ (Whop Inc - )" at bounding box center [1404, 54] width 180 height 19
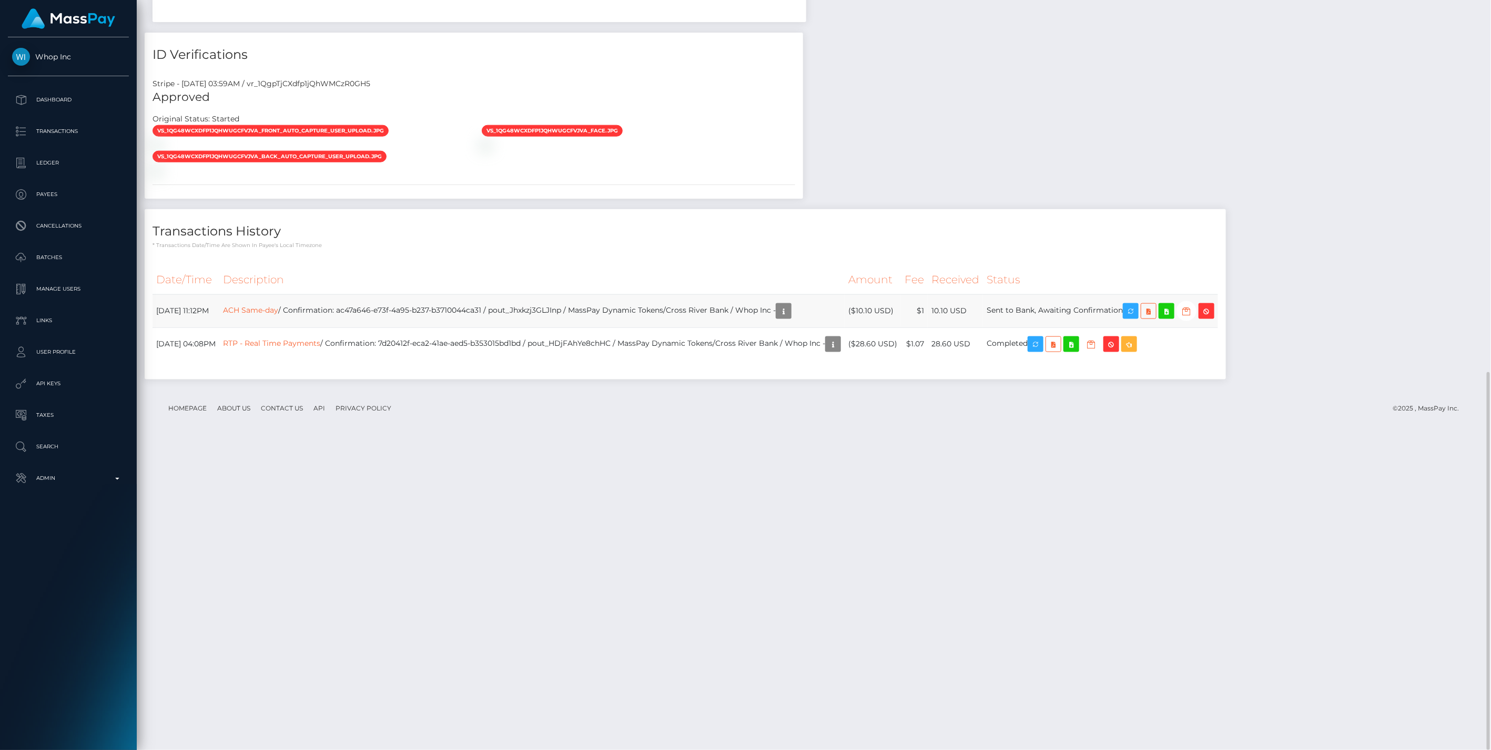
scroll to position [126, 430]
click at [577, 328] on td "ACH Same-day / Confirmation: ac47a646-e73f-4a95-b237-b3710044ca31 / pout_Jhxkzj…" at bounding box center [531, 310] width 625 height 33
copy td "pout_Jhxkzj3GLJInp"
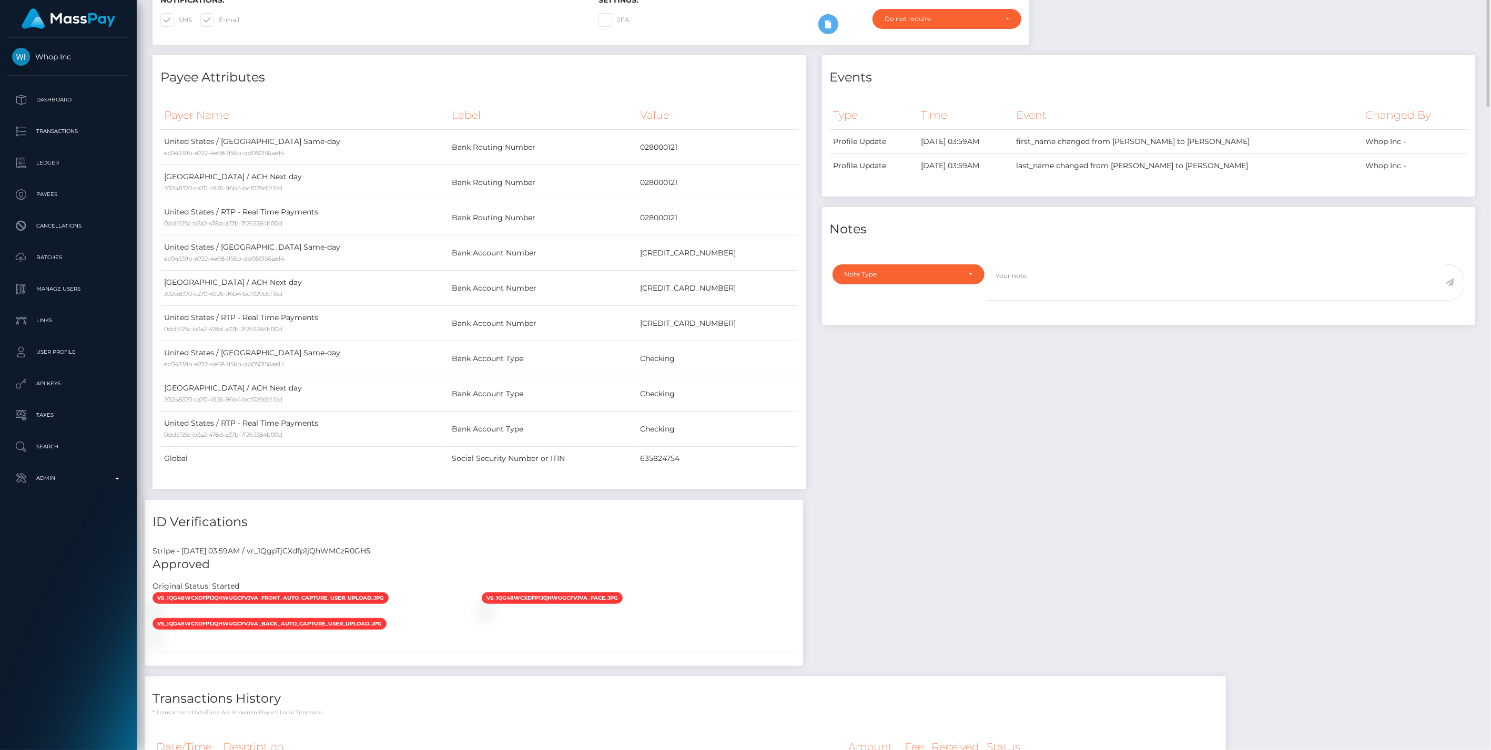
scroll to position [0, 0]
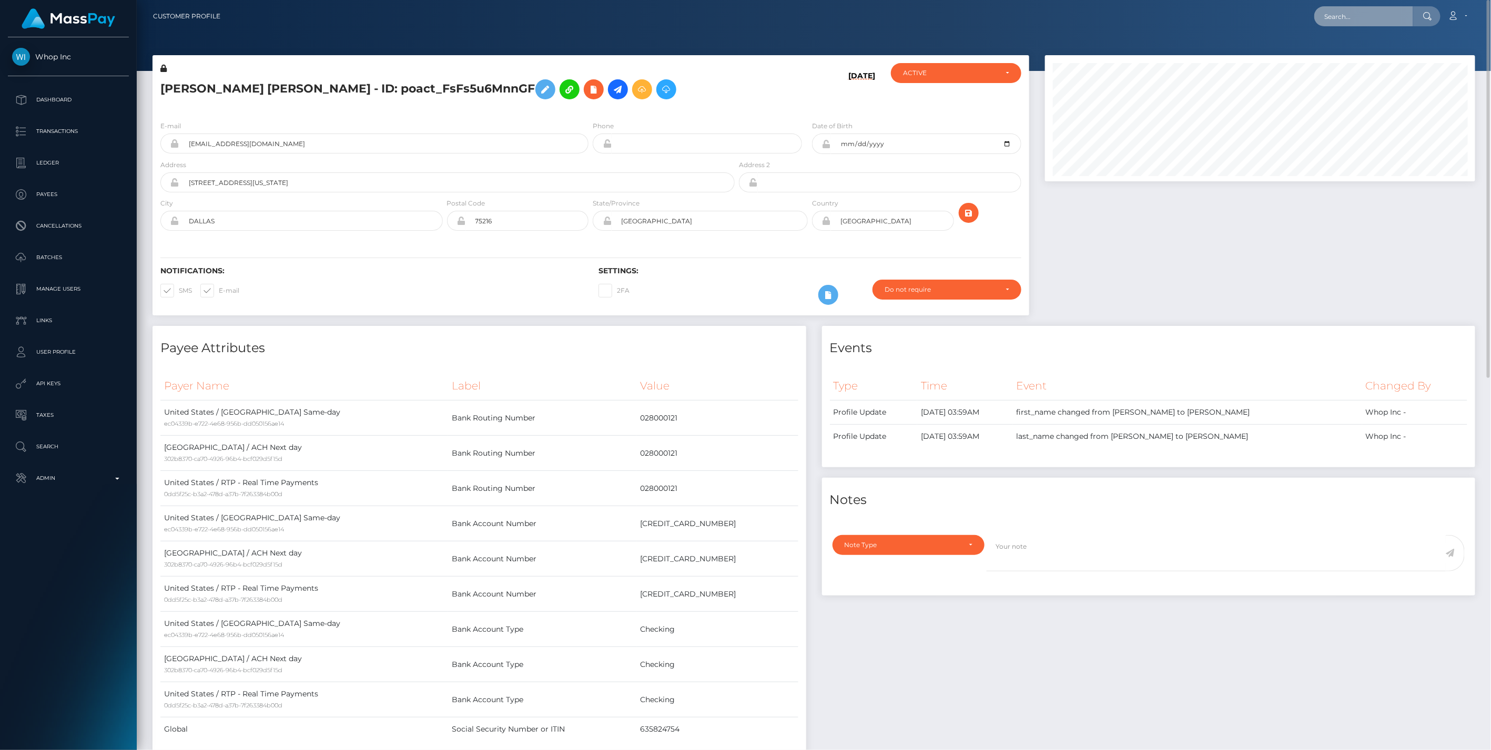
click at [1336, 20] on input "text" at bounding box center [1363, 16] width 99 height 20
type input "3856.76"
click at [1355, 56] on link "DIJAUN DIVAUNTE [PERSON_NAME] (Whop Inc - )" at bounding box center [1407, 54] width 186 height 19
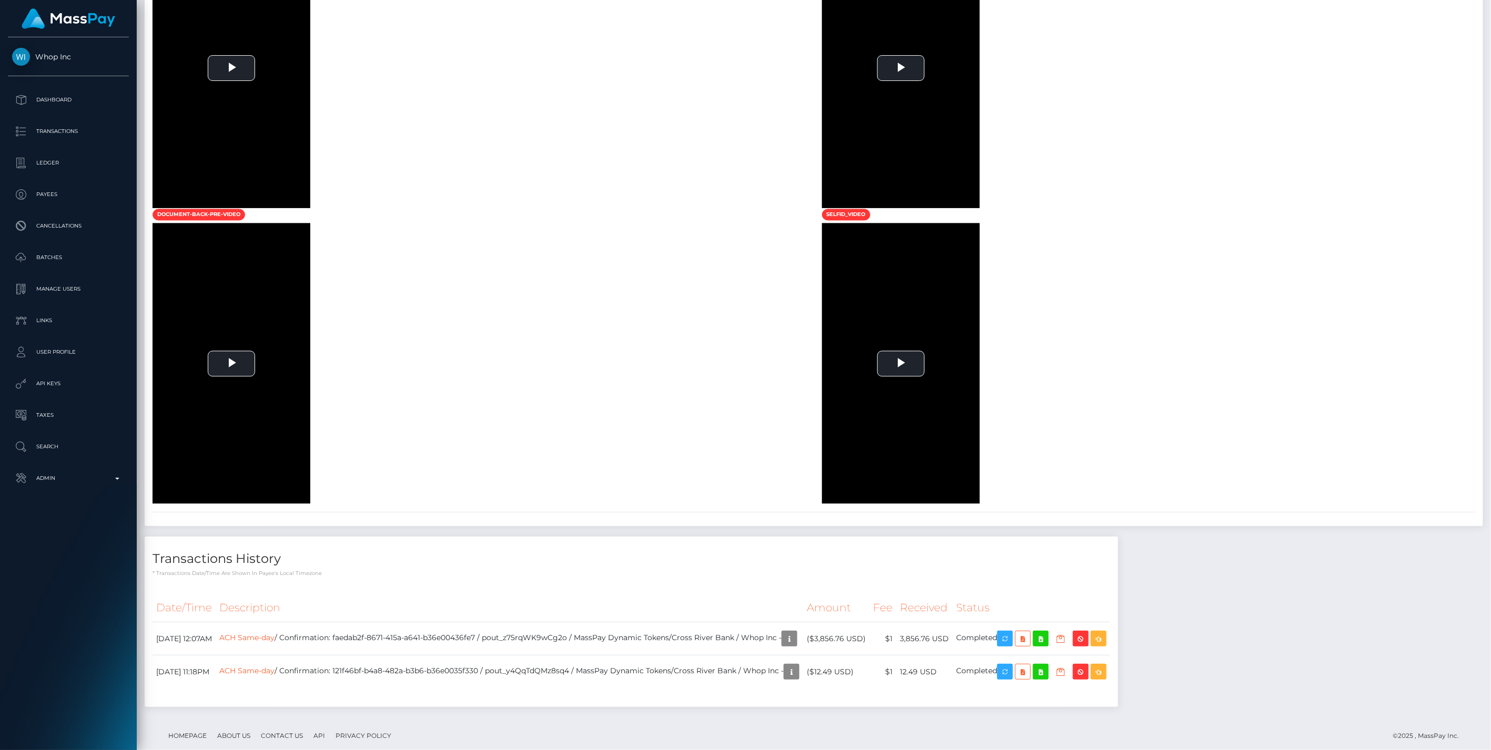
scroll to position [2222, 0]
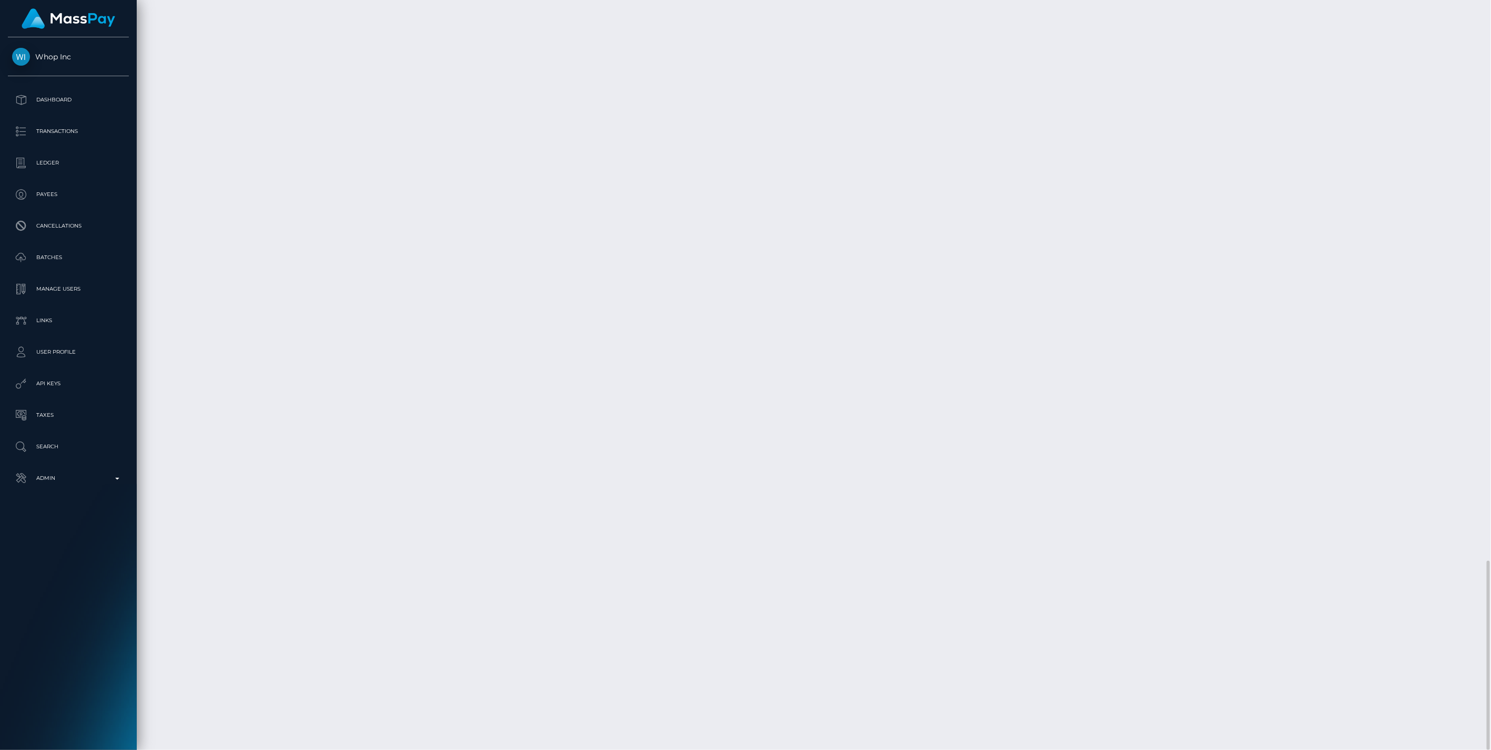
copy td "pout_z75rqWK9wCg2o"
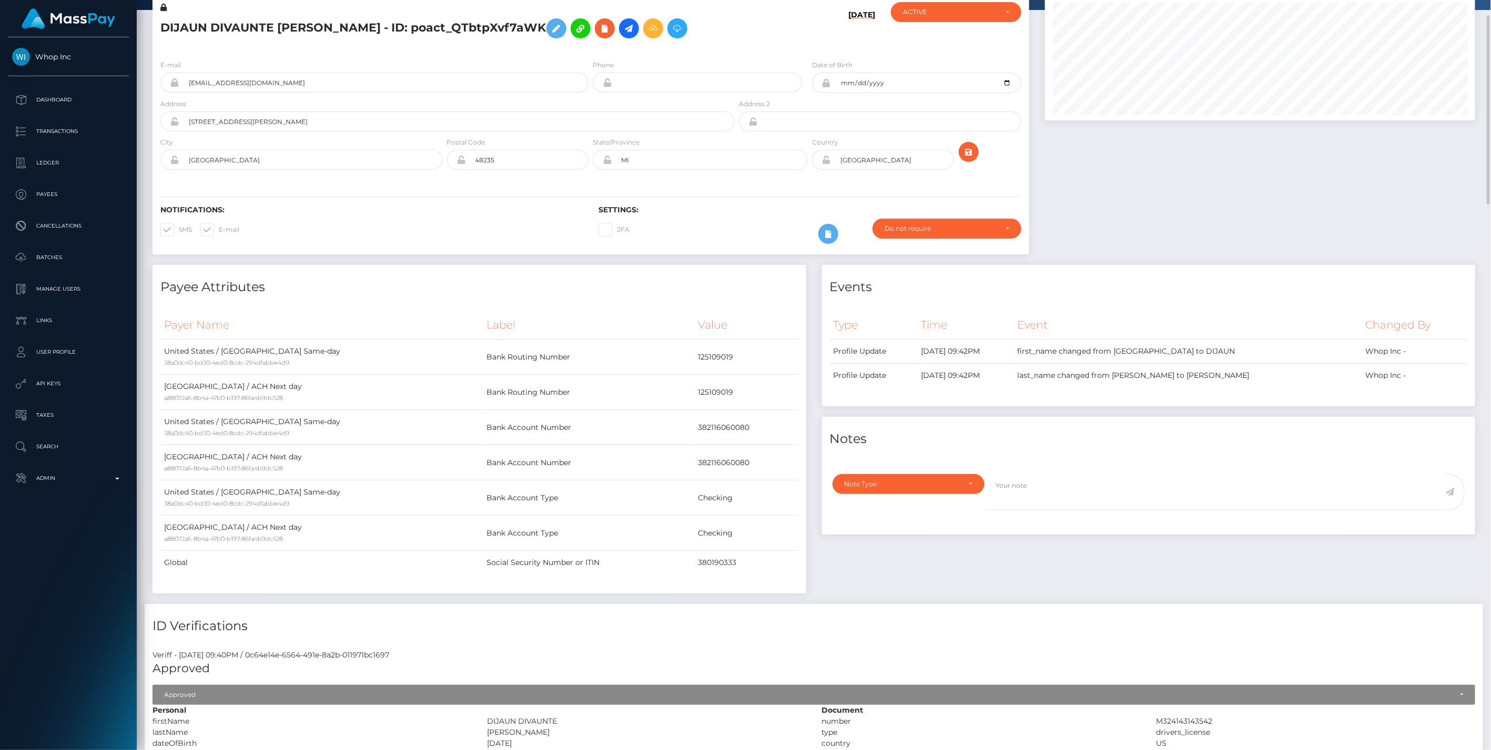
scroll to position [0, 0]
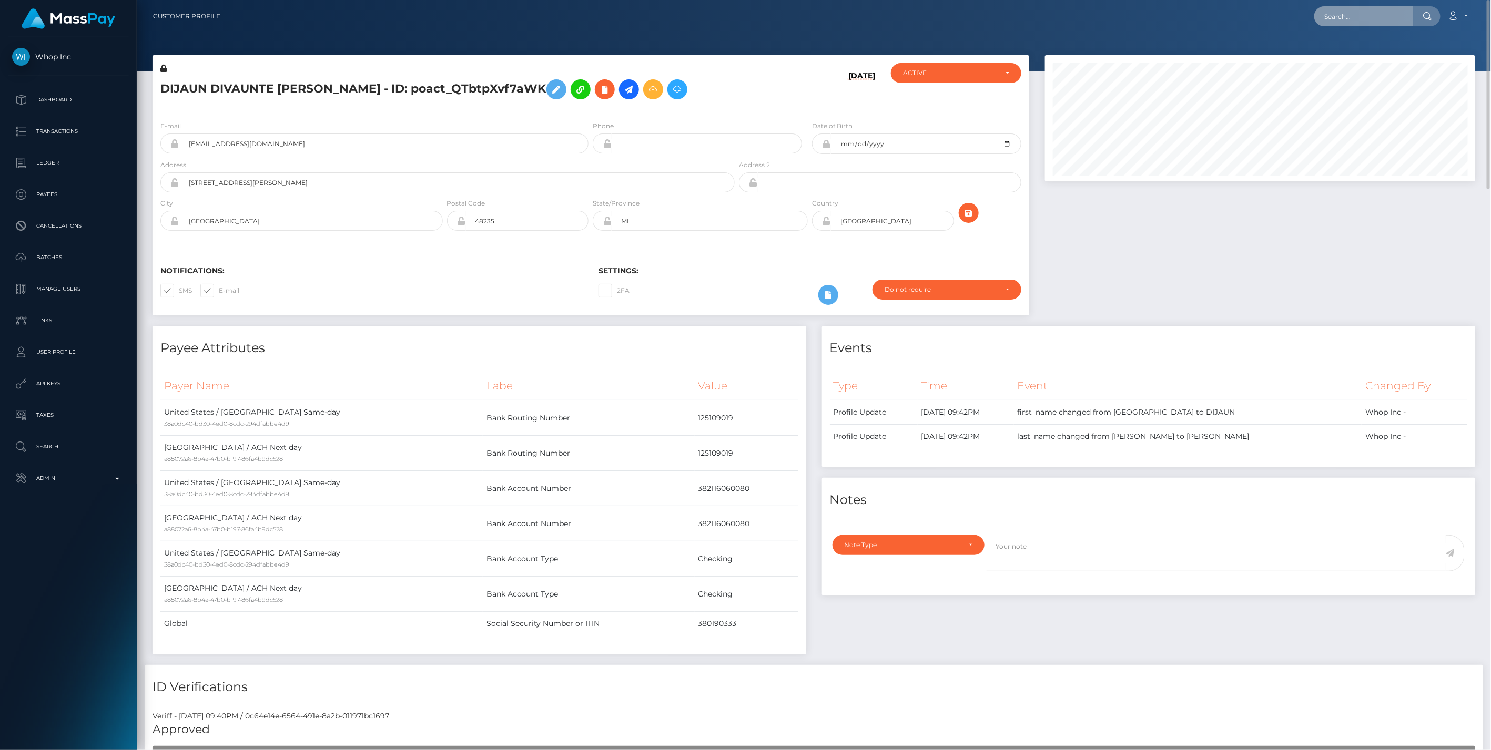
click at [1352, 18] on input "text" at bounding box center [1363, 16] width 99 height 20
type input "3856.76"
click at [1365, 78] on link "[PERSON_NAME] [PERSON_NAME] (Whop Inc - )" at bounding box center [1407, 76] width 186 height 19
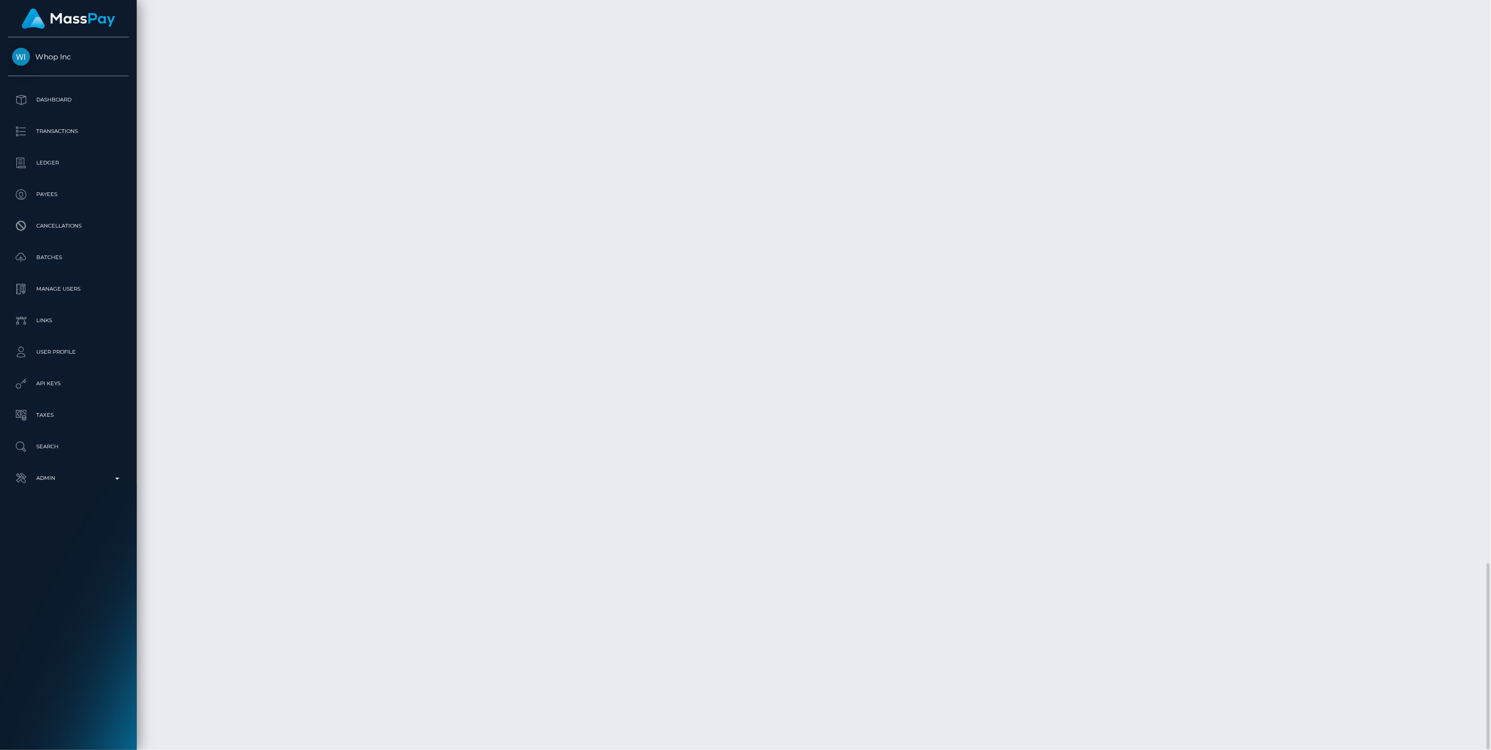
copy td "pout_oVN1MM9fcrNyc"
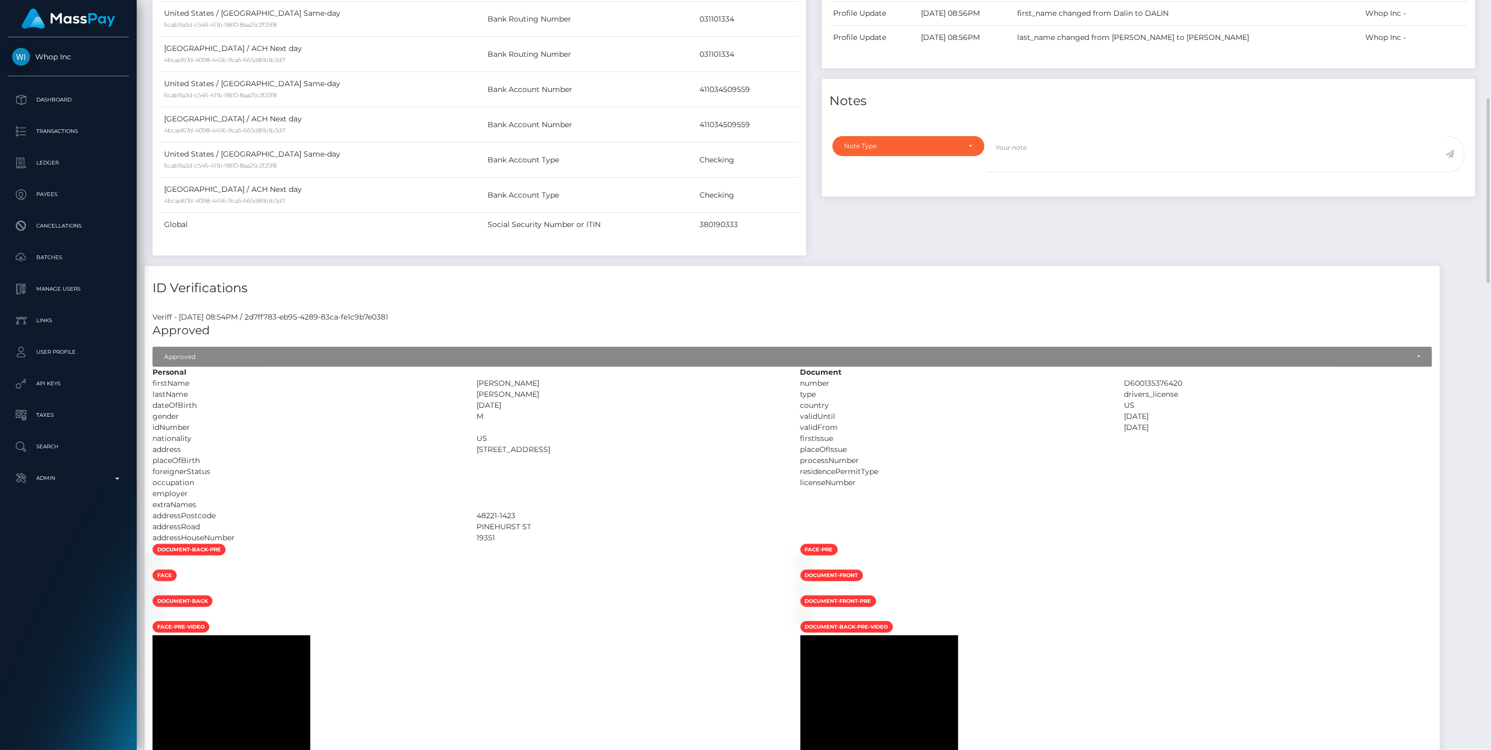
scroll to position [0, 0]
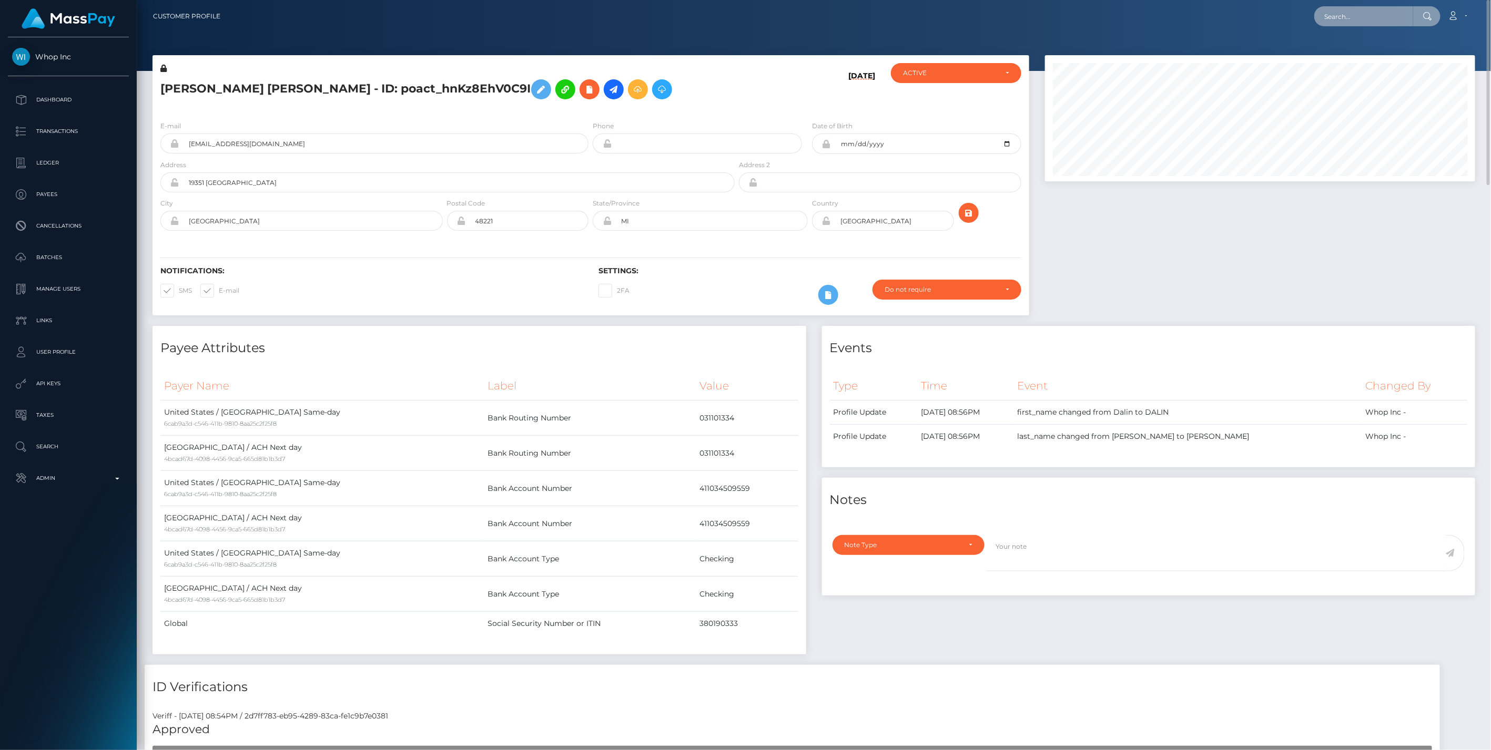
click at [1355, 20] on input "text" at bounding box center [1363, 16] width 99 height 20
type input "3856.76"
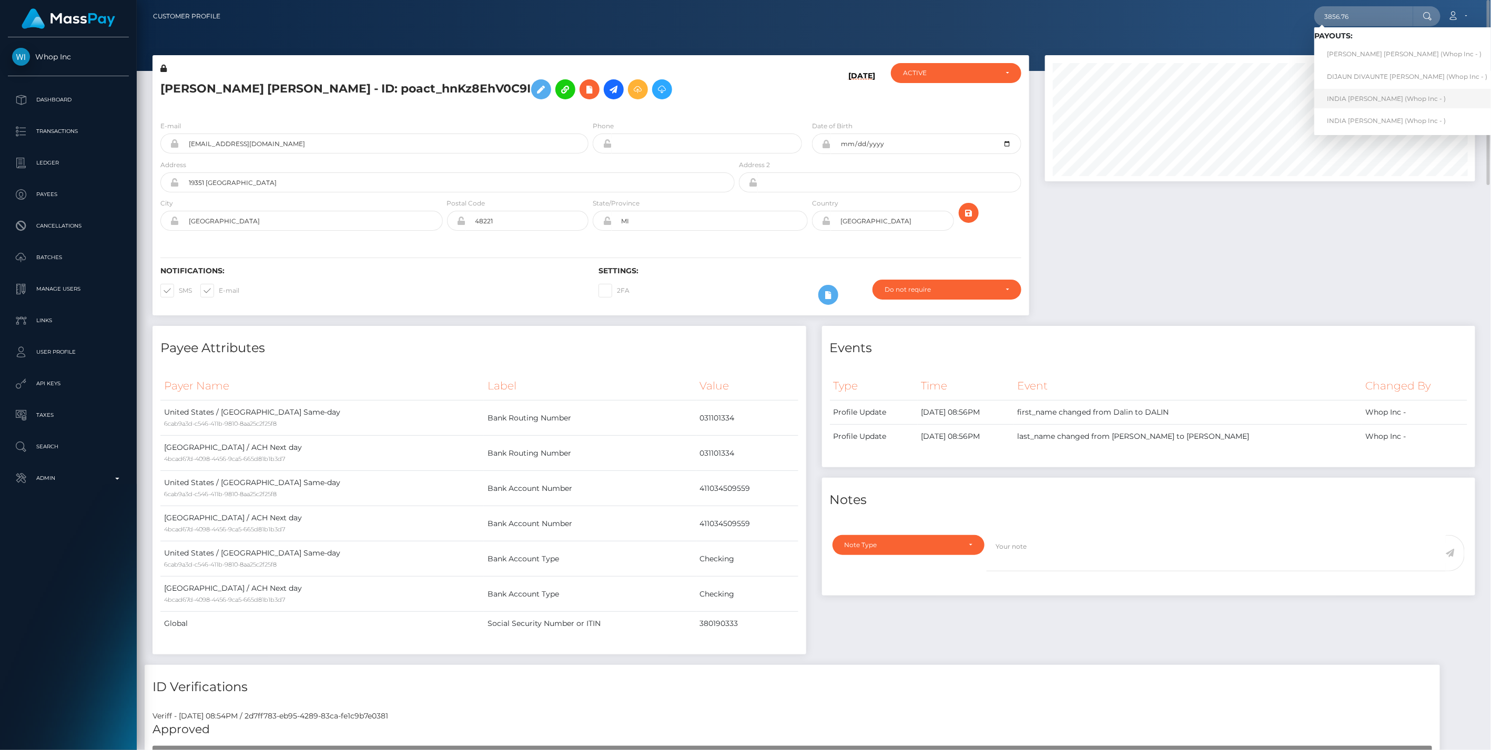
click at [1369, 100] on link "INDIA DAISEY DANIELS (Whop Inc - )" at bounding box center [1407, 98] width 186 height 19
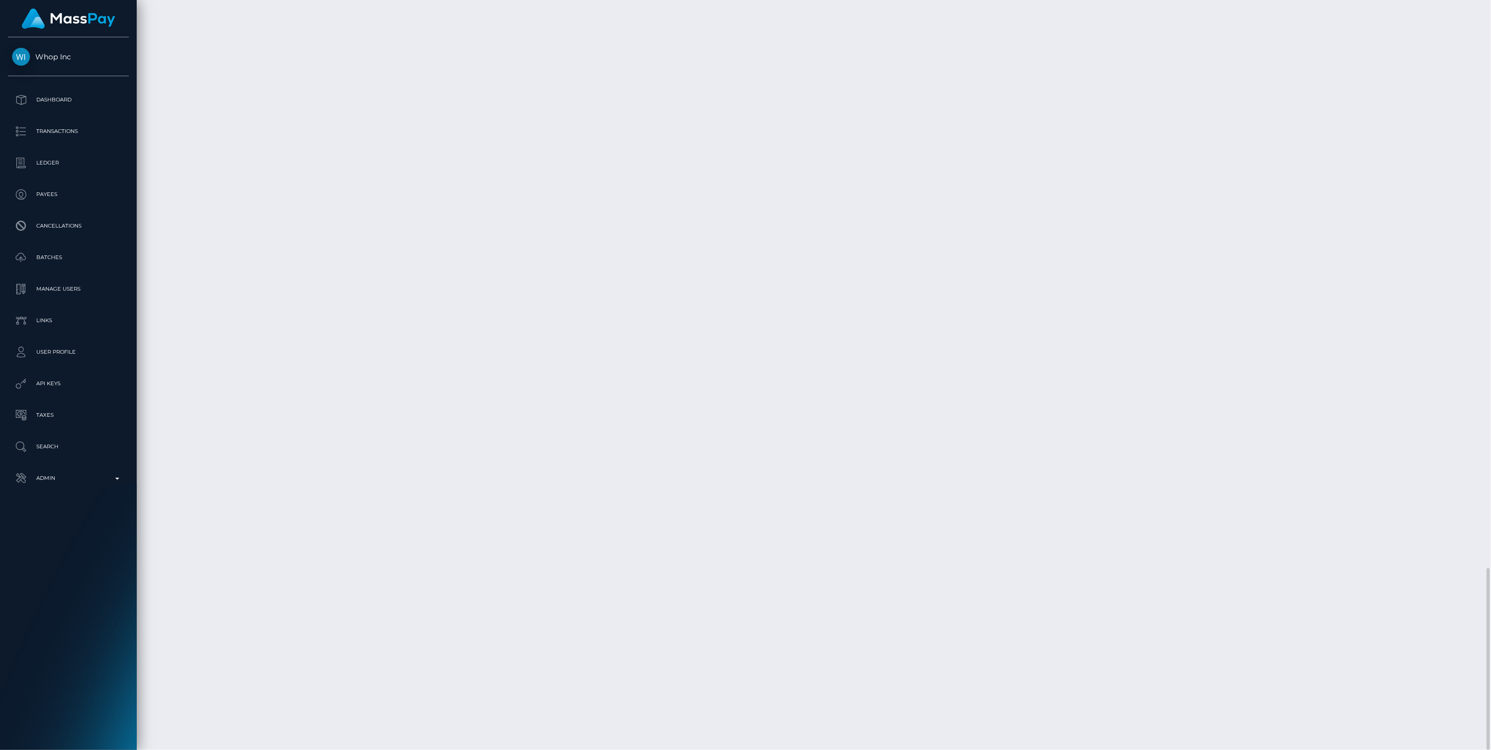
scroll to position [126, 430]
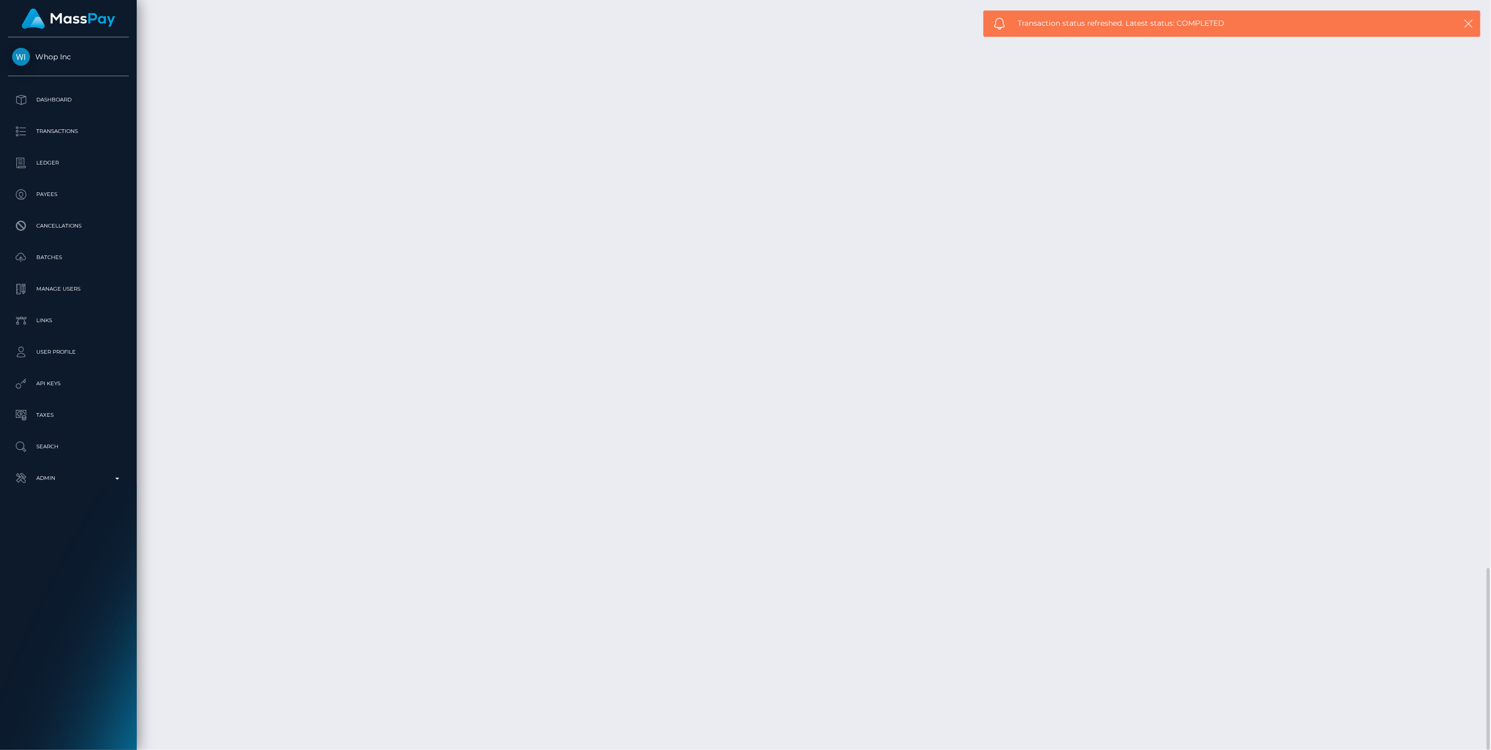
copy td "pout_ri2BoSKSsxt85"
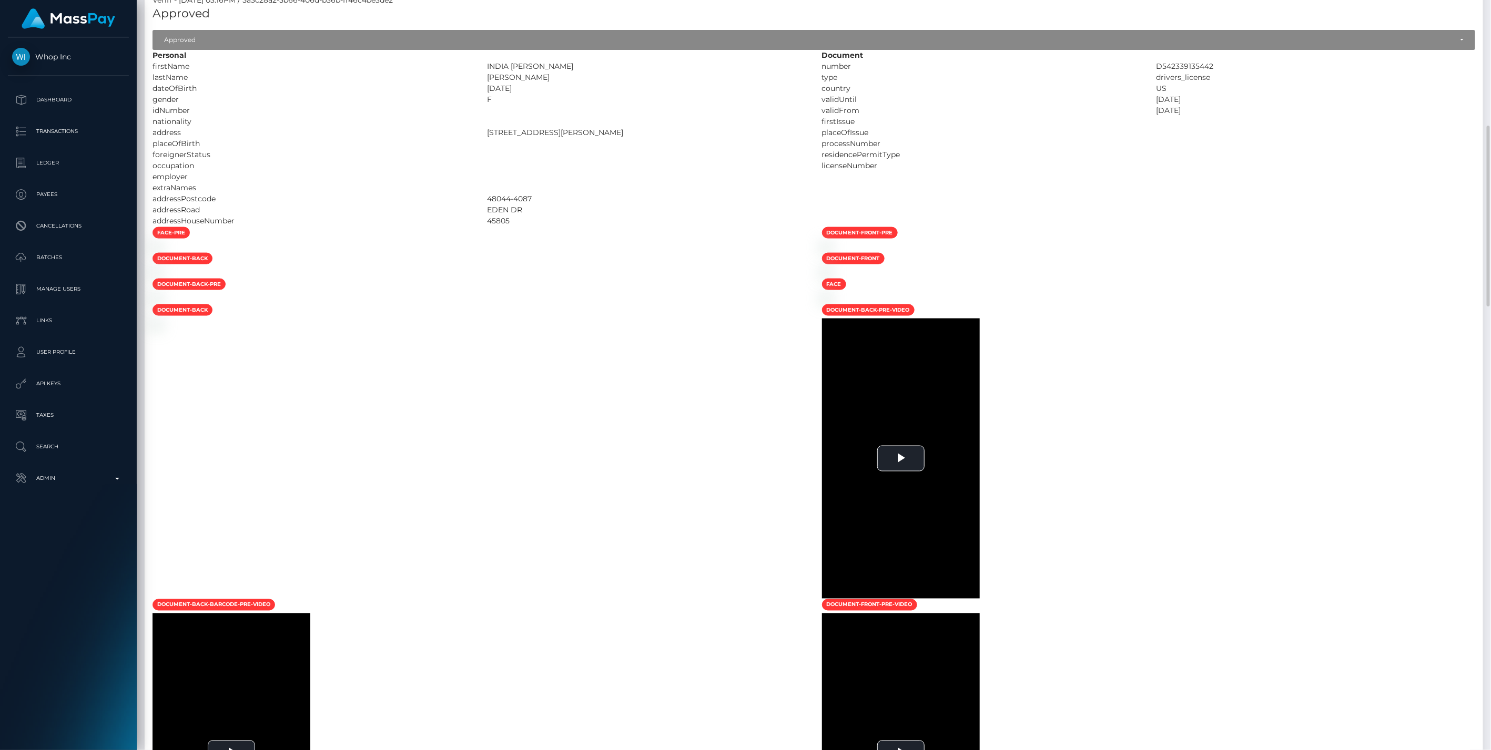
scroll to position [0, 0]
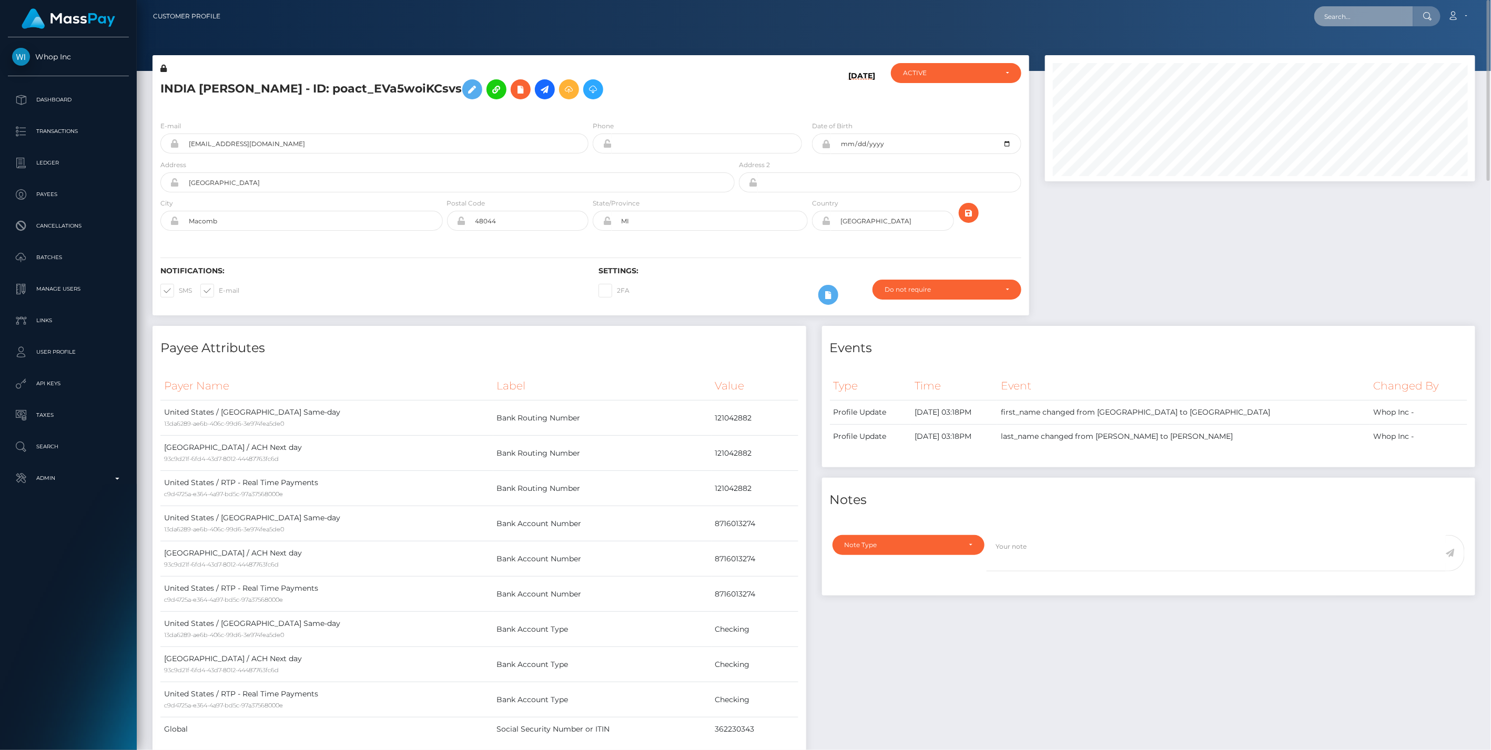
click at [1398, 18] on input "text" at bounding box center [1363, 16] width 99 height 20
paste input "pout_z75rqWK9wCg2o"
drag, startPoint x: 1408, startPoint y: 16, endPoint x: 1102, endPoint y: 12, distance: 306.0
click at [1103, 12] on div "pout_z75rqWK9wCg2o Loading... Loading... Payouts: DIJAUN DIVAUNTE MITCHELL (Who…" at bounding box center [852, 16] width 1246 height 22
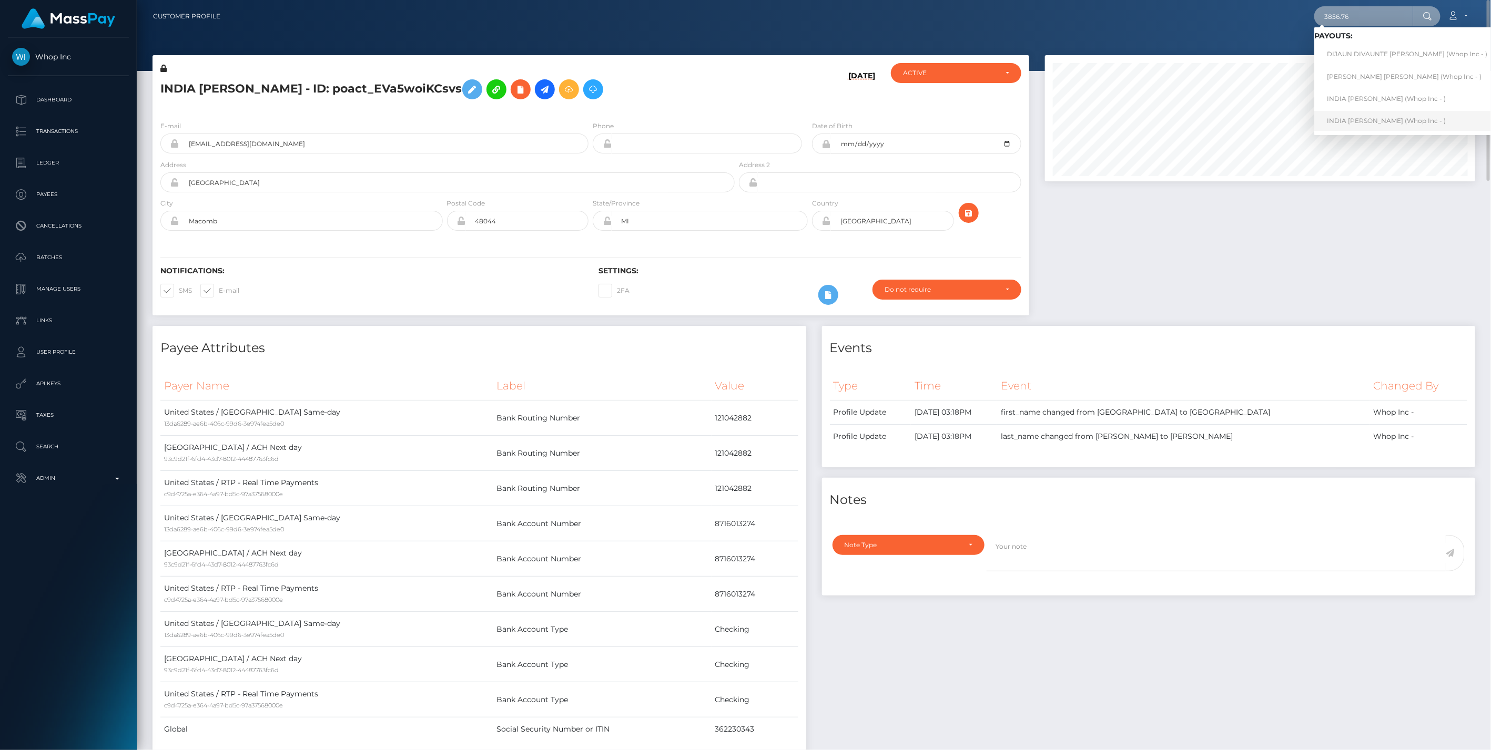
type input "3856.76"
click at [1328, 122] on link "INDIA DAISEY DANIELS (Whop Inc - )" at bounding box center [1407, 120] width 186 height 19
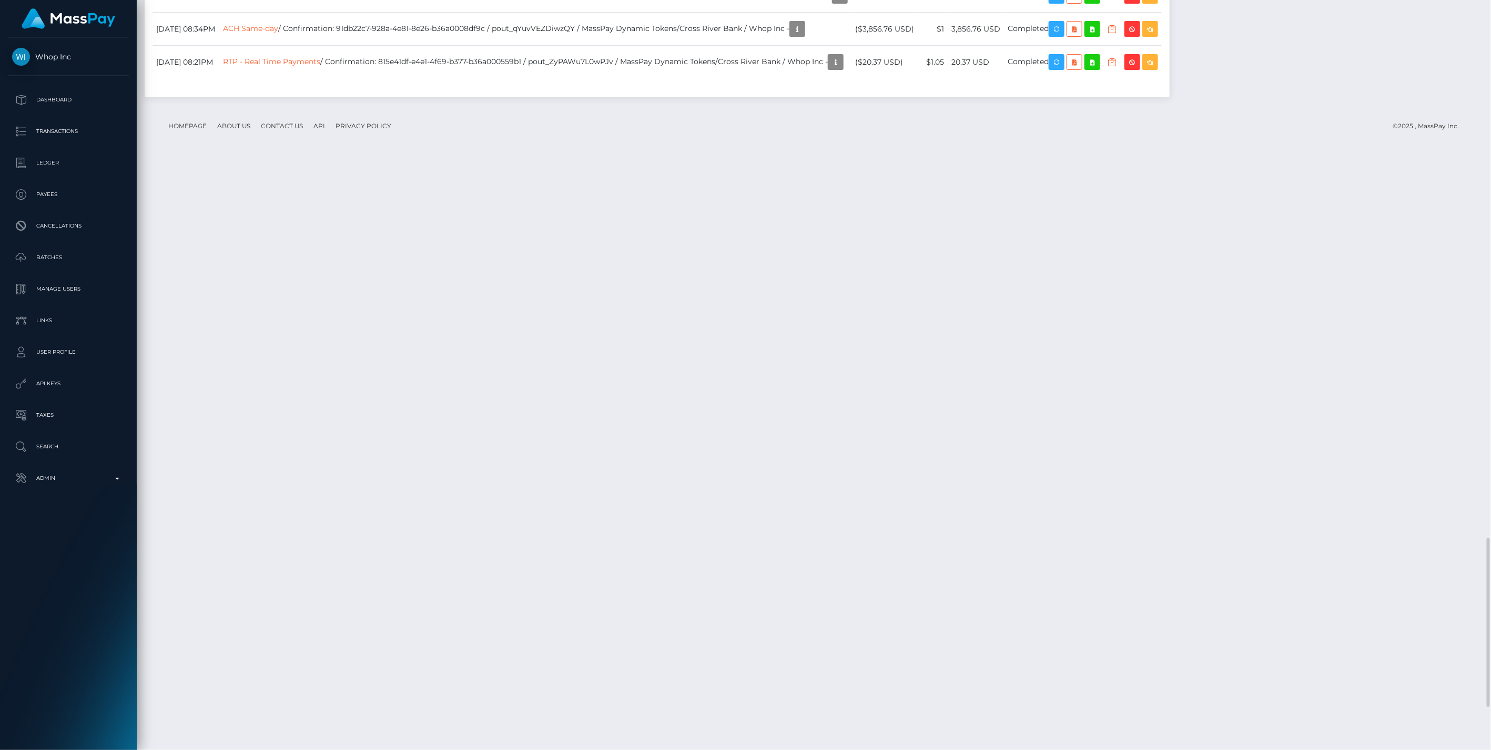
scroll to position [2570, 0]
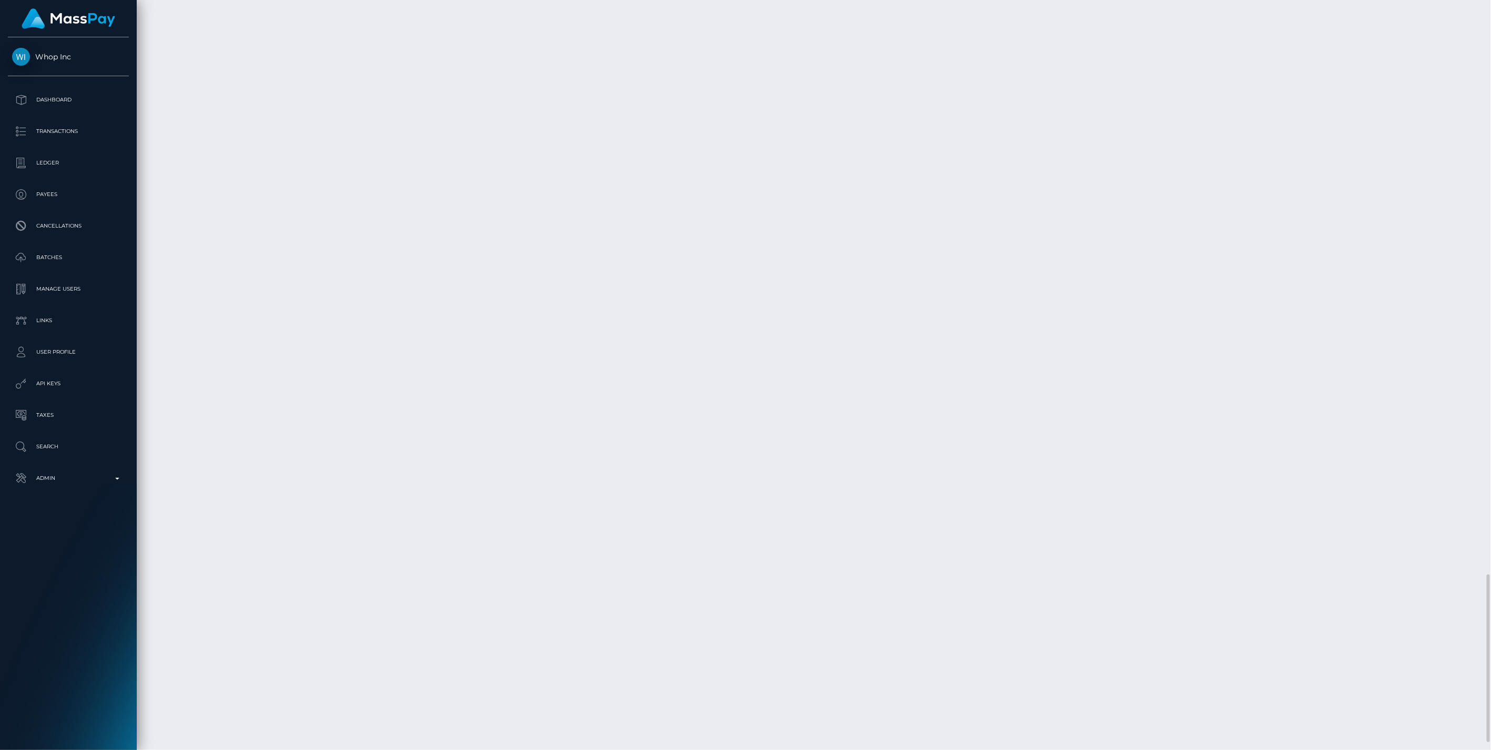
copy td "pout_qYuvVEZDiwzQY"
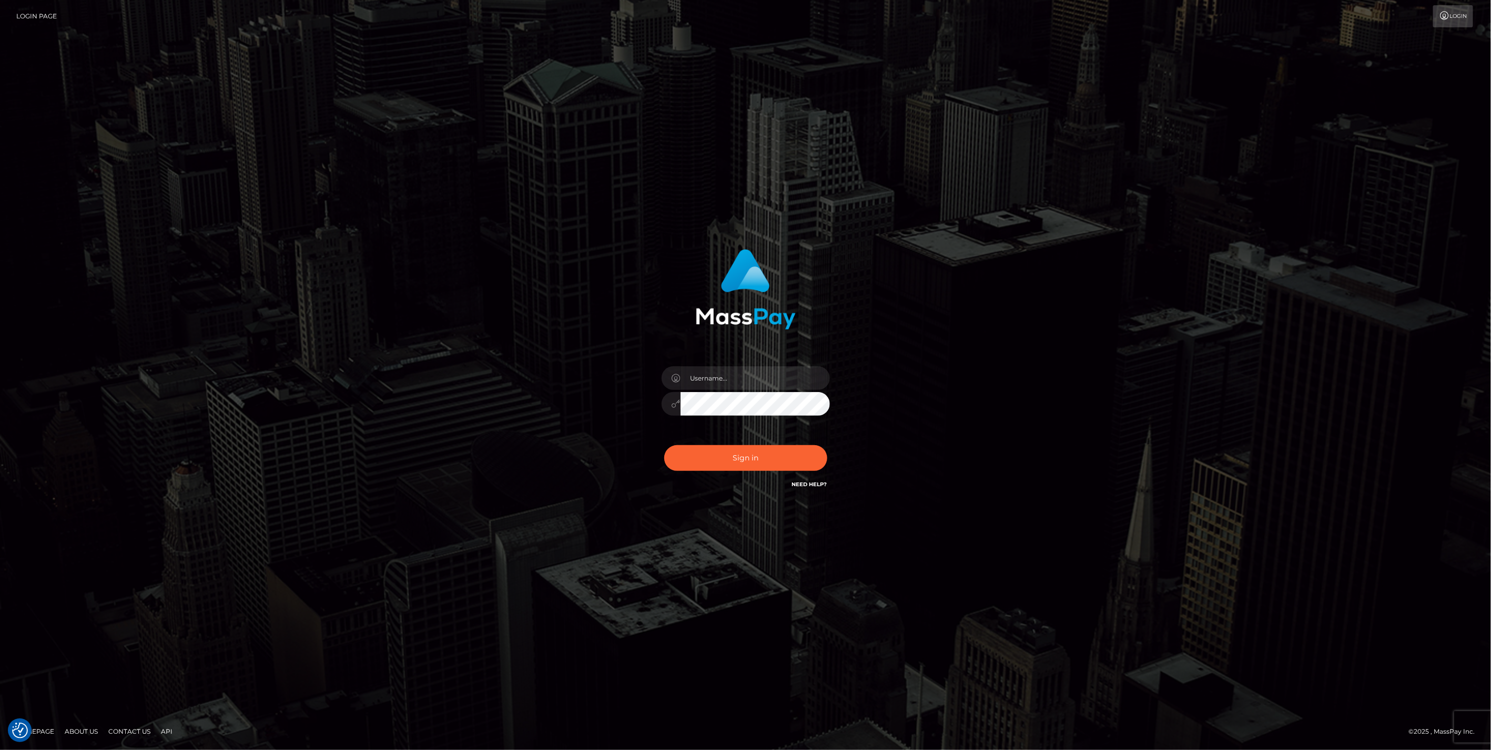
checkbox input "true"
